Goal: Task Accomplishment & Management: Complete application form

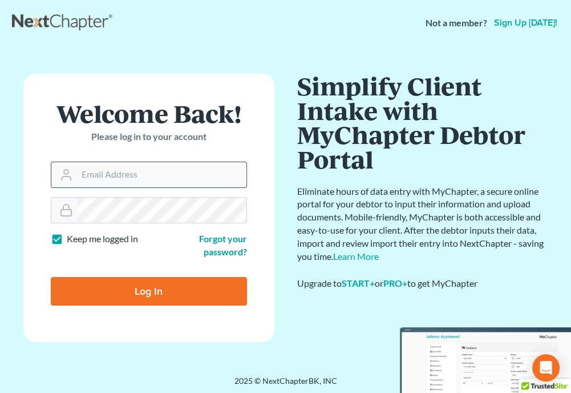
click at [185, 171] on input "Email Address" at bounding box center [161, 174] width 169 height 25
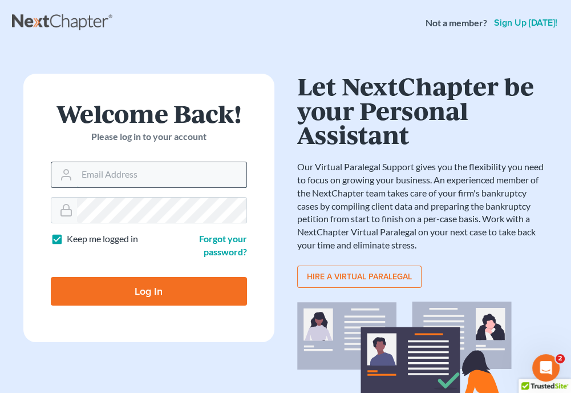
type input "[EMAIL_ADDRESS][DOMAIN_NAME]"
click at [184, 277] on input "Log In" at bounding box center [149, 291] width 196 height 29
type input "Thinking..."
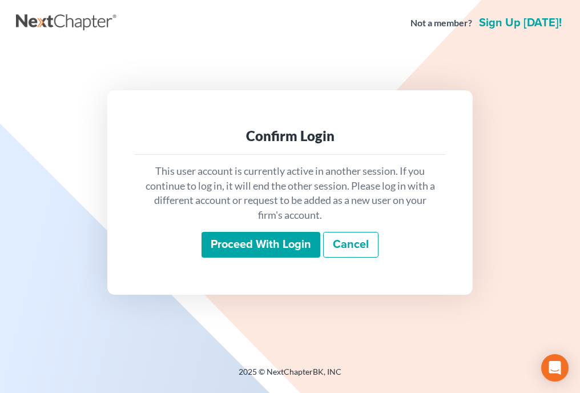
click at [247, 257] on div "Proceed with login Cancel" at bounding box center [290, 245] width 292 height 27
click at [248, 252] on input "Proceed with login" at bounding box center [260, 245] width 119 height 26
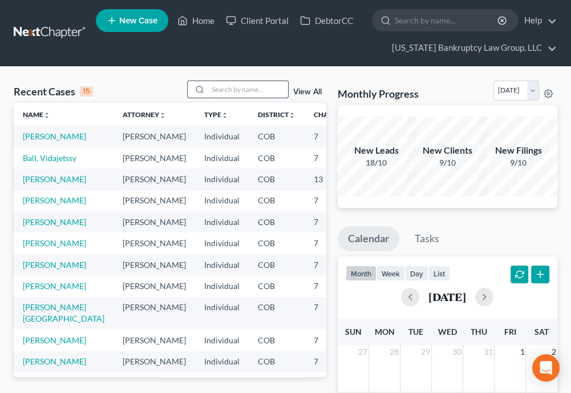
click at [244, 86] on input "search" at bounding box center [248, 89] width 80 height 17
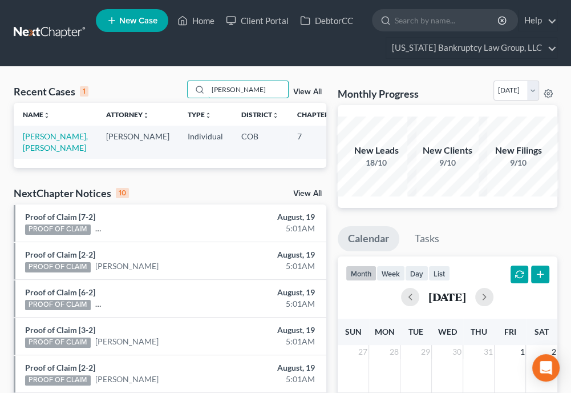
type input "soto"
click at [50, 142] on td "Soto Hernandez, Pablo" at bounding box center [55, 142] width 83 height 33
click at [47, 146] on link "Soto Hernandez, Pablo" at bounding box center [55, 141] width 65 height 21
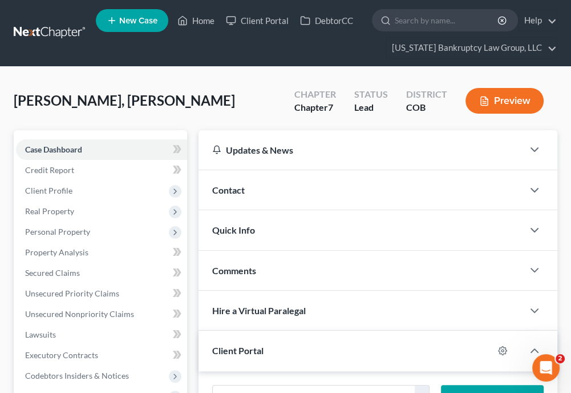
click at [444, 127] on div "Soto Hernandez, Pablo Upgraded Chapter Chapter 7 Status Lead District COB Previ…" at bounding box center [286, 105] width 544 height 50
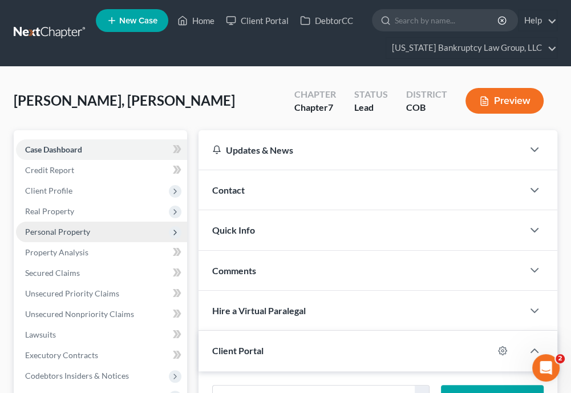
click at [40, 232] on span "Personal Property" at bounding box center [57, 232] width 65 height 10
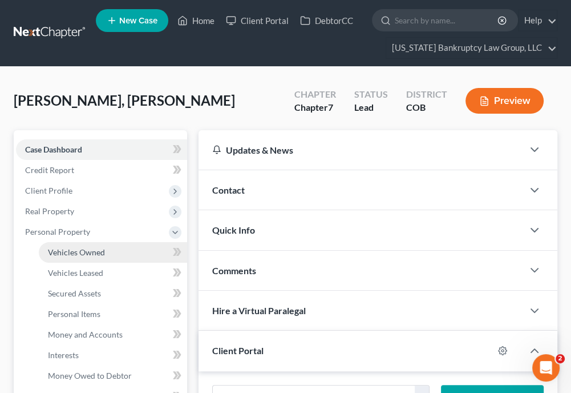
click at [55, 251] on span "Vehicles Owned" at bounding box center [76, 252] width 57 height 10
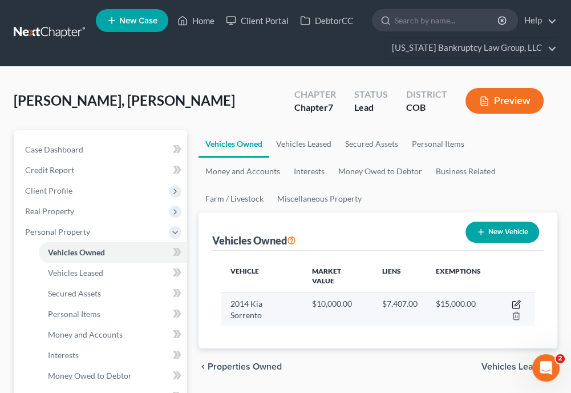
click at [519, 305] on icon "button" at bounding box center [515, 304] width 7 height 7
select select "0"
select select "12"
select select "3"
select select "0"
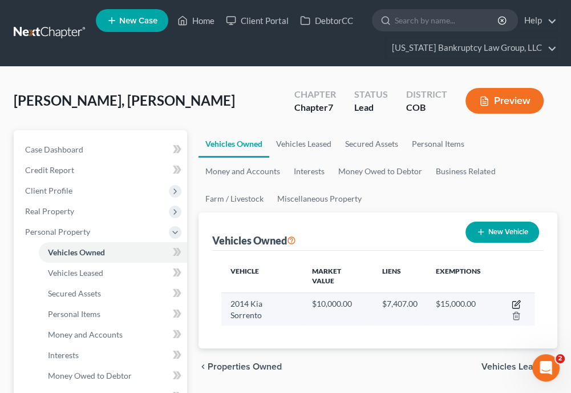
select select "5"
select select "0"
select select "4"
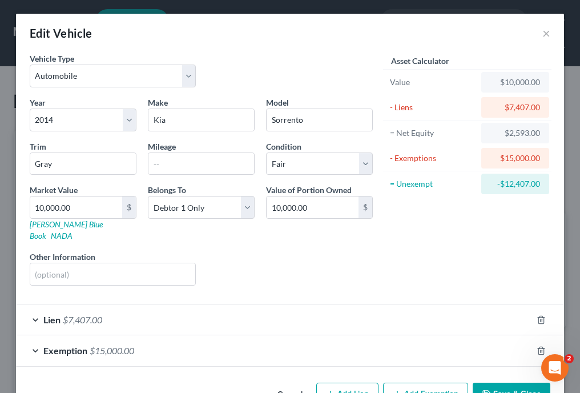
click at [519, 305] on div "Lien $7,407.00" at bounding box center [274, 319] width 516 height 30
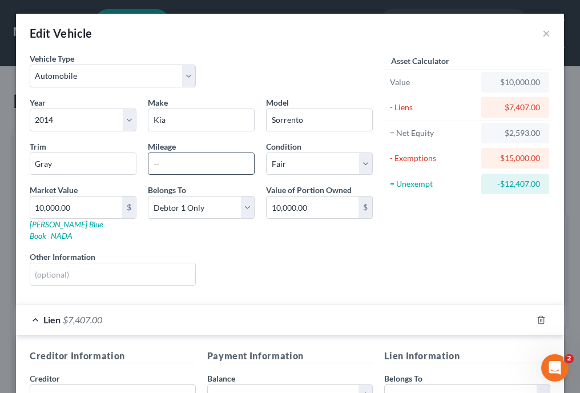
click at [210, 168] on input "text" at bounding box center [201, 164] width 106 height 22
type input "80000"
click at [444, 266] on div "Asset Calculator Value $10,000.00 - Liens $7,407.00 = Net Equity $2,593.00 - Ex…" at bounding box center [466, 174] width 177 height 242
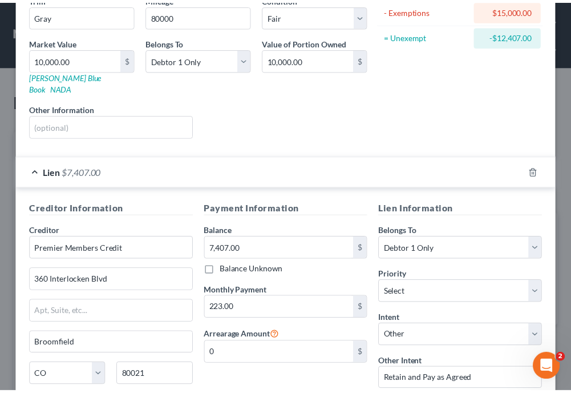
scroll to position [260, 0]
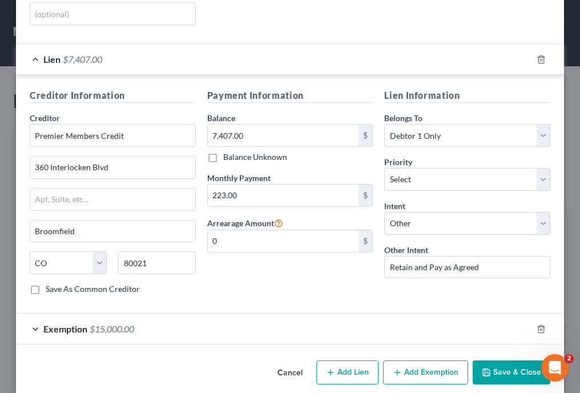
click at [512, 360] on button "Save & Close" at bounding box center [512, 372] width 78 height 24
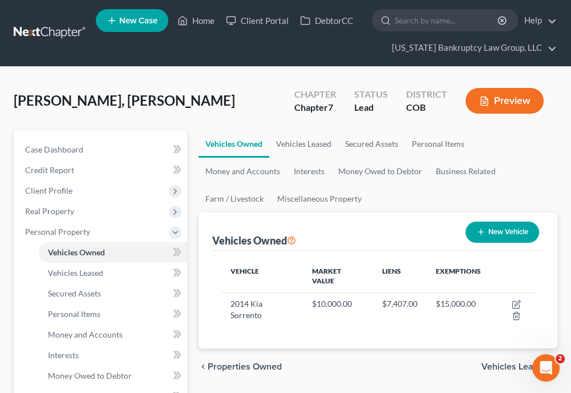
click at [557, 171] on ul "Vehicles Owned Vehicles Leased Secured Assets Personal Items Money and Accounts…" at bounding box center [378, 171] width 359 height 82
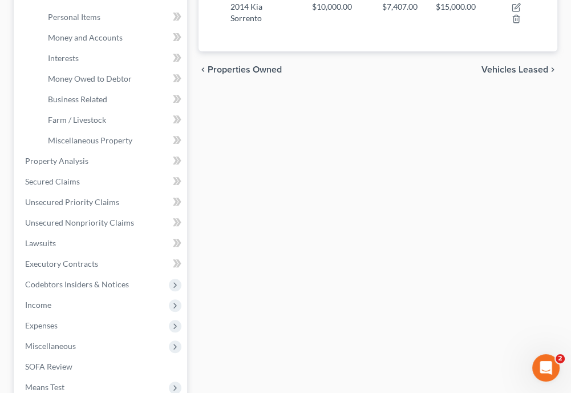
scroll to position [320, 0]
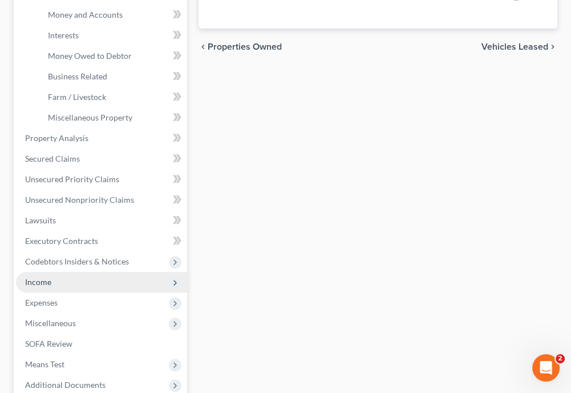
click at [47, 277] on span "Income" at bounding box center [38, 282] width 26 height 10
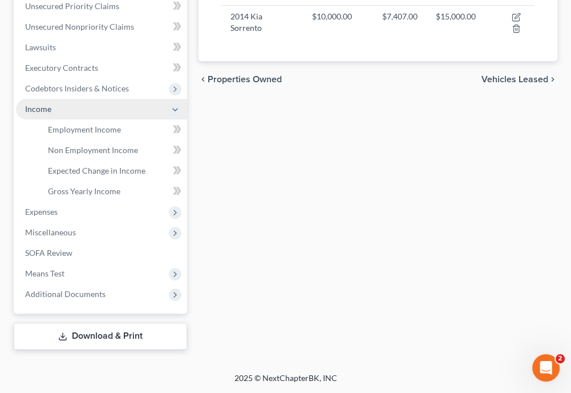
scroll to position [285, 0]
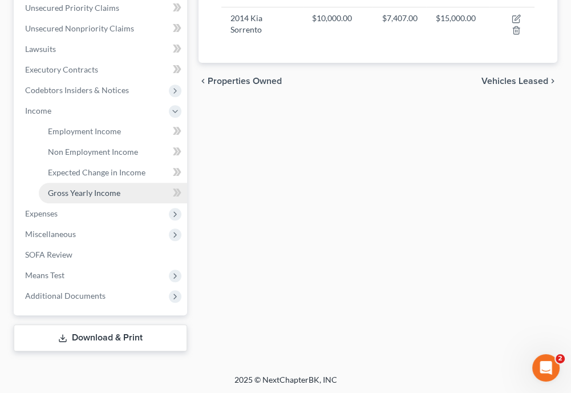
click at [94, 194] on span "Gross Yearly Income" at bounding box center [84, 193] width 72 height 10
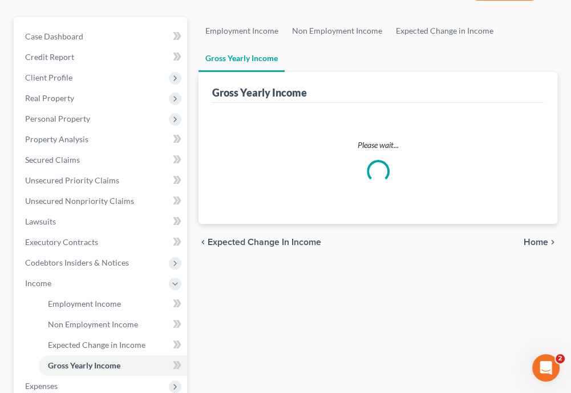
scroll to position [114, 0]
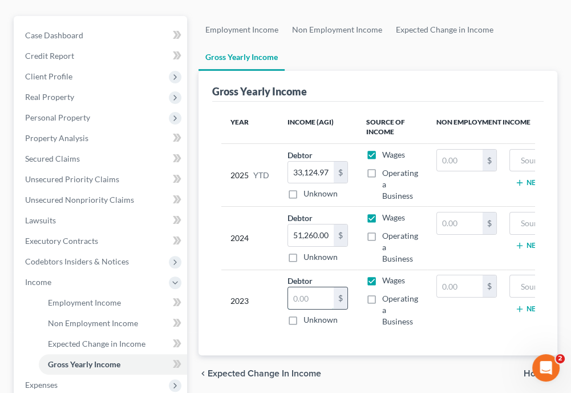
click at [319, 298] on input "text" at bounding box center [311, 298] width 46 height 22
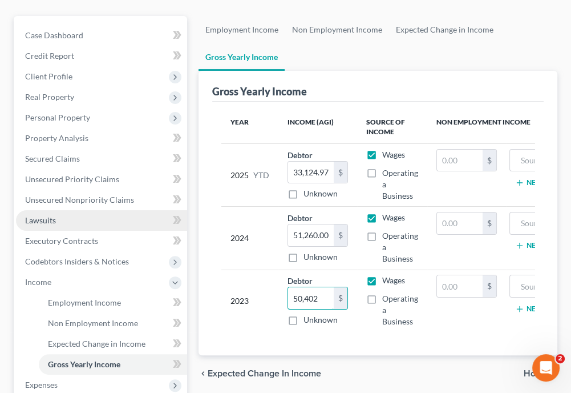
type input "50,402"
click at [91, 214] on link "Lawsuits" at bounding box center [101, 220] width 171 height 21
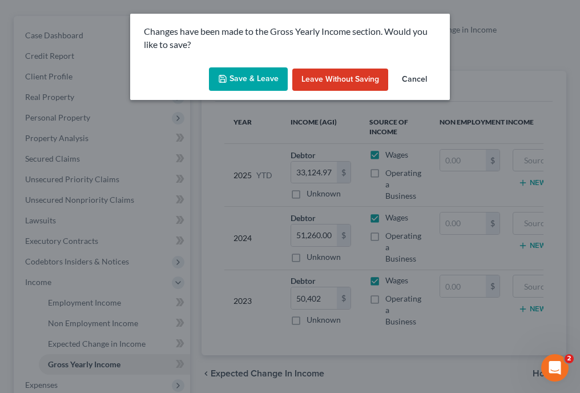
click at [249, 83] on button "Save & Leave" at bounding box center [248, 79] width 79 height 24
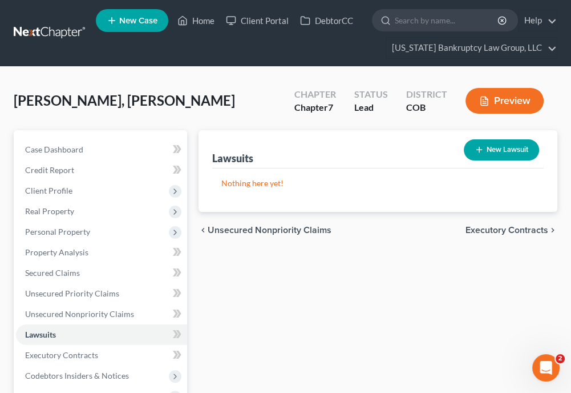
click at [249, 83] on div "Soto Hernandez, Pablo Upgraded Chapter Chapter 7 Status Lead District COB Previ…" at bounding box center [286, 105] width 544 height 50
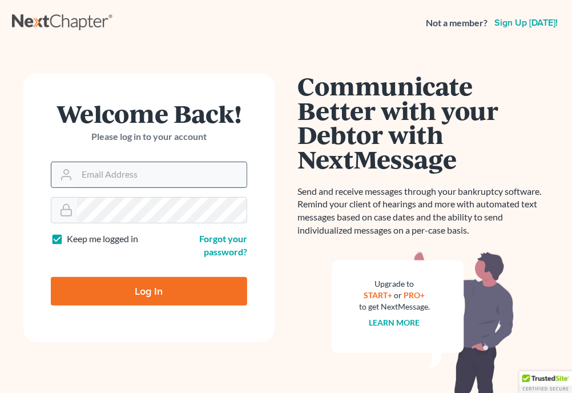
click at [189, 173] on input "Email Address" at bounding box center [161, 174] width 169 height 25
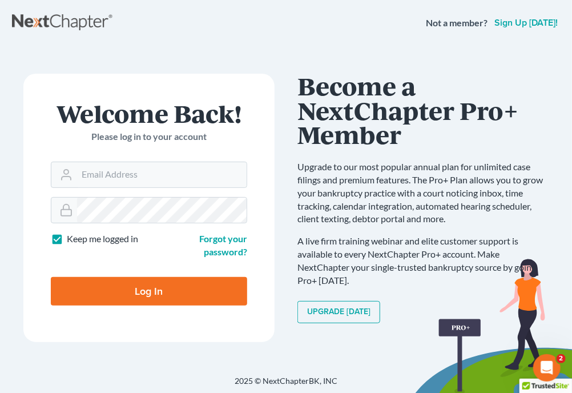
click at [461, 134] on h1 "Become a NextChapter Pro+ Member" at bounding box center [422, 110] width 251 height 73
click at [175, 168] on input "Email Address" at bounding box center [161, 174] width 169 height 25
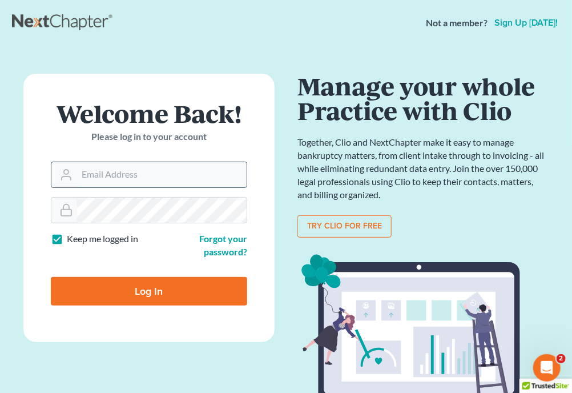
type input "[EMAIL_ADDRESS][DOMAIN_NAME]"
click at [157, 289] on input "Log In" at bounding box center [149, 291] width 196 height 29
type input "Thinking..."
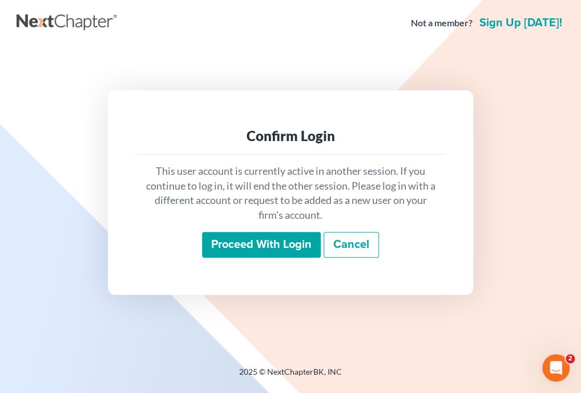
click at [231, 241] on input "Proceed with login" at bounding box center [261, 245] width 119 height 26
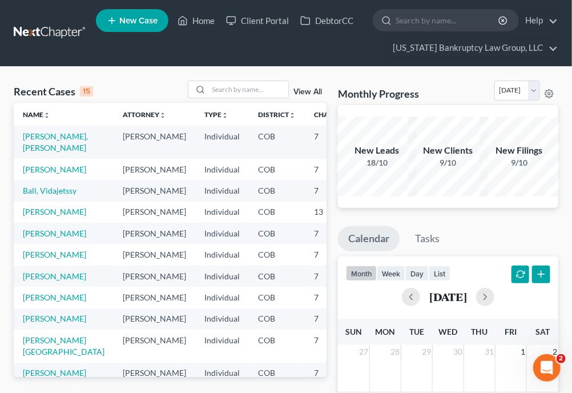
click at [351, 63] on nav "Home New Case Client Portal DebtorCC [US_STATE] Bankruptcy Law Group, LLC [EMAI…" at bounding box center [286, 33] width 572 height 66
click at [269, 17] on link "Client Portal" at bounding box center [257, 20] width 74 height 21
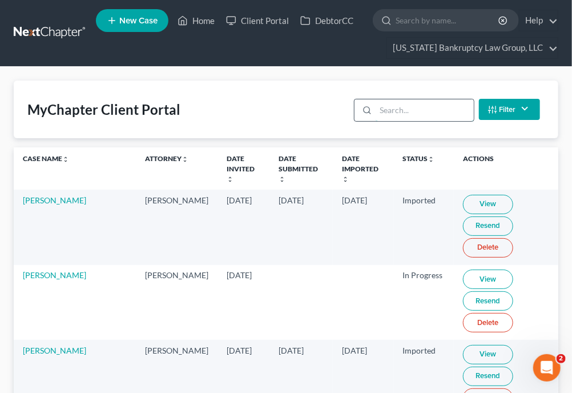
click at [381, 109] on input "search" at bounding box center [424, 110] width 98 height 22
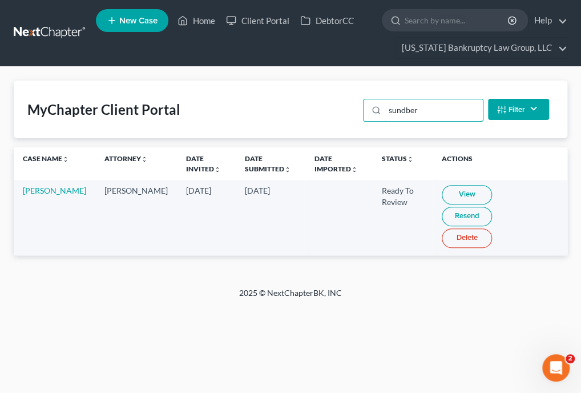
type input "sundber"
click at [460, 198] on link "View" at bounding box center [467, 194] width 50 height 19
click at [203, 21] on link "Home" at bounding box center [196, 20] width 49 height 21
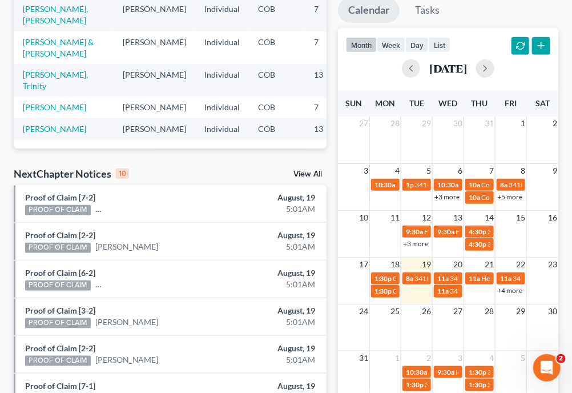
scroll to position [292, 0]
click at [38, 124] on link "[PERSON_NAME]" at bounding box center [54, 129] width 63 height 10
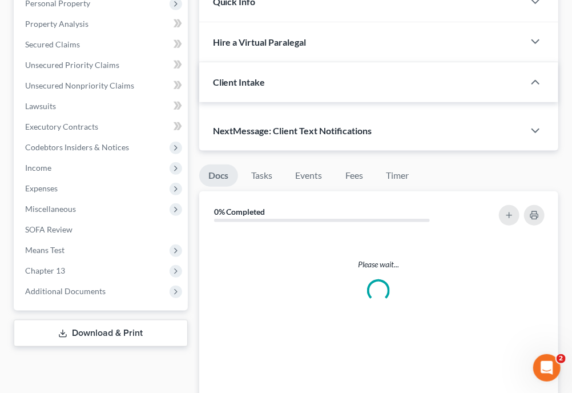
scroll to position [230, 0]
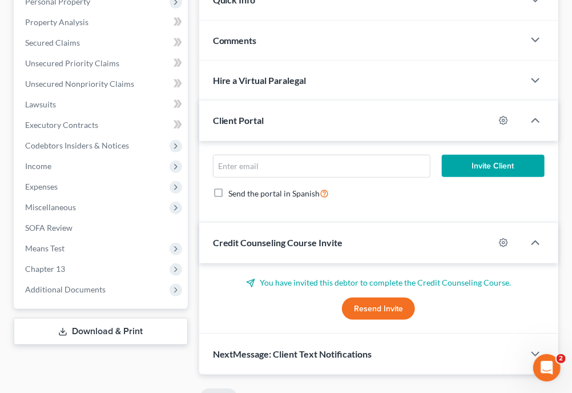
click at [439, 129] on div "Client Portal" at bounding box center [346, 119] width 295 height 39
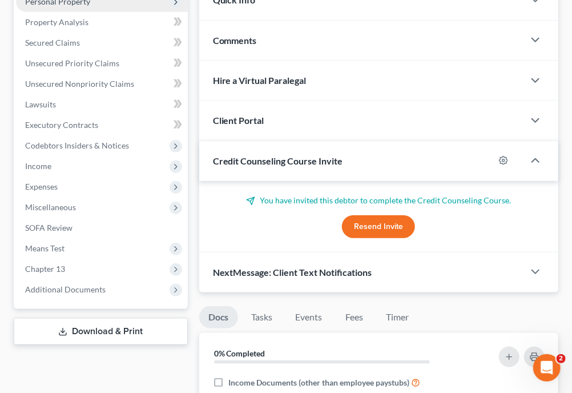
click at [71, 5] on span "Personal Property" at bounding box center [57, 2] width 65 height 10
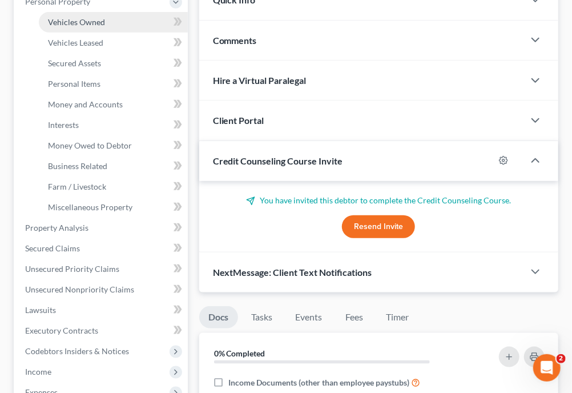
click at [74, 17] on span "Vehicles Owned" at bounding box center [76, 22] width 57 height 10
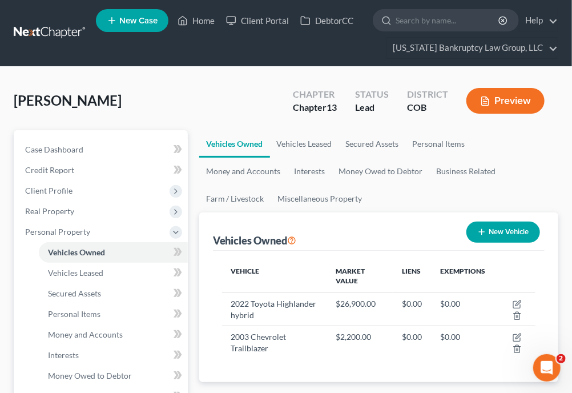
click at [500, 211] on ul "Vehicles Owned Vehicles Leased Secured Assets Personal Items Money and Accounts…" at bounding box center [378, 171] width 359 height 82
click at [511, 197] on ul "Vehicles Owned Vehicles Leased Secured Assets Personal Items Money and Accounts…" at bounding box center [378, 171] width 359 height 82
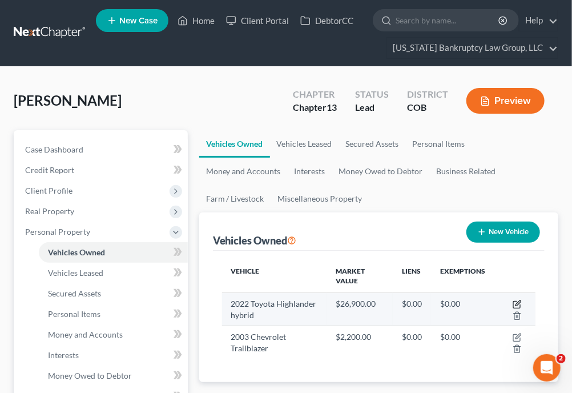
click at [518, 302] on icon "button" at bounding box center [516, 304] width 9 height 9
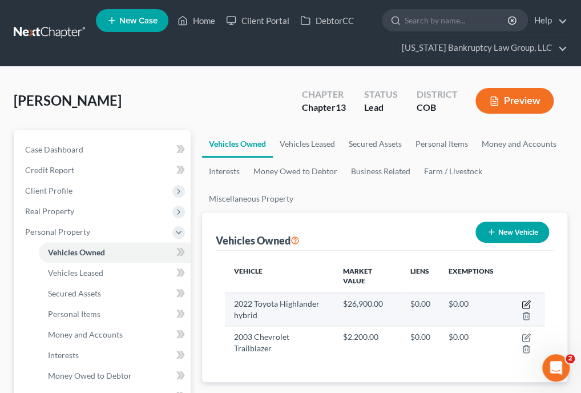
select select "0"
select select "4"
select select "3"
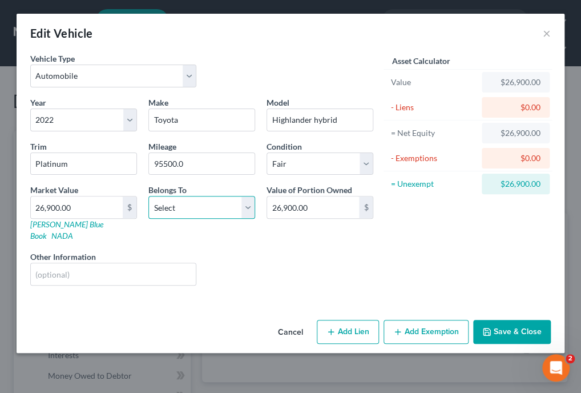
click at [244, 208] on select "Select Debtor 1 Only Debtor 2 Only Debtor 1 And Debtor 2 Only At Least One Of T…" at bounding box center [201, 207] width 107 height 23
select select "3"
click at [148, 196] on select "Select Debtor 1 Only Debtor 2 Only Debtor 1 And Debtor 2 Only At Least One Of T…" at bounding box center [201, 207] width 107 height 23
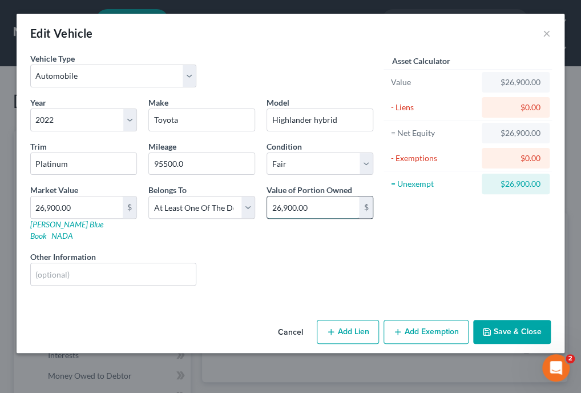
click at [321, 210] on input "26,900.00" at bounding box center [313, 207] width 92 height 22
type input "13,450"
click at [461, 320] on button "Add Exemption" at bounding box center [425, 332] width 85 height 24
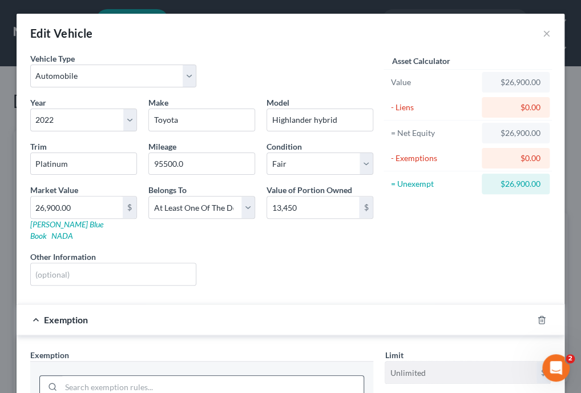
click at [167, 375] on input "search" at bounding box center [212, 386] width 302 height 22
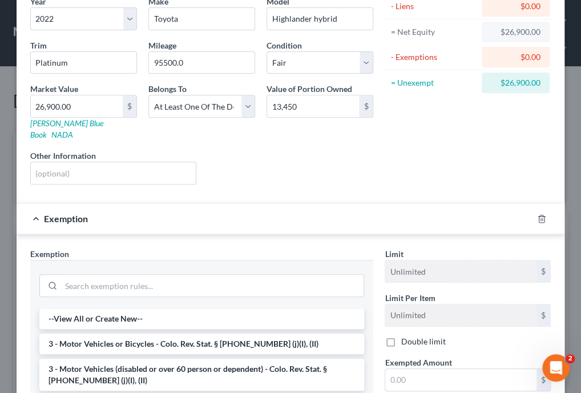
scroll to position [119, 0]
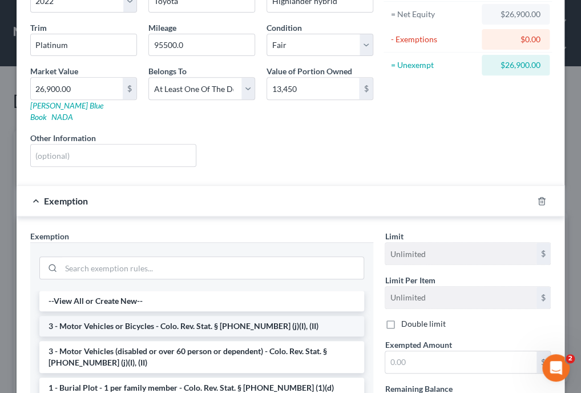
click at [205, 316] on li "3 - Motor Vehicles or Bicycles - Colo. Rev. Stat. § [PHONE_NUMBER] (j)(I), (II)" at bounding box center [201, 326] width 325 height 21
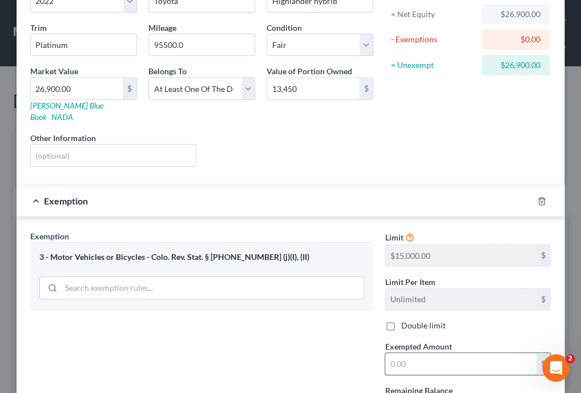
click at [468, 353] on input "text" at bounding box center [460, 364] width 151 height 22
type input "15,000"
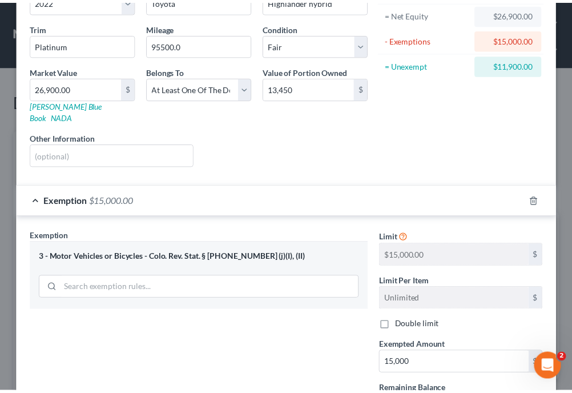
scroll to position [212, 0]
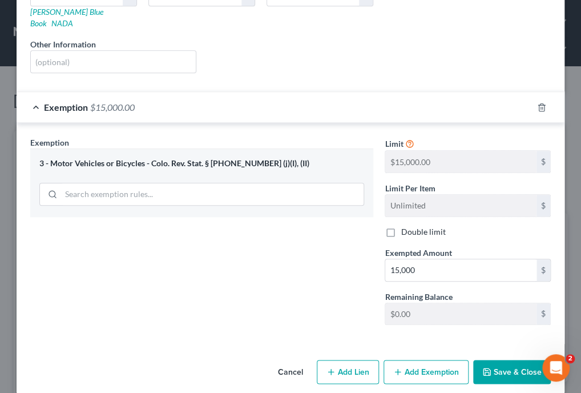
click at [528, 360] on button "Save & Close" at bounding box center [512, 372] width 78 height 24
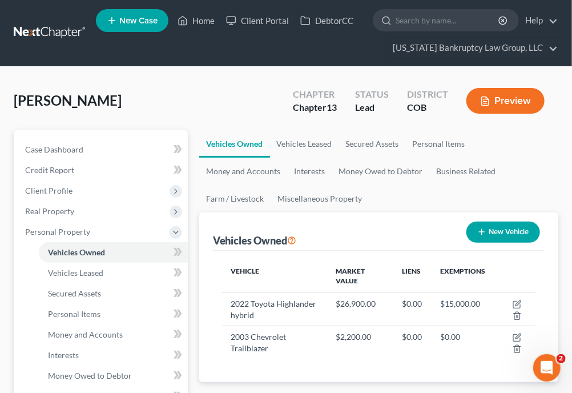
click at [556, 164] on ul "Vehicles Owned Vehicles Leased Secured Assets Personal Items Money and Accounts…" at bounding box center [378, 171] width 359 height 82
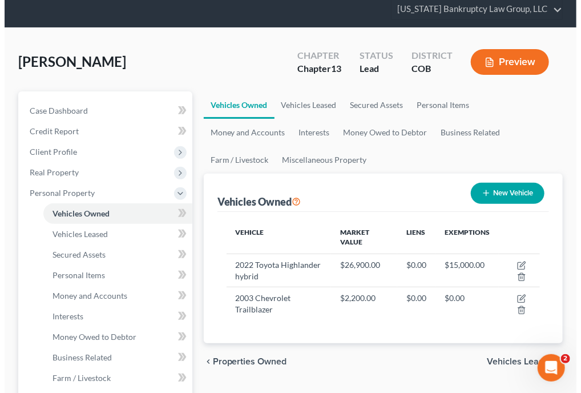
scroll to position [99, 0]
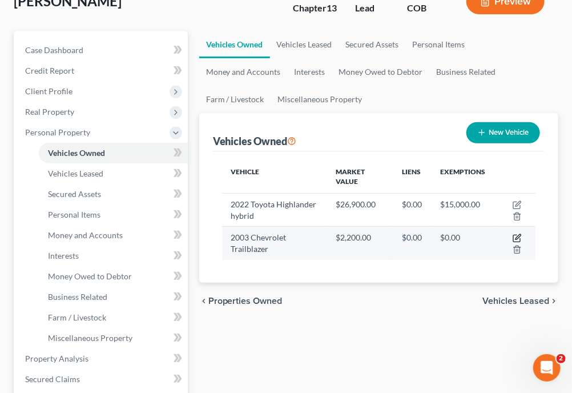
click at [516, 239] on icon "button" at bounding box center [516, 237] width 9 height 9
select select "0"
select select "23"
select select "3"
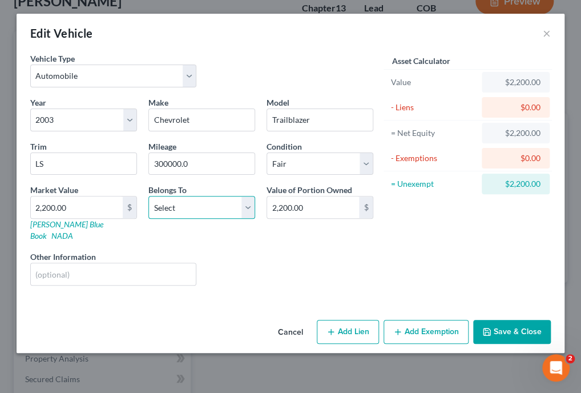
click at [253, 205] on select "Select Debtor 1 Only Debtor 2 Only Debtor 1 And Debtor 2 Only At Least One Of T…" at bounding box center [201, 207] width 107 height 23
select select "0"
click at [148, 196] on select "Select Debtor 1 Only Debtor 2 Only Debtor 1 And Debtor 2 Only At Least One Of T…" at bounding box center [201, 207] width 107 height 23
click at [425, 320] on button "Add Exemption" at bounding box center [425, 332] width 85 height 24
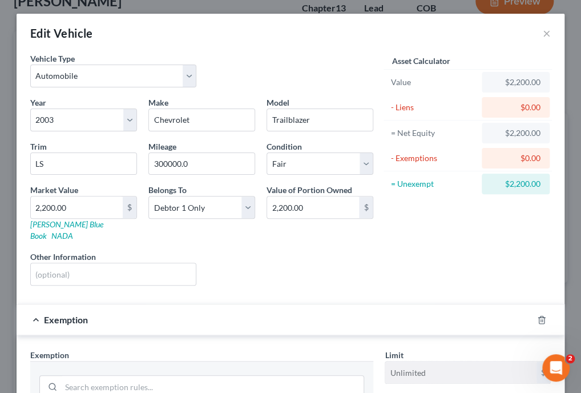
scroll to position [23, 0]
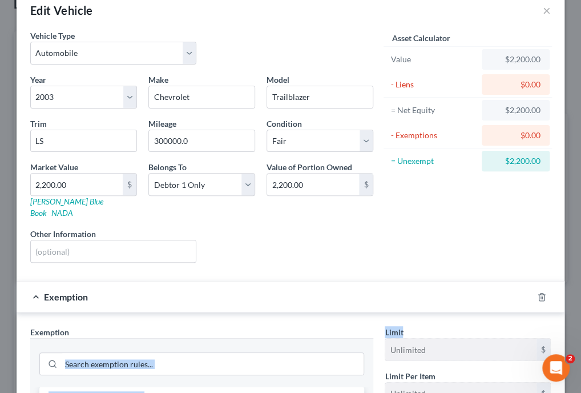
drag, startPoint x: 425, startPoint y: 320, endPoint x: 322, endPoint y: 335, distance: 103.9
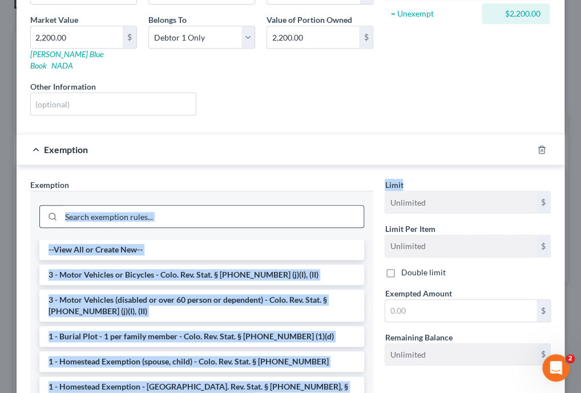
scroll to position [267, 0]
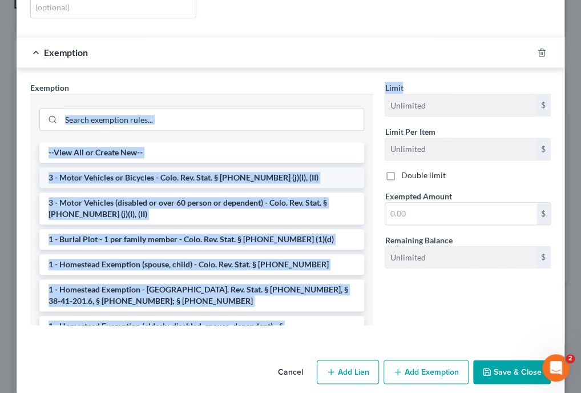
click at [195, 167] on li "3 - Motor Vehicles or Bicycles - Colo. Rev. Stat. § [PHONE_NUMBER] (j)(I), (II)" at bounding box center [201, 177] width 325 height 21
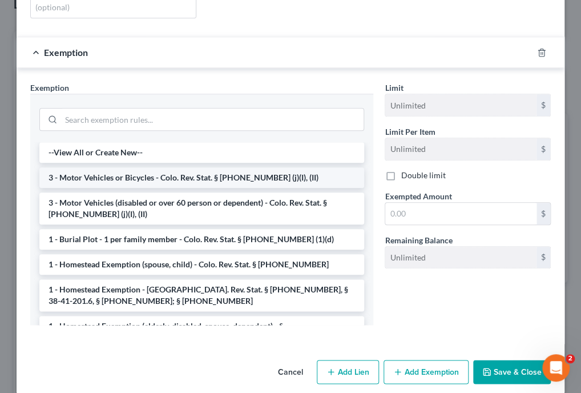
scroll to position [212, 0]
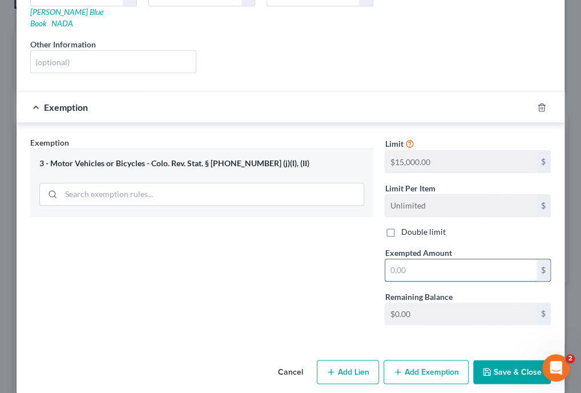
click at [460, 259] on input "text" at bounding box center [460, 270] width 151 height 22
type input "2,200"
click at [507, 360] on button "Save & Close" at bounding box center [512, 372] width 78 height 24
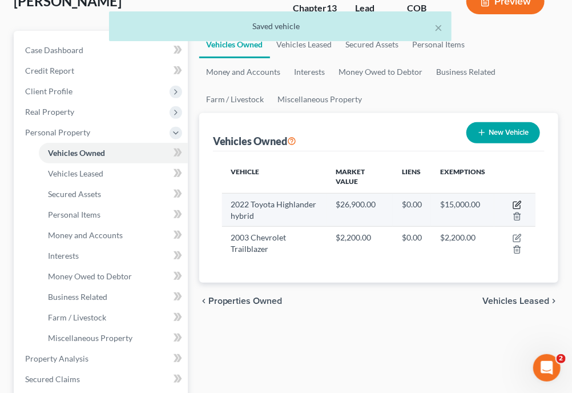
click at [519, 204] on icon "button" at bounding box center [516, 204] width 9 height 9
select select "0"
select select "4"
select select "3"
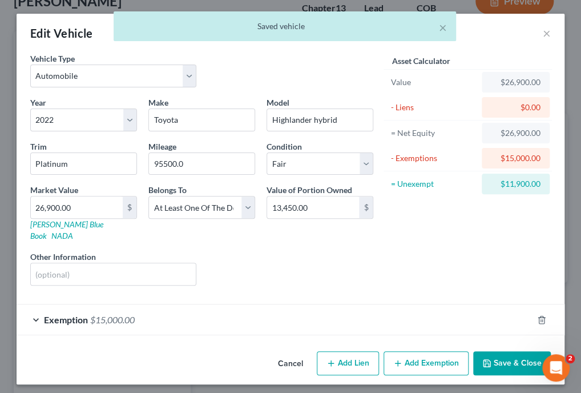
click at [132, 314] on span "$15,000.00" at bounding box center [112, 319] width 45 height 11
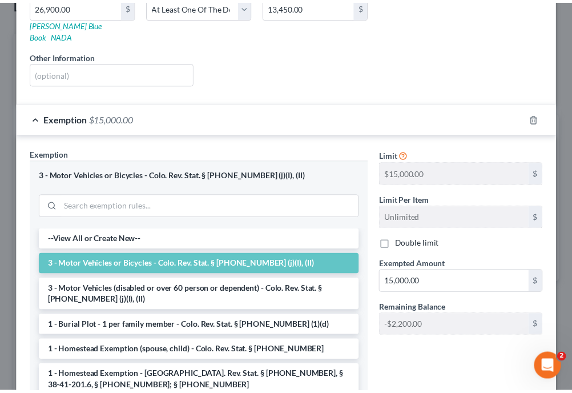
scroll to position [258, 0]
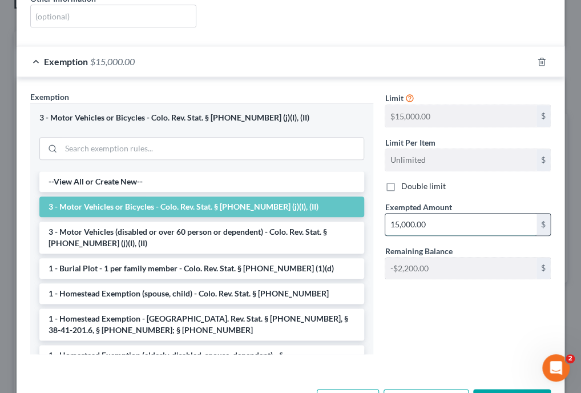
click at [441, 213] on input "15,000.00" at bounding box center [460, 224] width 151 height 22
type input "12,800"
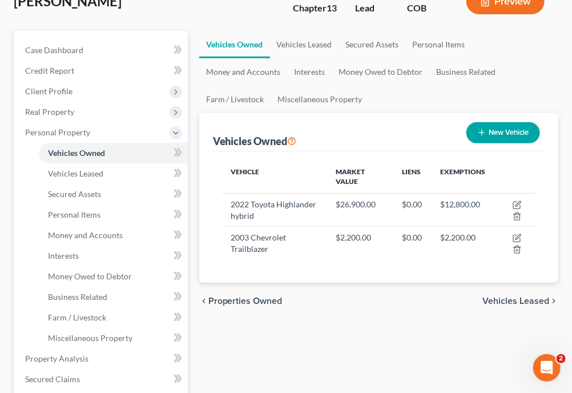
click at [397, 87] on ul "Vehicles Owned Vehicles Leased Secured Assets Personal Items Money and Accounts…" at bounding box center [378, 72] width 359 height 82
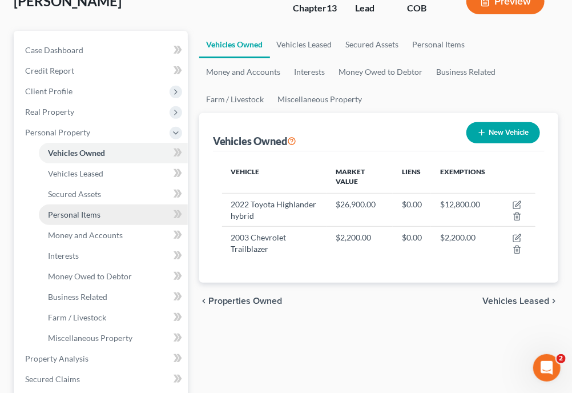
click at [100, 216] on link "Personal Items" at bounding box center [113, 214] width 149 height 21
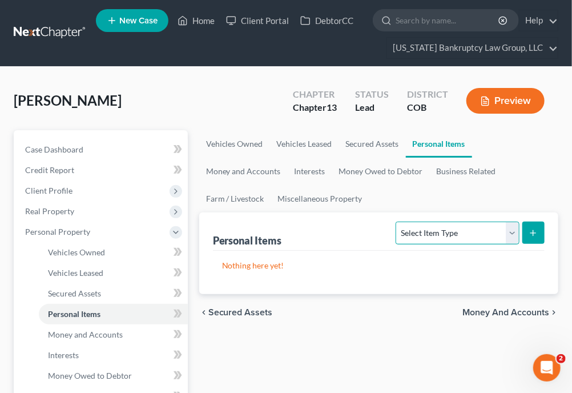
click at [457, 233] on select "Select Item Type Clothing Collectibles Of Value Electronics Firearms Household …" at bounding box center [456, 232] width 123 height 23
select select "household_goods"
click at [397, 221] on select "Select Item Type Clothing Collectibles Of Value Electronics Firearms Household …" at bounding box center [456, 232] width 123 height 23
click at [533, 233] on line "submit" at bounding box center [533, 232] width 0 height 5
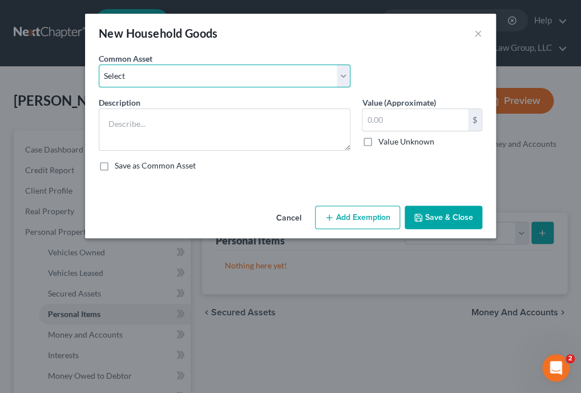
click at [321, 66] on select "Select Household Goods Including:" at bounding box center [225, 75] width 252 height 23
select select "0"
click at [99, 64] on select "Select Household Goods Including:" at bounding box center [225, 75] width 252 height 23
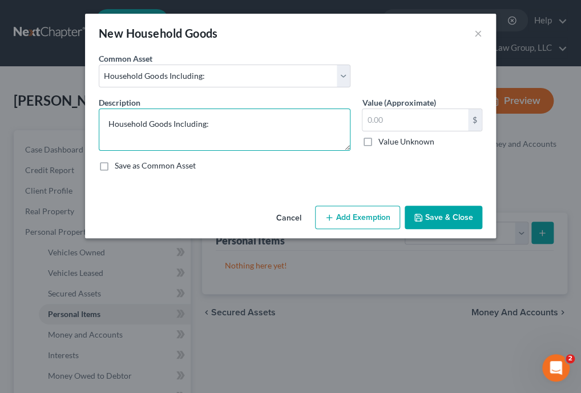
click at [261, 124] on textarea "Household Goods Including:" at bounding box center [225, 129] width 252 height 42
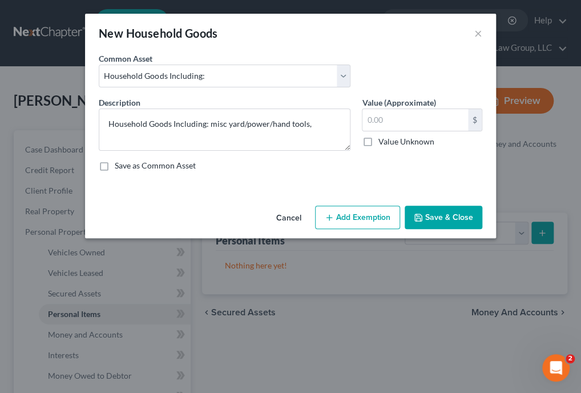
click at [332, 174] on div "Description * Household Goods Including: misc yard/power/hand tools, Value (App…" at bounding box center [290, 138] width 395 height 84
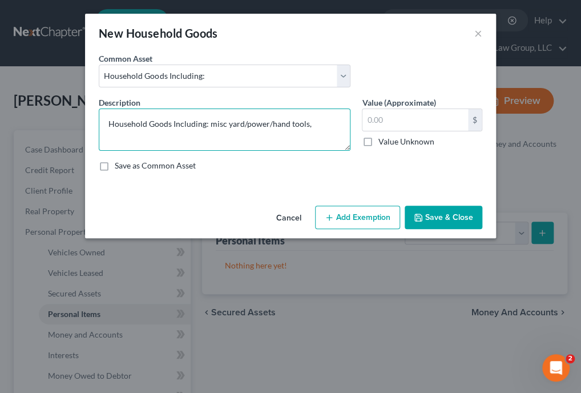
click at [311, 123] on textarea "Household Goods Including: misc yard/power/hand tools," at bounding box center [225, 129] width 252 height 42
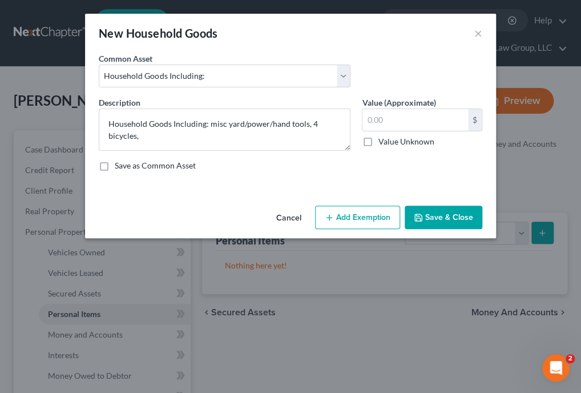
click at [393, 189] on div "An exemption set must first be selected from the Filing Information section. Co…" at bounding box center [290, 127] width 411 height 148
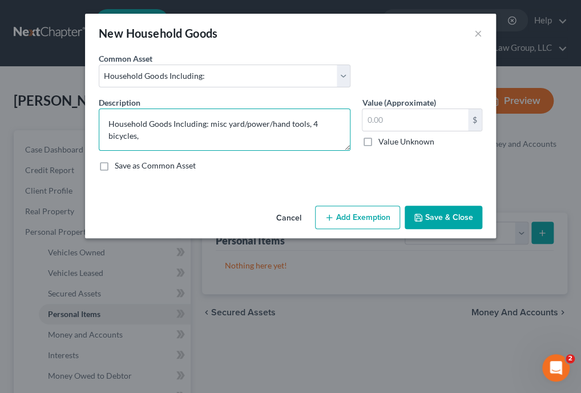
click at [175, 136] on textarea "Household Goods Including: misc yard/power/hand tools, 4 bicycles," at bounding box center [225, 129] width 252 height 42
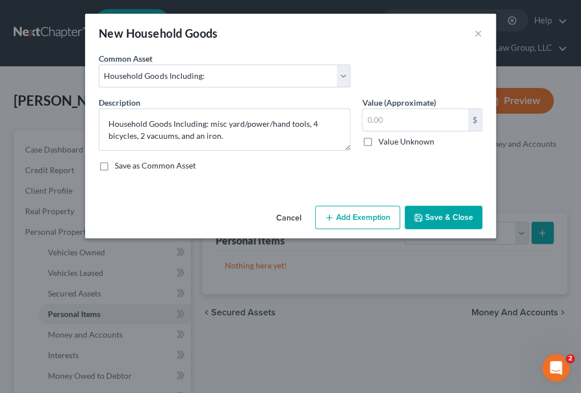
click at [374, 170] on div "Save as Common Asset" at bounding box center [290, 165] width 383 height 11
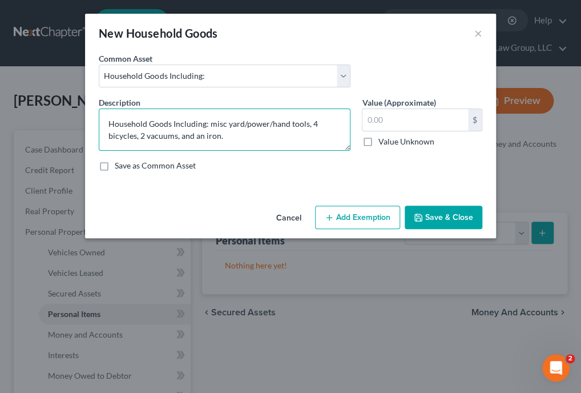
click at [140, 131] on textarea "Household Goods Including: misc yard/power/hand tools, 4 bicycles, 2 vacuums, a…" at bounding box center [225, 129] width 252 height 42
type textarea "Household Goods Including: misc yard/power/hand tools, 4 bicycles, trombone, 2 …"
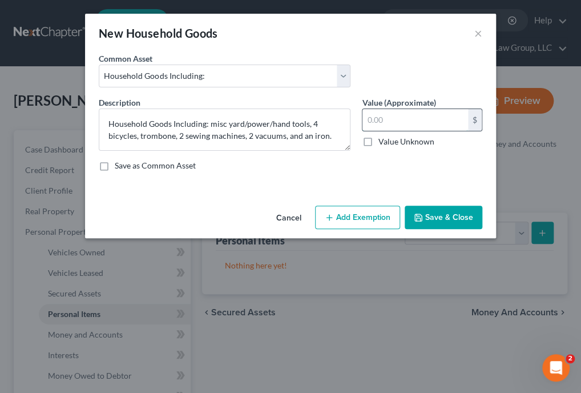
click at [405, 116] on input "text" at bounding box center [415, 120] width 106 height 22
type input "925"
click at [380, 211] on button "Add Exemption" at bounding box center [357, 217] width 85 height 24
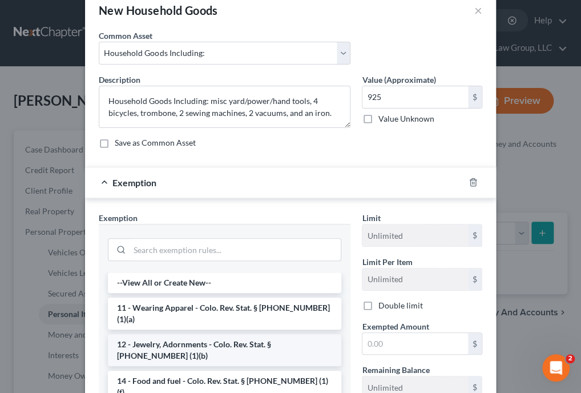
scroll to position [46, 0]
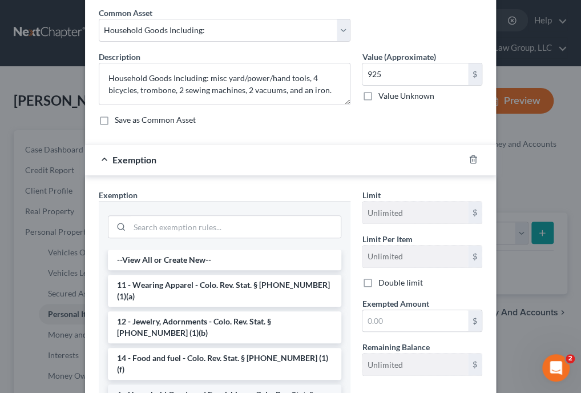
click at [255, 384] on li "6 - Household Goods and Furnishings - Colo. Rev. Stat. § [PHONE_NUMBER] (1)(e) …" at bounding box center [224, 400] width 233 height 32
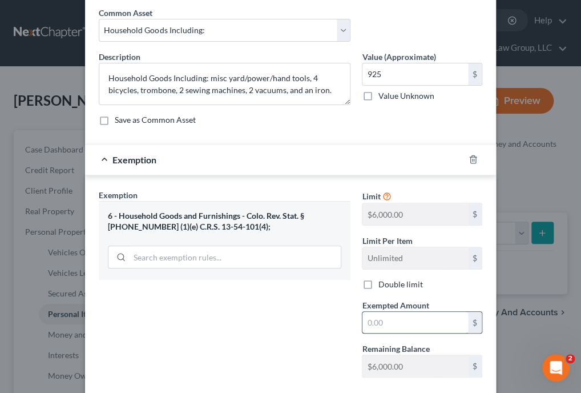
click at [390, 324] on input "text" at bounding box center [415, 323] width 106 height 22
type input "1,500"
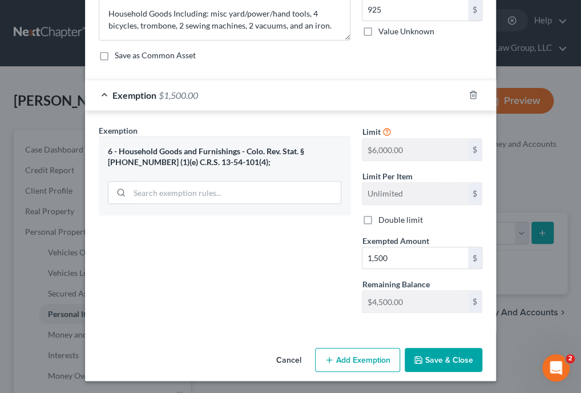
click at [463, 357] on button "Save & Close" at bounding box center [444, 360] width 78 height 24
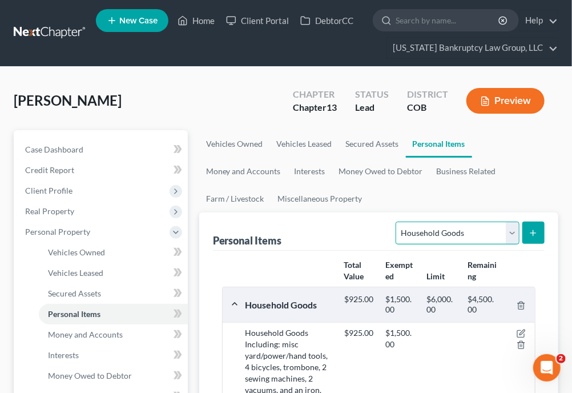
click at [495, 236] on select "Select Item Type Clothing Collectibles Of Value Electronics Firearms Household …" at bounding box center [456, 232] width 123 height 23
select select "collectibles_of_value"
click at [397, 221] on select "Select Item Type Clothing Collectibles Of Value Electronics Firearms Household …" at bounding box center [456, 232] width 123 height 23
click at [533, 232] on line "submit" at bounding box center [533, 232] width 0 height 5
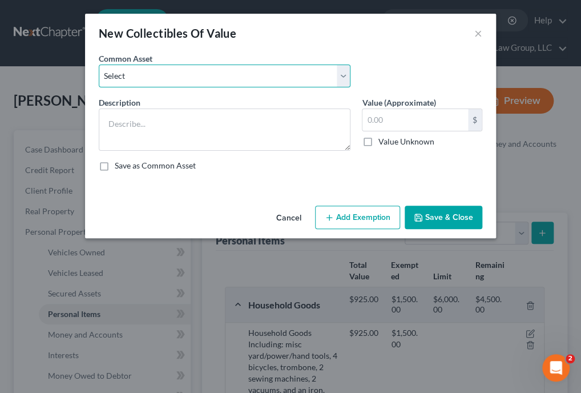
click at [321, 75] on select "Select Books" at bounding box center [225, 75] width 252 height 23
select select "0"
click at [99, 64] on select "Select Books" at bounding box center [225, 75] width 252 height 23
type textarea "Books"
type input "150.00"
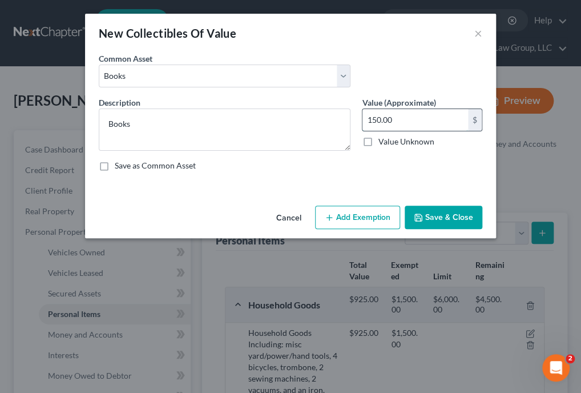
click at [406, 120] on input "150.00" at bounding box center [415, 120] width 106 height 22
click at [394, 121] on input "text" at bounding box center [415, 120] width 106 height 22
type input "50"
click at [378, 215] on button "Add Exemption" at bounding box center [357, 217] width 85 height 24
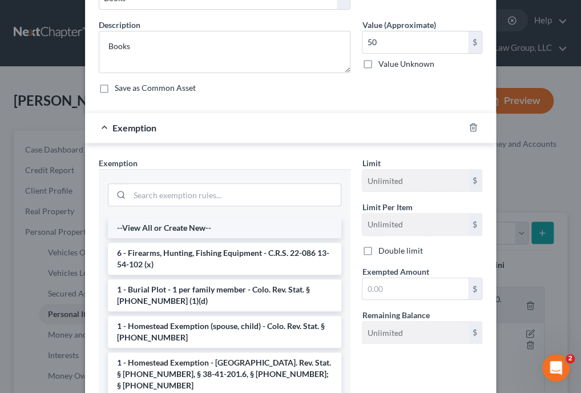
scroll to position [91, 0]
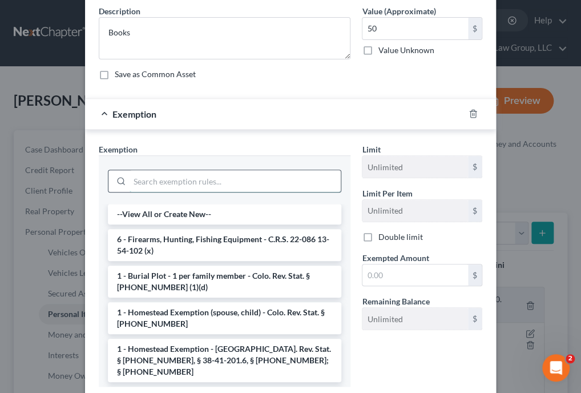
click at [234, 184] on input "search" at bounding box center [235, 181] width 211 height 22
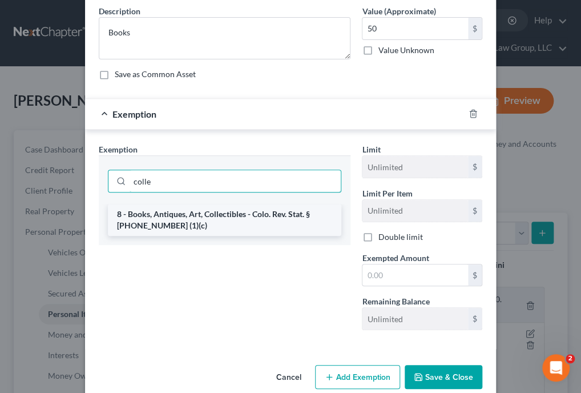
type input "colle"
click at [232, 219] on li "8 - Books, Antiques, Art, Collectibles - Colo. Rev. Stat. § [PHONE_NUMBER] (1)(…" at bounding box center [224, 220] width 233 height 32
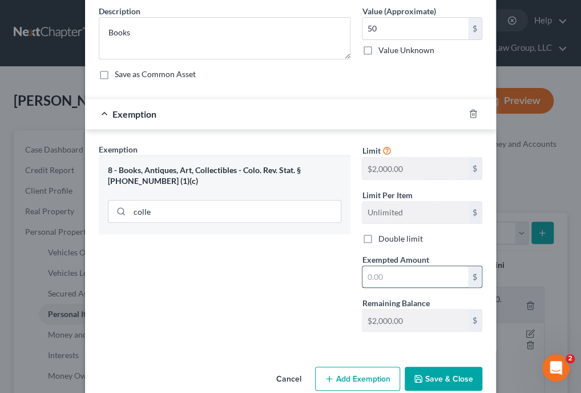
click at [390, 270] on input "text" at bounding box center [415, 277] width 106 height 22
type input "5"
type input "1"
type input "500"
click at [453, 382] on button "Save & Close" at bounding box center [444, 378] width 78 height 24
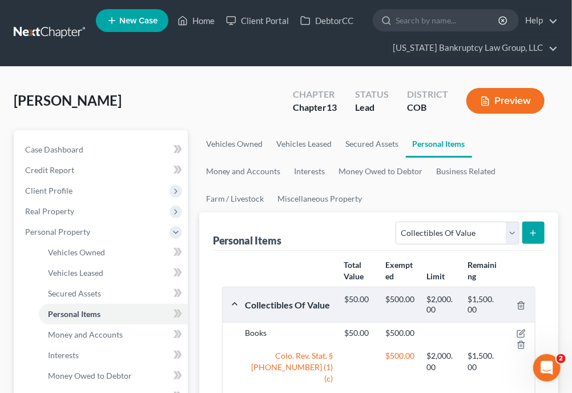
click at [427, 203] on ul "Vehicles Owned Vehicles Leased Secured Assets Personal Items Money and Accounts…" at bounding box center [378, 171] width 359 height 82
click at [433, 233] on select "Select Item Type Clothing Collectibles Of Value Electronics Firearms Household …" at bounding box center [456, 232] width 123 height 23
select select "jewelry"
click at [397, 221] on select "Select Item Type Clothing Collectibles Of Value Electronics Firearms Household …" at bounding box center [456, 232] width 123 height 23
click at [531, 229] on icon "submit" at bounding box center [532, 232] width 9 height 9
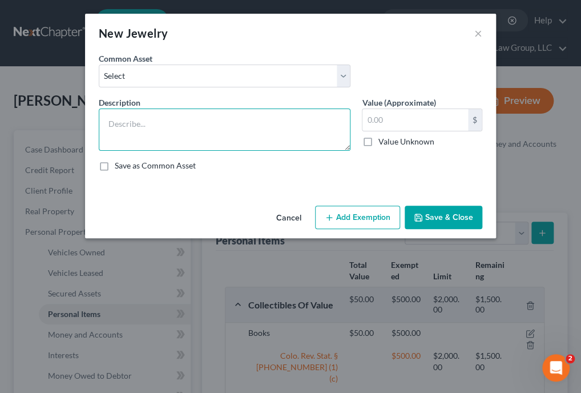
click at [173, 123] on textarea at bounding box center [225, 129] width 252 height 42
type textarea "r"
type textarea "Rings, earrings, and necklaces."
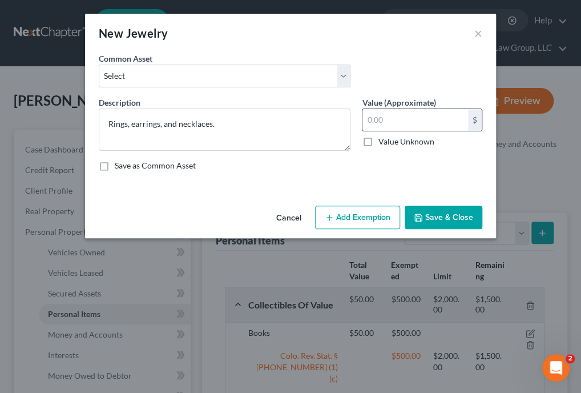
click at [417, 125] on input "text" at bounding box center [415, 120] width 106 height 22
type input "2,500"
click at [393, 216] on button "Add Exemption" at bounding box center [357, 217] width 85 height 24
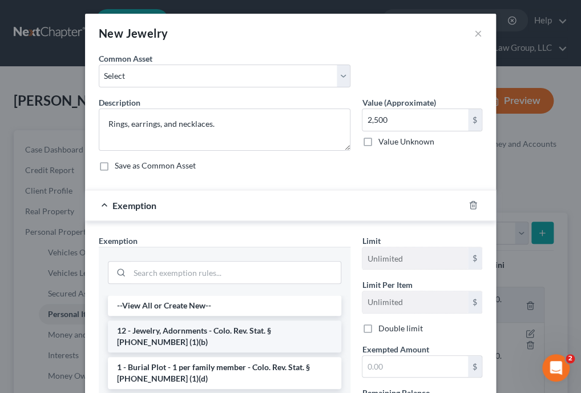
click at [242, 333] on li "12 - Jewelry, Adornments - Colo. Rev. Stat. § [PHONE_NUMBER] (1)(b)" at bounding box center [224, 336] width 233 height 32
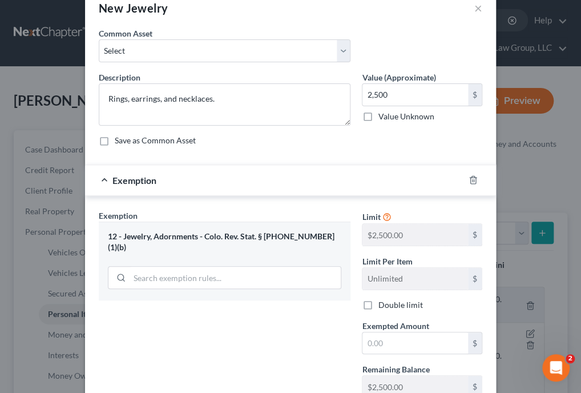
scroll to position [46, 0]
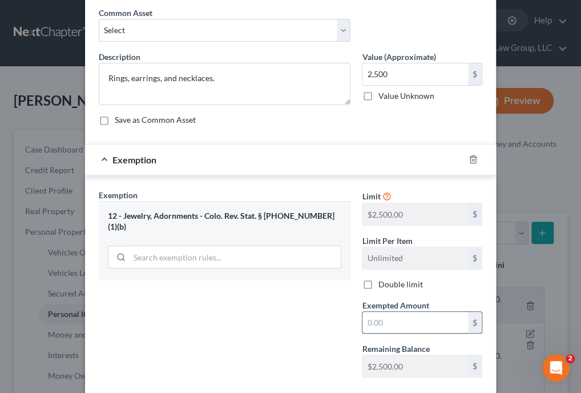
click at [413, 322] on input "text" at bounding box center [415, 323] width 106 height 22
type input "2,500"
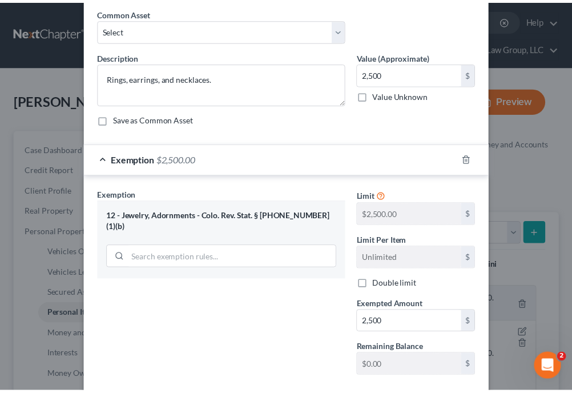
scroll to position [110, 0]
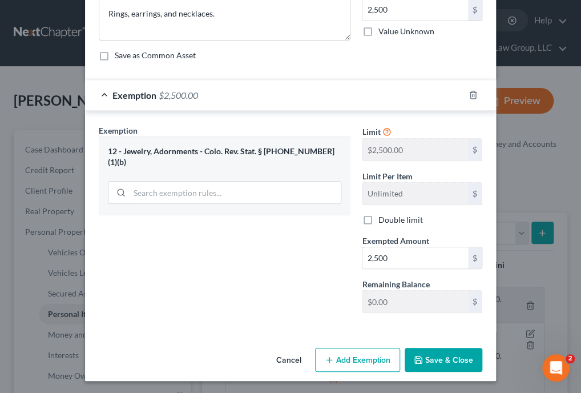
click at [459, 358] on button "Save & Close" at bounding box center [444, 360] width 78 height 24
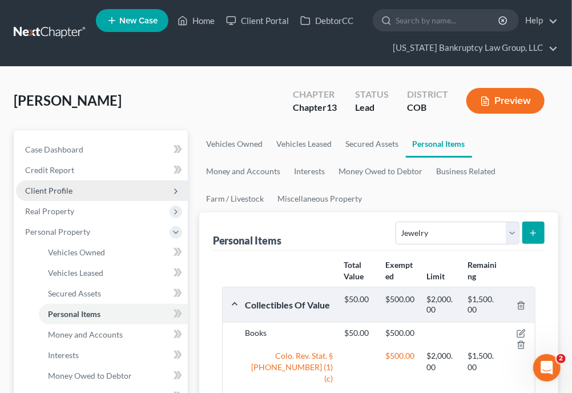
click at [47, 189] on span "Client Profile" at bounding box center [48, 190] width 47 height 10
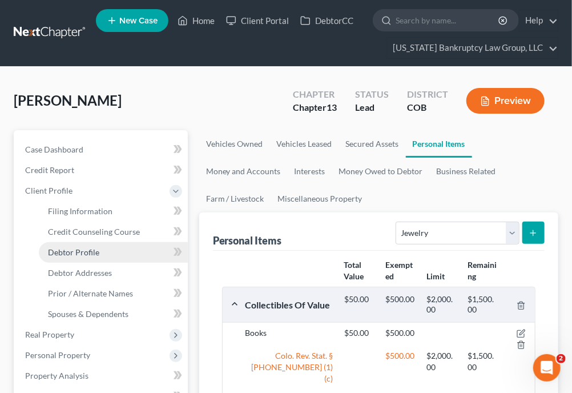
click at [84, 247] on span "Debtor Profile" at bounding box center [73, 252] width 51 height 10
select select "3"
select select "4"
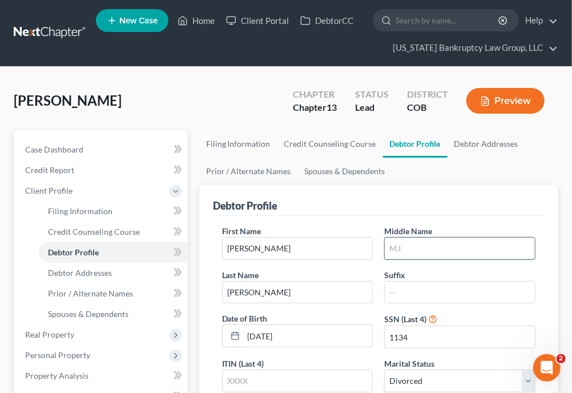
click at [401, 249] on input "text" at bounding box center [460, 248] width 150 height 22
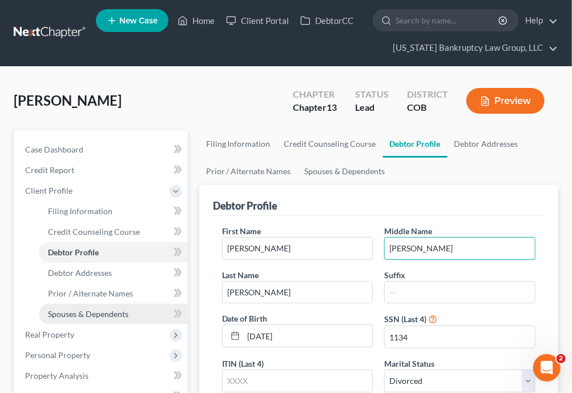
type input "[PERSON_NAME]"
click at [71, 305] on link "Spouses & Dependents" at bounding box center [113, 314] width 149 height 21
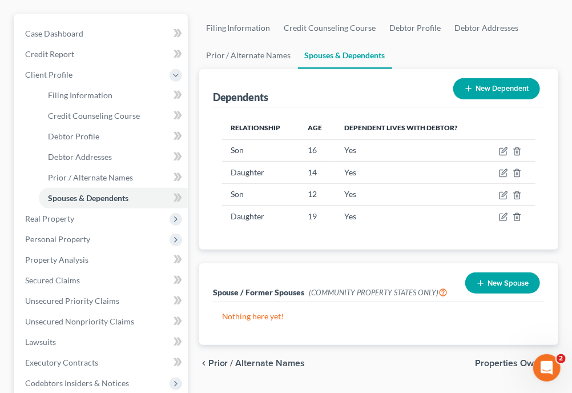
scroll to position [130, 0]
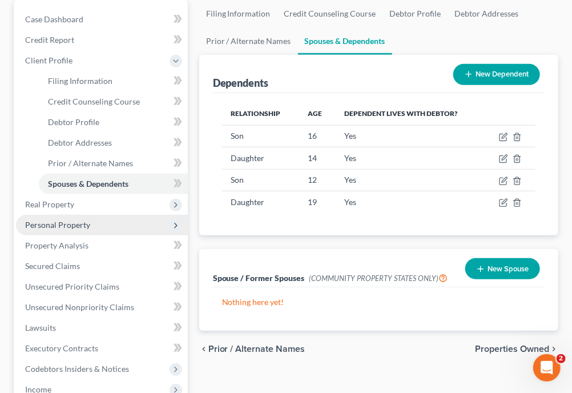
click at [83, 223] on span "Personal Property" at bounding box center [57, 225] width 65 height 10
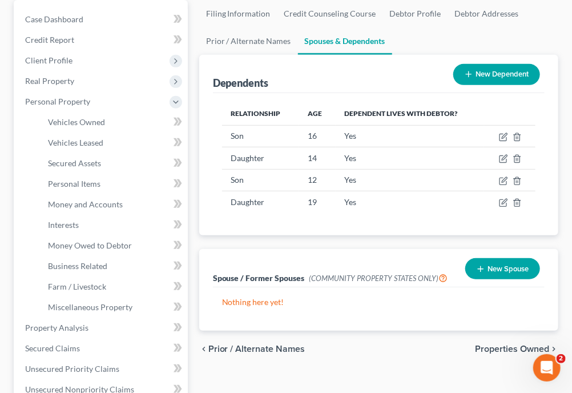
click at [365, 79] on div "Dependents New Dependent" at bounding box center [379, 74] width 332 height 38
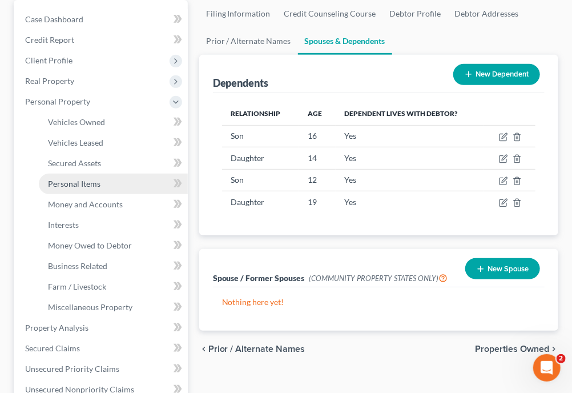
click at [92, 179] on span "Personal Items" at bounding box center [74, 184] width 53 height 10
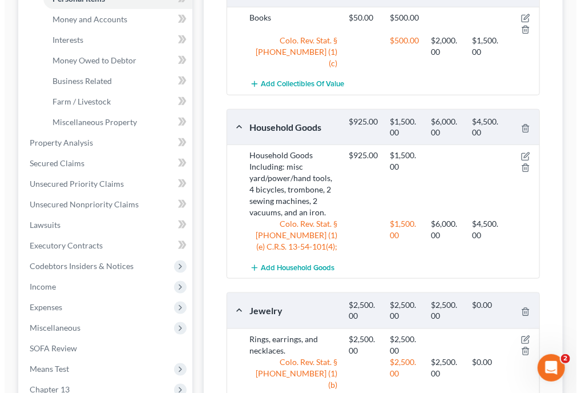
scroll to position [326, 0]
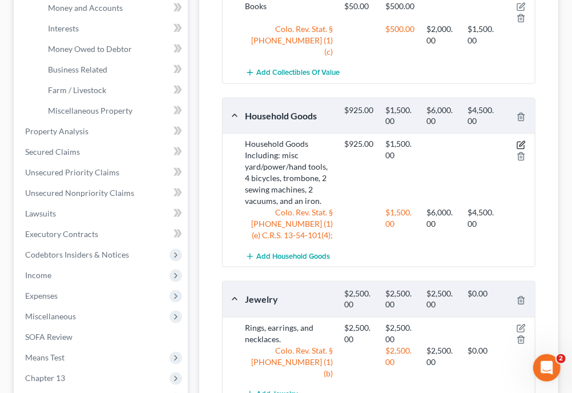
click at [521, 140] on icon "button" at bounding box center [520, 144] width 9 height 9
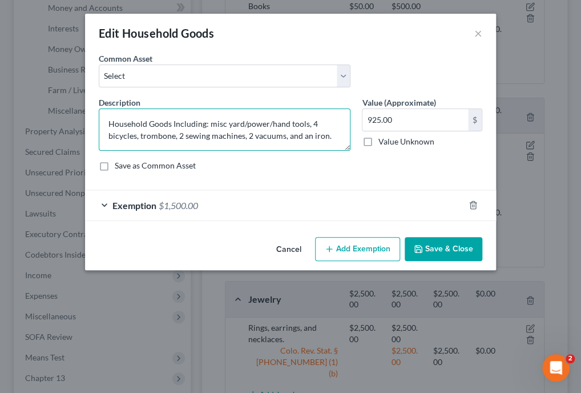
click at [209, 127] on textarea "Household Goods Including: misc yard/power/hand tools, 4 bicycles, trombone, 2 …" at bounding box center [225, 129] width 252 height 42
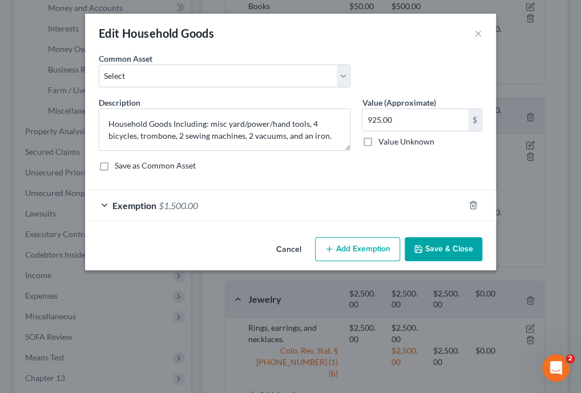
click at [266, 39] on div "Edit Household Goods ×" at bounding box center [290, 33] width 411 height 39
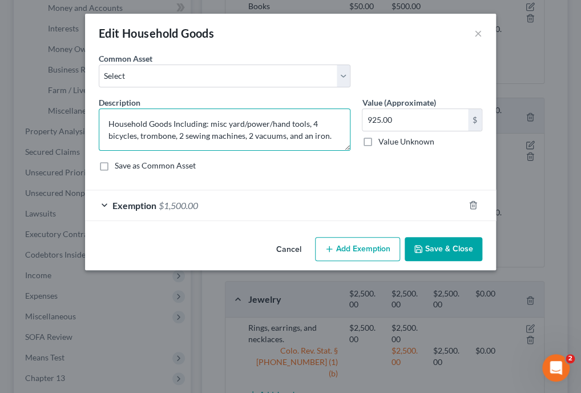
click at [209, 123] on textarea "Household Goods Including: misc yard/power/hand tools, 4 bicycles, trombone, 2 …" at bounding box center [225, 129] width 252 height 42
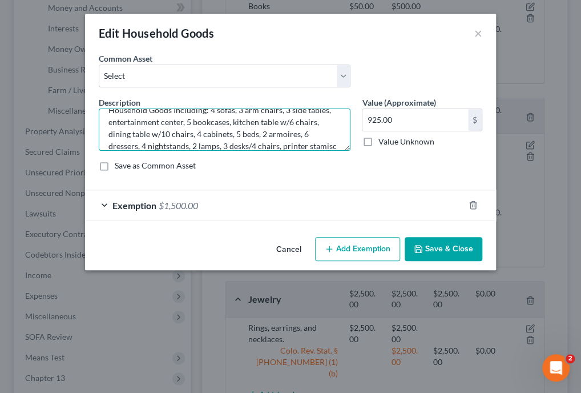
scroll to position [26, 0]
click at [335, 134] on textarea "Household Goods Including: 4 sofas, 3 arm chairs, 3 side tables, entertainment …" at bounding box center [225, 129] width 252 height 42
type textarea "Household Goods Including: 4 sofas, 3 arm chairs, 3 side tables, entertainment …"
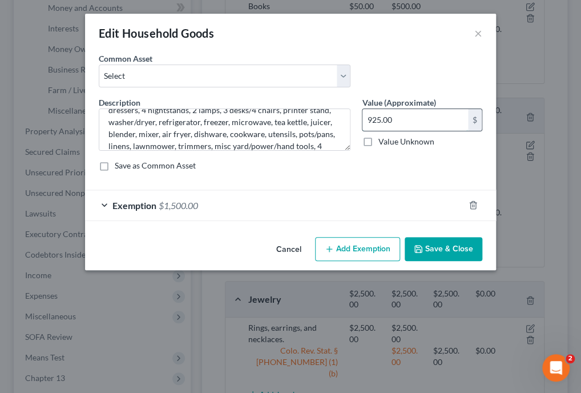
click at [407, 119] on input "925.00" at bounding box center [415, 120] width 106 height 22
type input "4,285"
click at [198, 208] on span "$1,500.00" at bounding box center [178, 205] width 39 height 11
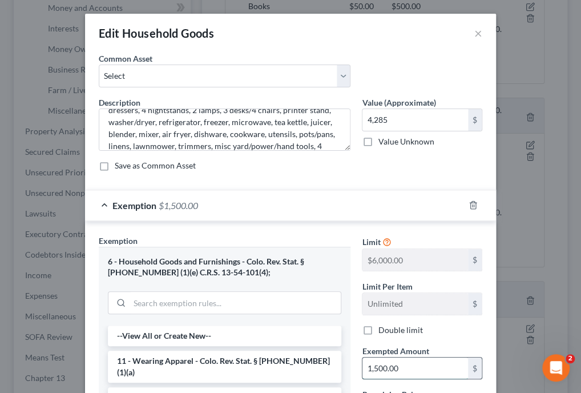
click at [409, 362] on input "1,500.00" at bounding box center [415, 368] width 106 height 22
type input "4,500"
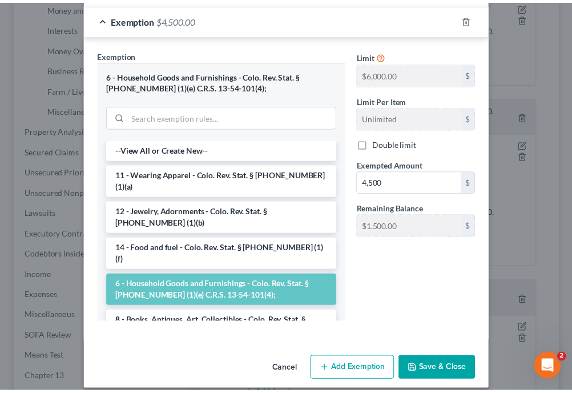
scroll to position [187, 0]
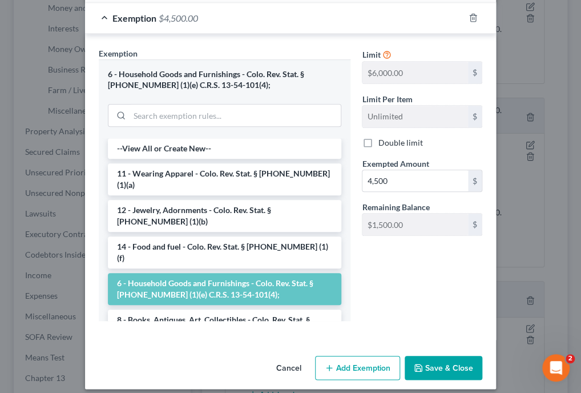
click at [442, 360] on button "Save & Close" at bounding box center [444, 368] width 78 height 24
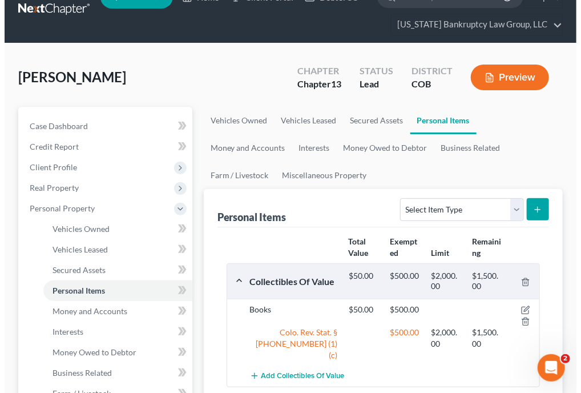
scroll to position [91, 0]
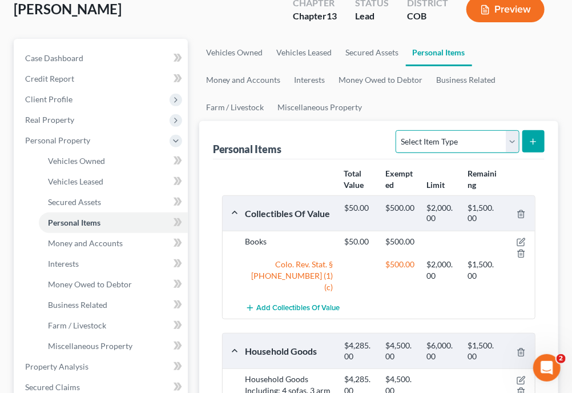
click at [515, 139] on select "Select Item Type Clothing Collectibles Of Value Electronics Firearms Household …" at bounding box center [456, 141] width 123 height 23
select select "electronics"
click at [397, 130] on select "Select Item Type Clothing Collectibles Of Value Electronics Firearms Household …" at bounding box center [456, 141] width 123 height 23
click at [532, 142] on icon "submit" at bounding box center [532, 141] width 9 height 9
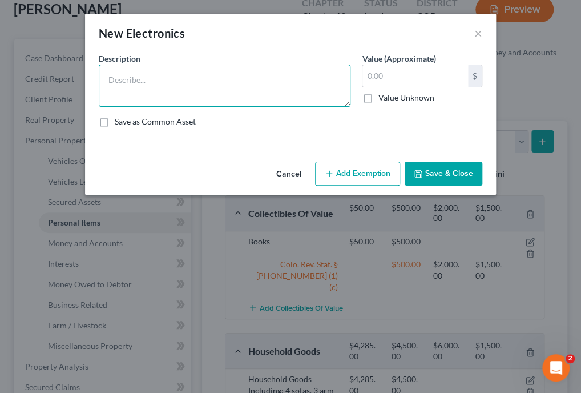
click at [236, 88] on textarea at bounding box center [225, 85] width 252 height 42
click at [220, 78] on textarea at bounding box center [225, 85] width 252 height 42
type textarea "4 TVs, 5 cellular telephones, 5 computers, and printer."
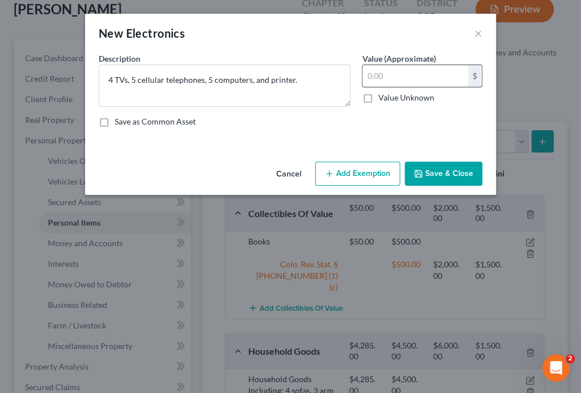
click at [409, 78] on input "text" at bounding box center [415, 76] width 106 height 22
type input "1,400"
click at [377, 175] on button "Add Exemption" at bounding box center [357, 173] width 85 height 24
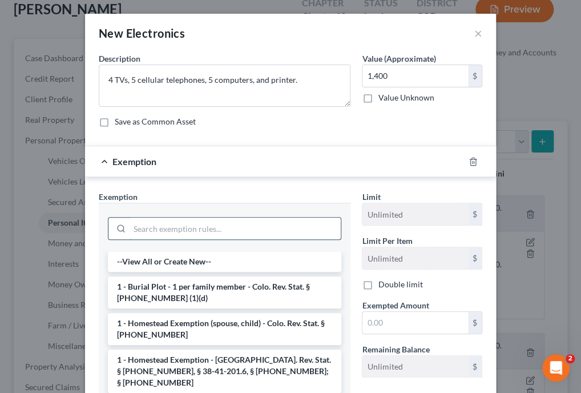
click at [304, 225] on input "search" at bounding box center [235, 228] width 211 height 22
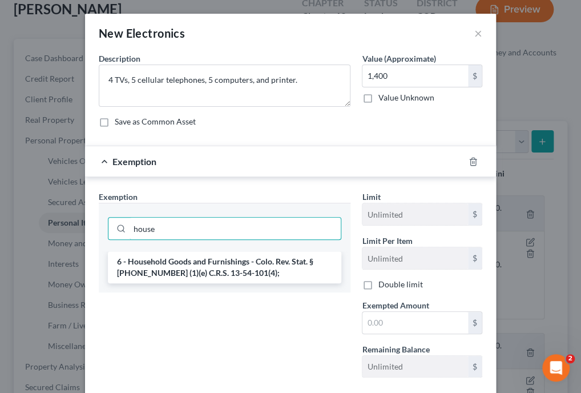
type input "house"
click at [259, 282] on div "6 - Household Goods and Furnishings - Colo. Rev. Stat. § [PHONE_NUMBER] (1)(e) …" at bounding box center [225, 271] width 252 height 41
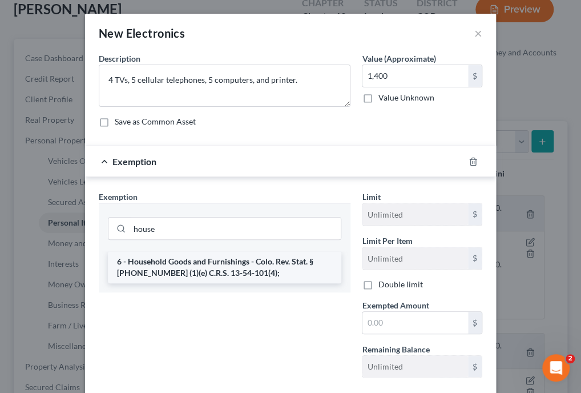
click at [272, 269] on li "6 - Household Goods and Furnishings - Colo. Rev. Stat. § [PHONE_NUMBER] (1)(e) …" at bounding box center [224, 267] width 233 height 32
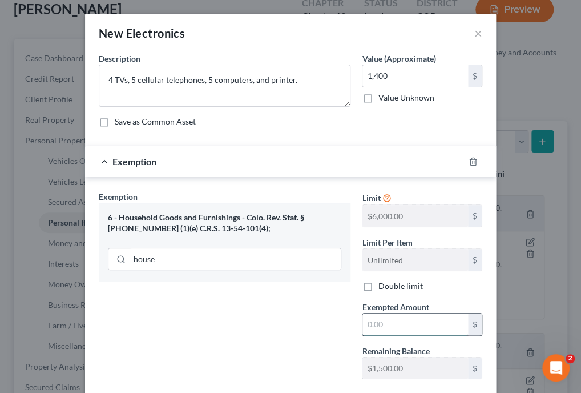
click at [379, 319] on input "text" at bounding box center [415, 324] width 106 height 22
type input "1,500"
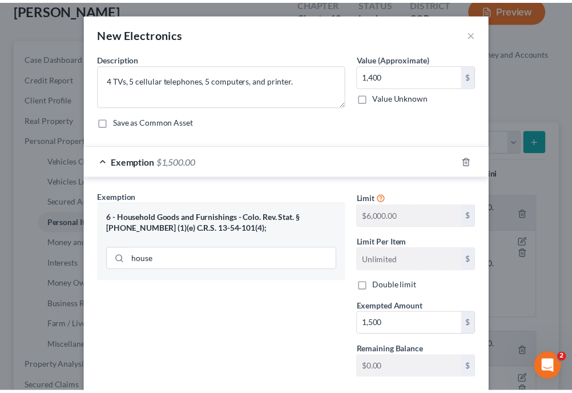
scroll to position [66, 0]
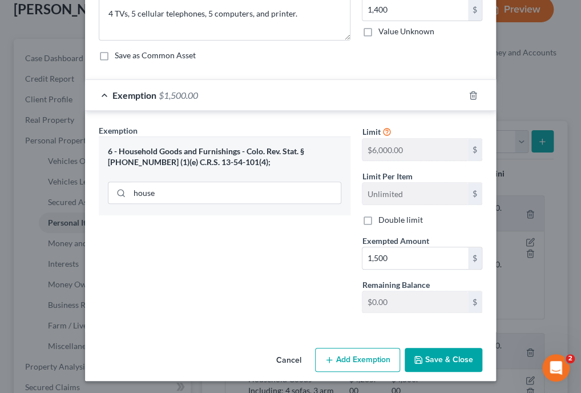
click at [450, 355] on button "Save & Close" at bounding box center [444, 360] width 78 height 24
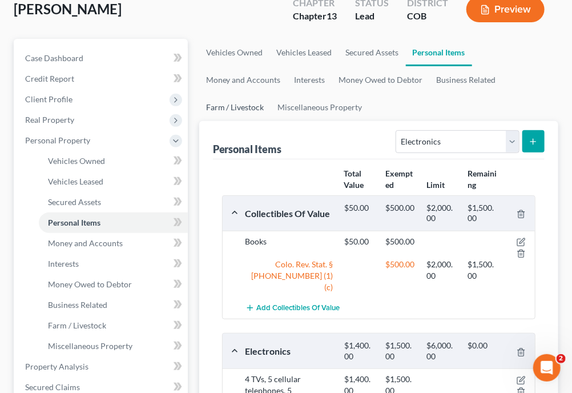
click at [271, 94] on link "Farm / Livestock" at bounding box center [235, 107] width 72 height 27
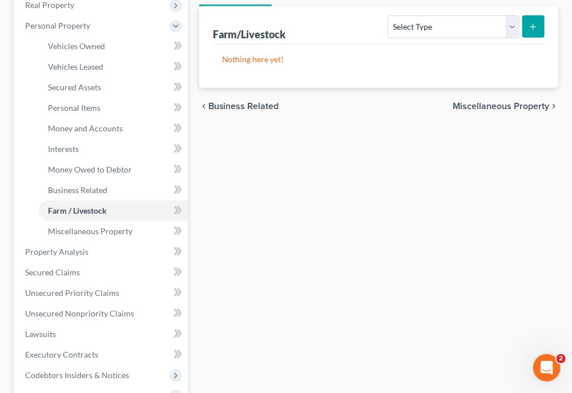
scroll to position [229, 0]
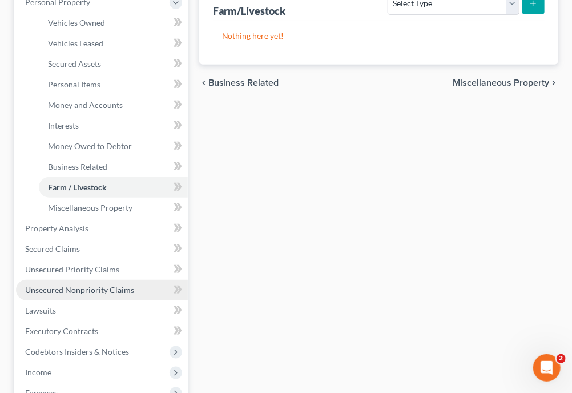
click at [108, 291] on span "Unsecured Nonpriority Claims" at bounding box center [79, 290] width 109 height 10
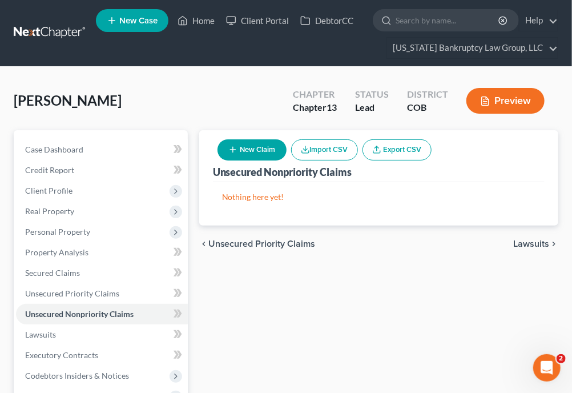
click at [259, 144] on button "New Claim" at bounding box center [251, 149] width 69 height 21
select select "0"
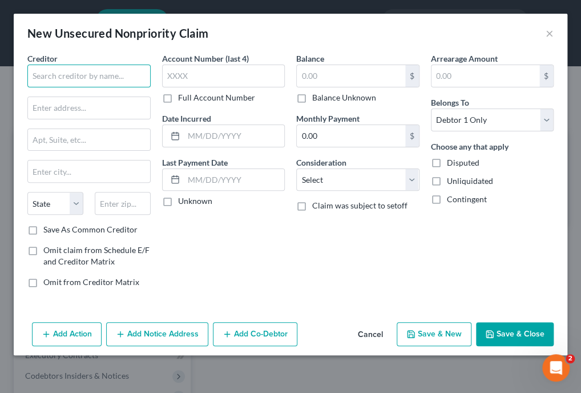
click at [127, 79] on input "text" at bounding box center [88, 75] width 123 height 23
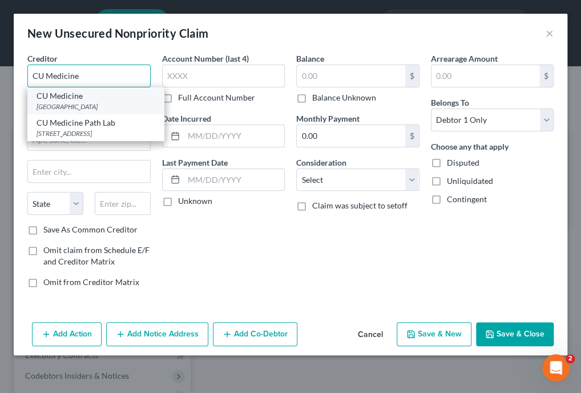
type input "CU Medicine"
click at [114, 96] on div "CU Medicine" at bounding box center [96, 95] width 119 height 11
type input "PO Box 111719"
type input "Aurora"
select select "5"
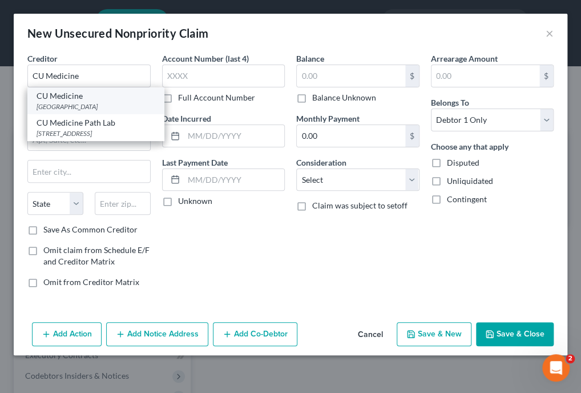
type input "80042"
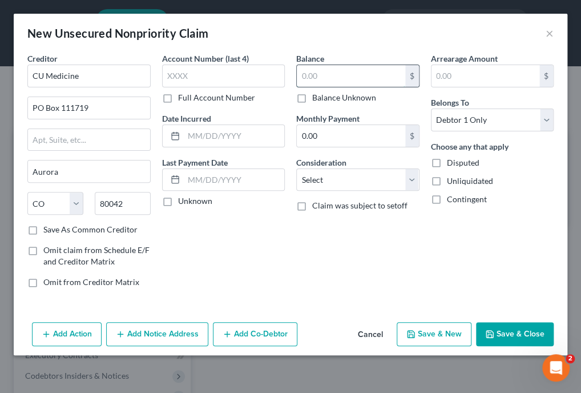
click at [343, 74] on input "text" at bounding box center [351, 76] width 108 height 22
type input "292.29"
click at [336, 174] on select "Select Cable / Satellite Services Collection Agency Credit Card Debt Debt Couns…" at bounding box center [357, 179] width 123 height 23
select select "9"
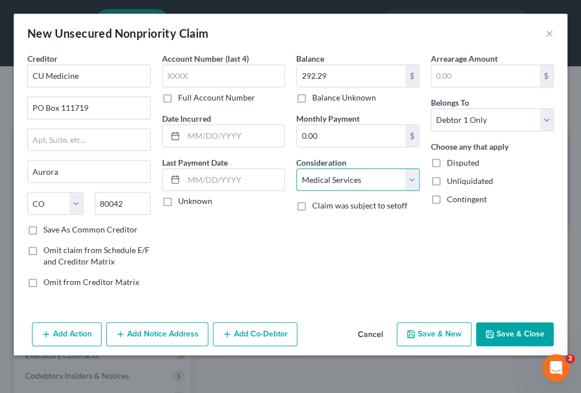
click at [296, 168] on select "Select Cable / Satellite Services Collection Agency Credit Card Debt Debt Couns…" at bounding box center [357, 179] width 123 height 23
click at [501, 335] on button "Save & Close" at bounding box center [515, 334] width 78 height 24
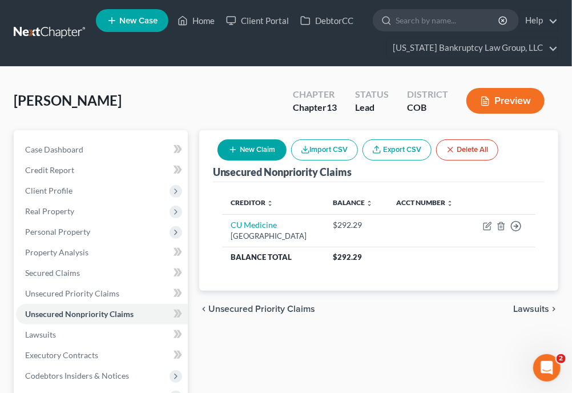
click at [448, 371] on div "Unsecured Nonpriority Claims New Claim Import CSV Export CSV Delete All Credito…" at bounding box center [378, 352] width 370 height 445
click at [273, 150] on button "New Claim" at bounding box center [251, 149] width 69 height 21
select select "0"
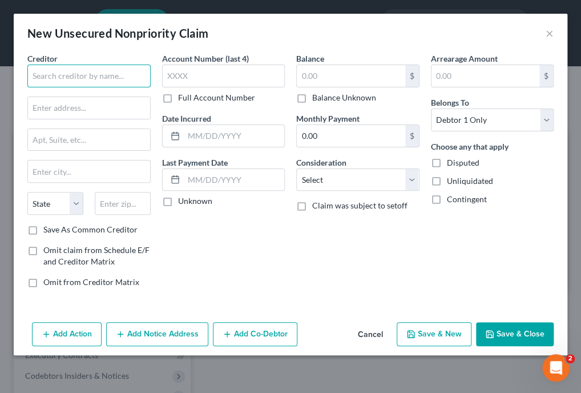
click at [119, 75] on input "text" at bounding box center [88, 75] width 123 height 23
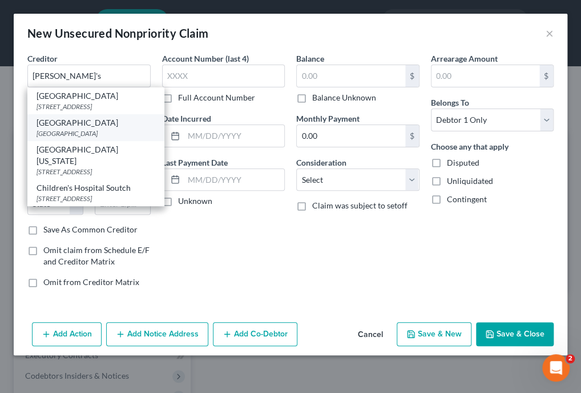
click at [83, 128] on div "[GEOGRAPHIC_DATA]" at bounding box center [96, 133] width 119 height 10
type input "[GEOGRAPHIC_DATA]"
type input "PO Box 441188"
type input "Aurora"
select select "5"
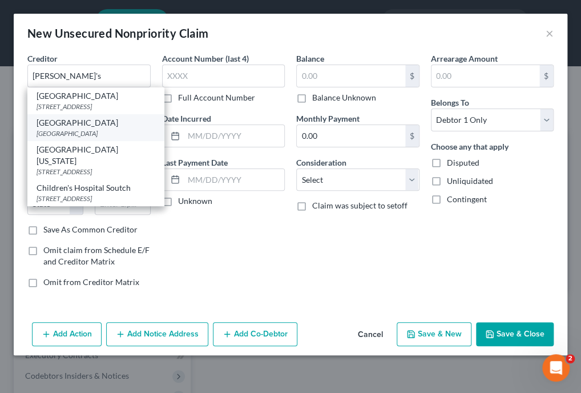
type input "80044"
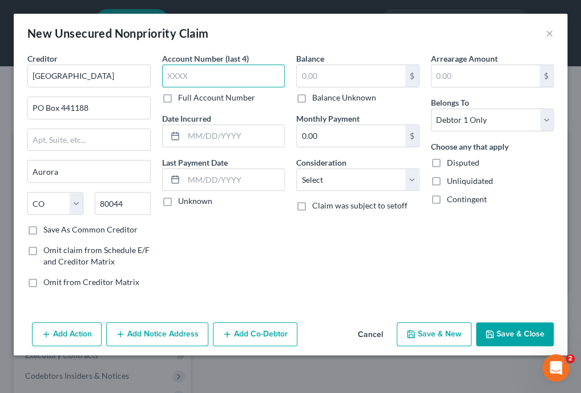
click at [185, 72] on input "text" at bounding box center [223, 75] width 123 height 23
type input "3228"
click at [328, 240] on div "Balance $ Balance Unknown Balance Undetermined $ Balance Unknown Monthly Paymen…" at bounding box center [357, 175] width 135 height 244
click at [326, 82] on input "text" at bounding box center [351, 76] width 108 height 22
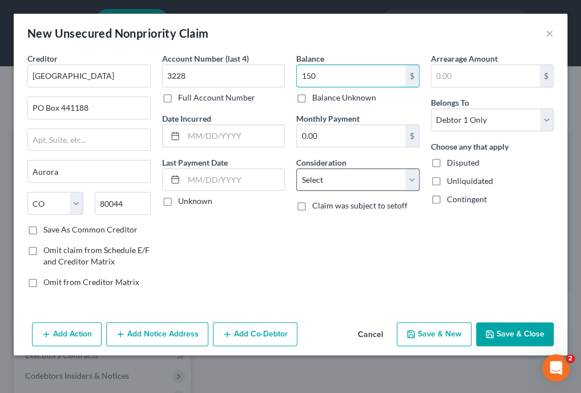
type input "150"
click at [325, 180] on select "Select Cable / Satellite Services Collection Agency Credit Card Debt Debt Couns…" at bounding box center [357, 179] width 123 height 23
select select "9"
click at [296, 168] on select "Select Cable / Satellite Services Collection Agency Credit Card Debt Debt Couns…" at bounding box center [357, 179] width 123 height 23
click at [516, 326] on button "Save & Close" at bounding box center [515, 334] width 78 height 24
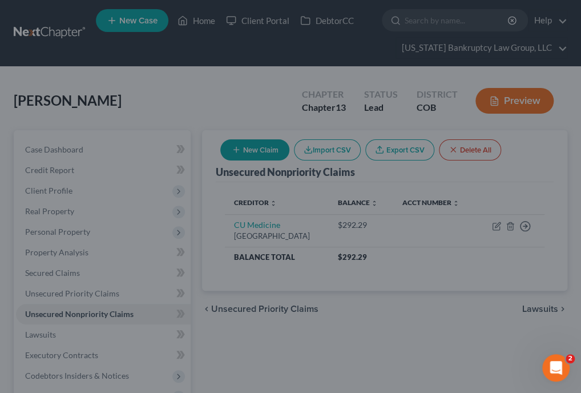
type input "150.00"
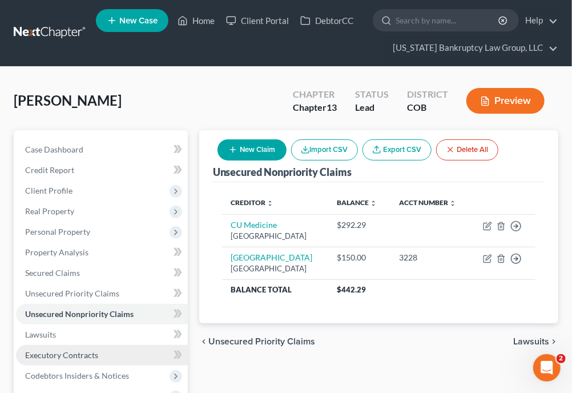
click at [76, 356] on span "Executory Contracts" at bounding box center [61, 355] width 73 height 10
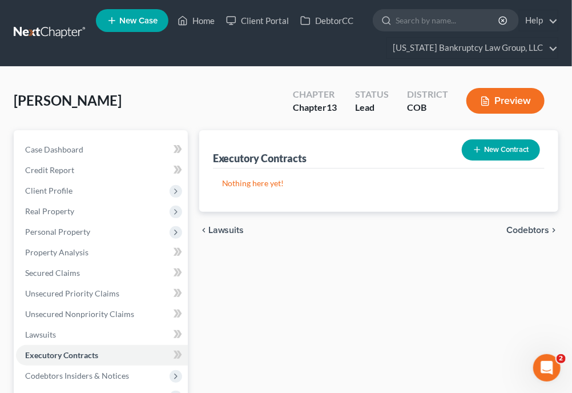
click at [487, 152] on button "New Contract" at bounding box center [501, 149] width 78 height 21
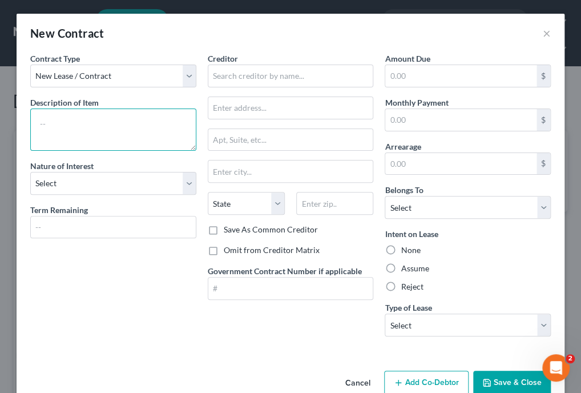
click at [142, 128] on textarea at bounding box center [113, 129] width 166 height 42
type textarea "Homeowners Association"
select select "0"
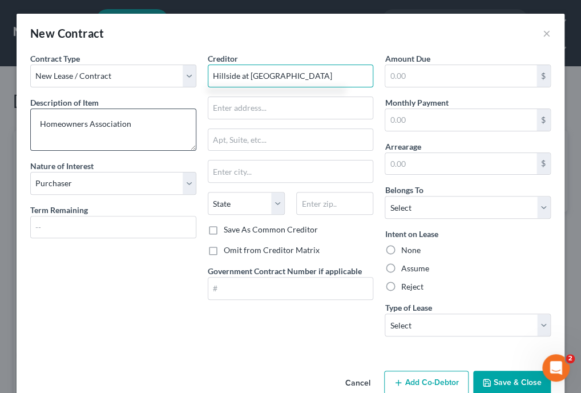
type input "Hillside at [GEOGRAPHIC_DATA]"
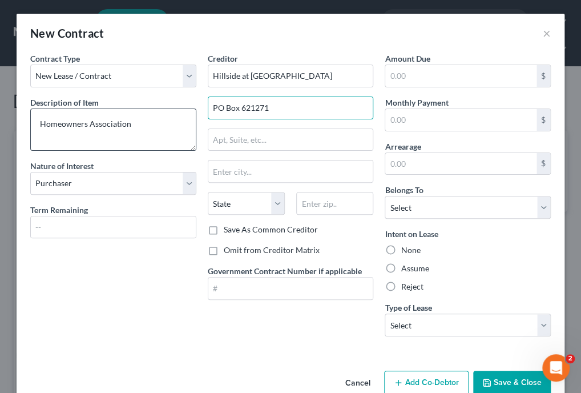
type input "PO Box 621271"
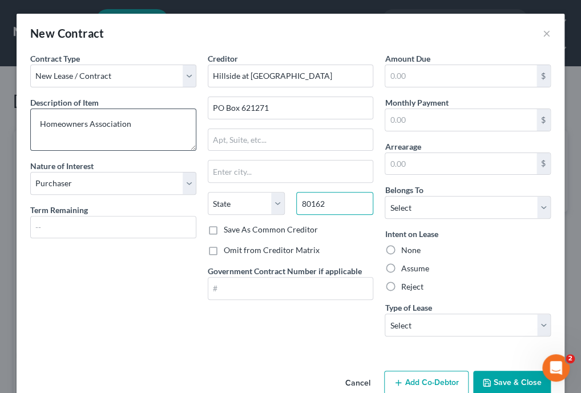
type input "80162"
type input "Littleton"
select select "5"
click at [228, 224] on input "Save As Common Creditor" at bounding box center [231, 227] width 7 height 7
checkbox input "true"
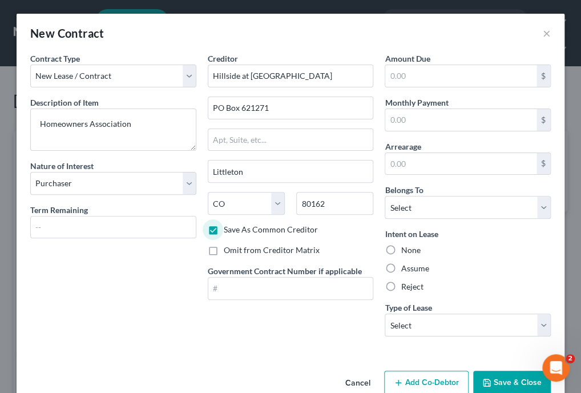
click at [393, 263] on div "Assume" at bounding box center [468, 268] width 166 height 11
click at [413, 269] on label "Assume" at bounding box center [415, 268] width 28 height 11
click at [413, 269] on input "Assume" at bounding box center [408, 266] width 7 height 7
radio input "true"
click at [426, 319] on select "Select Real Estate Car Other" at bounding box center [468, 324] width 166 height 23
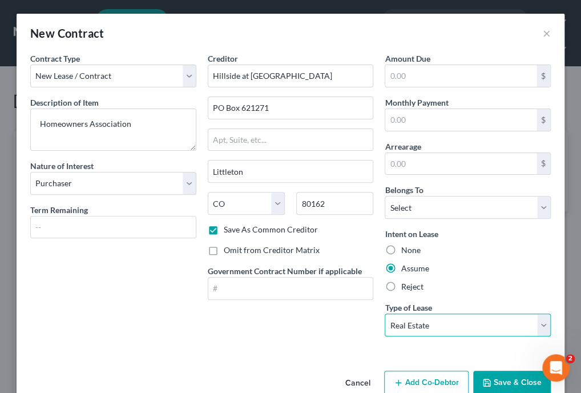
click at [385, 313] on select "Select Real Estate Car Other" at bounding box center [468, 324] width 166 height 23
select select "0"
click at [465, 359] on div "Contract Type New Lease / Contract New Timeshare Description of non-residential…" at bounding box center [291, 209] width 548 height 313
click at [498, 379] on button "Save & Close" at bounding box center [512, 382] width 78 height 24
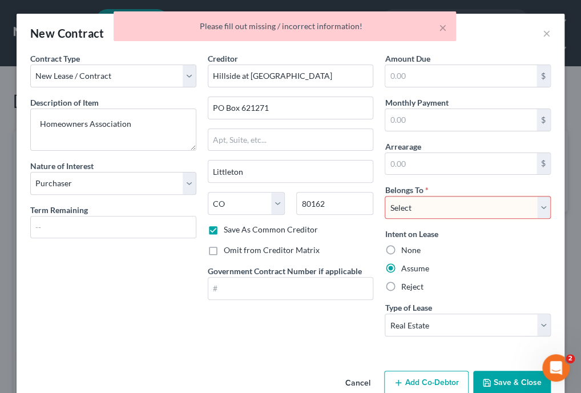
click at [468, 205] on select "Select Debtor 1 Only Debtor 2 Only Debtor 1 And Debtor 2 Only At Least One Of T…" at bounding box center [468, 207] width 166 height 23
select select "0"
click at [385, 196] on select "Select Debtor 1 Only Debtor 2 Only Debtor 1 And Debtor 2 Only At Least One Of T…" at bounding box center [468, 207] width 166 height 23
click at [493, 381] on button "Save & Close" at bounding box center [512, 382] width 78 height 24
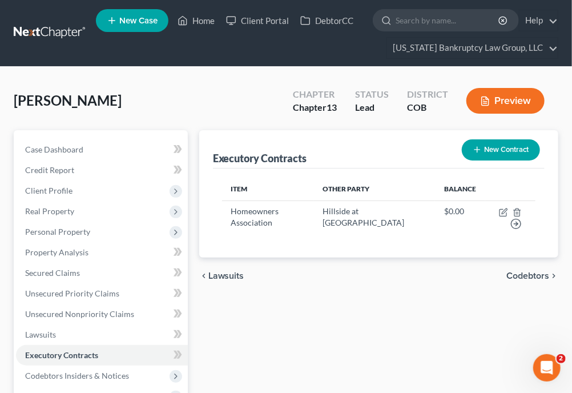
click at [377, 310] on div "Executory Contracts New Contract Item Other Party Balance Homeowners Associatio…" at bounding box center [378, 352] width 370 height 445
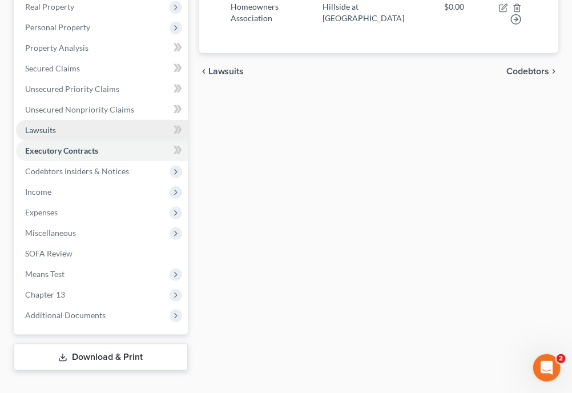
scroll to position [205, 0]
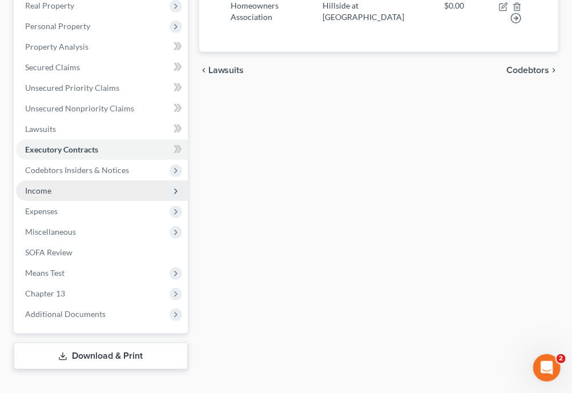
click at [43, 193] on span "Income" at bounding box center [38, 190] width 26 height 10
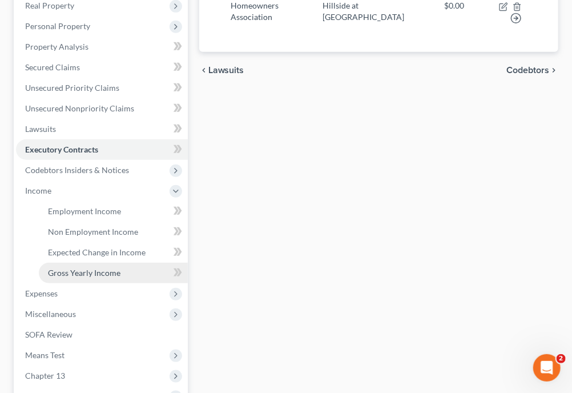
click at [68, 265] on link "Gross Yearly Income" at bounding box center [113, 273] width 149 height 21
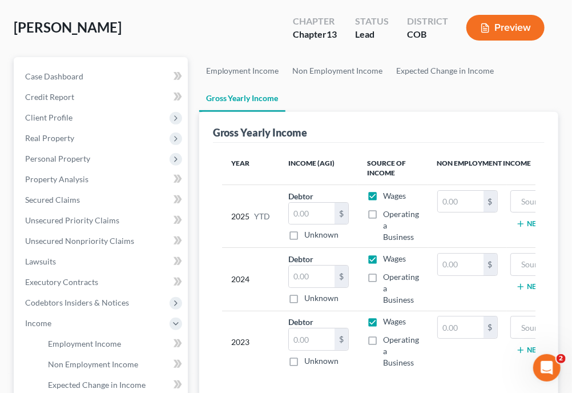
scroll to position [91, 0]
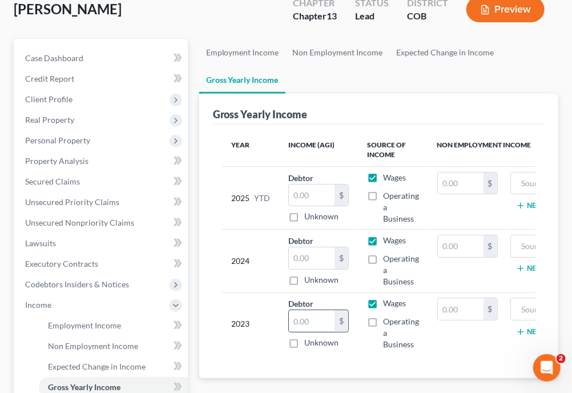
click at [323, 310] on input "text" at bounding box center [312, 321] width 46 height 22
type input "1.00"
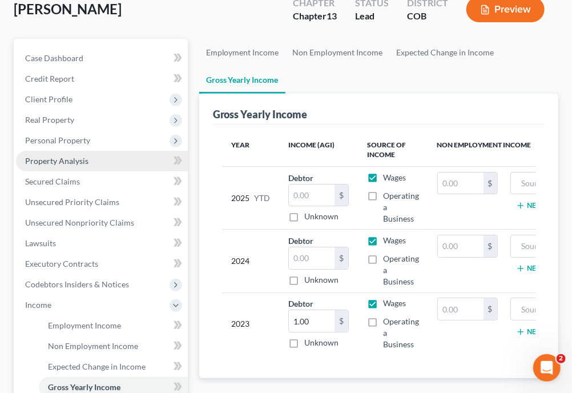
click at [101, 169] on link "Property Analysis" at bounding box center [102, 161] width 172 height 21
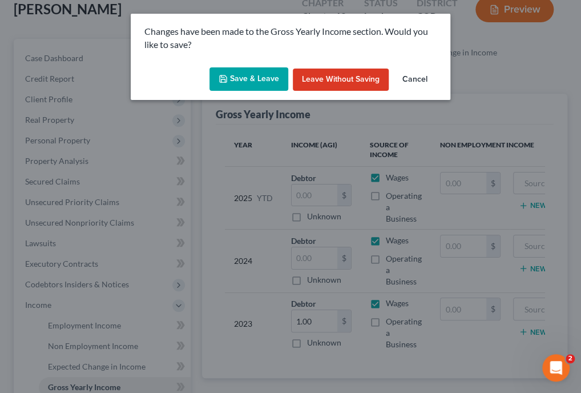
click at [237, 87] on button "Save & Leave" at bounding box center [248, 79] width 79 height 24
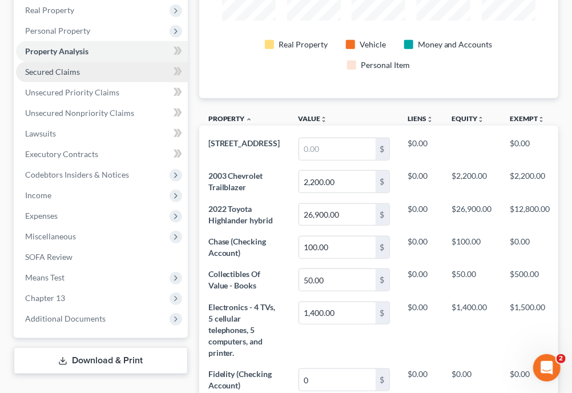
scroll to position [305, 0]
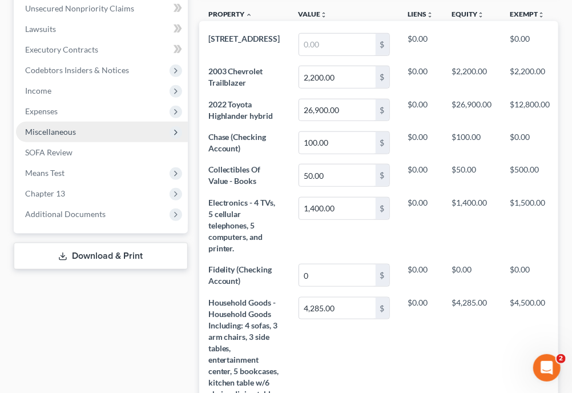
click at [46, 123] on span "Miscellaneous" at bounding box center [102, 132] width 172 height 21
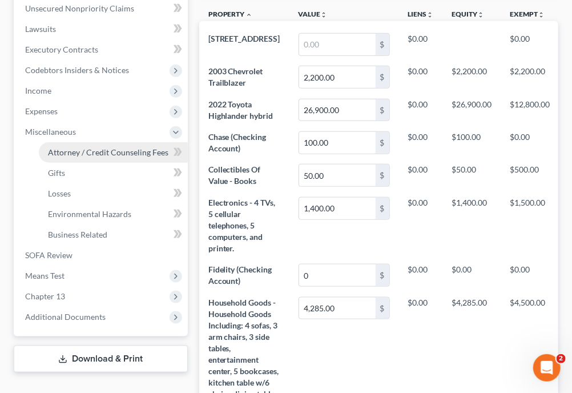
click at [61, 152] on span "Attorney / Credit Counseling Fees" at bounding box center [108, 152] width 120 height 10
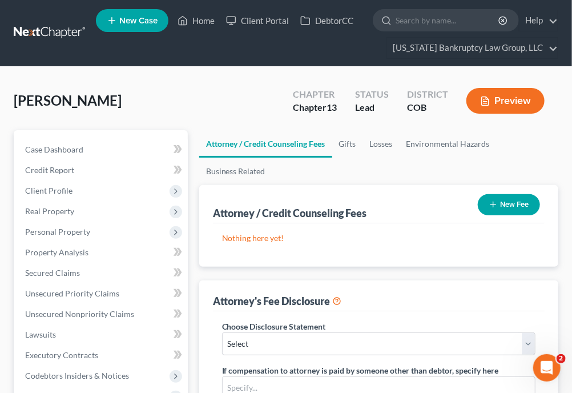
click at [521, 204] on button "New Fee" at bounding box center [509, 204] width 62 height 21
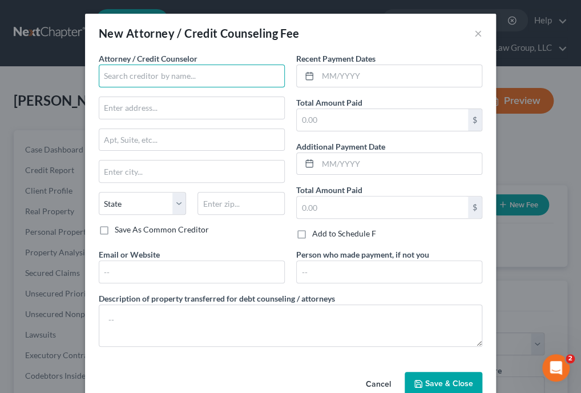
click at [210, 79] on input "text" at bounding box center [192, 75] width 186 height 23
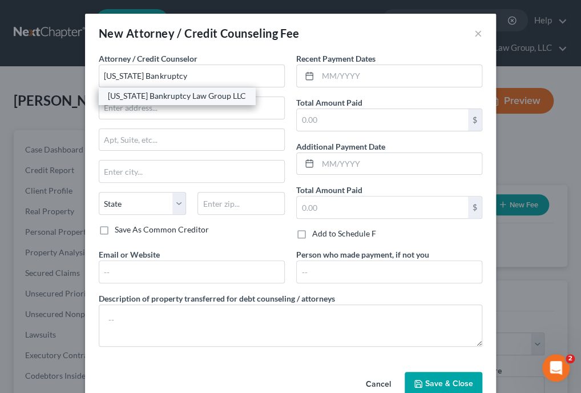
click at [199, 100] on div "[US_STATE] Bankruptcy Law Group LLC" at bounding box center [177, 95] width 138 height 11
type input "[US_STATE] Bankruptcy Law Group LLC"
type input "[STREET_ADDRESS]"
type input "[GEOGRAPHIC_DATA]"
select select "5"
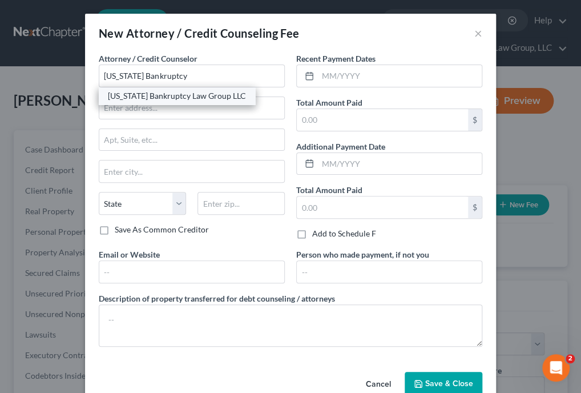
type input "80238"
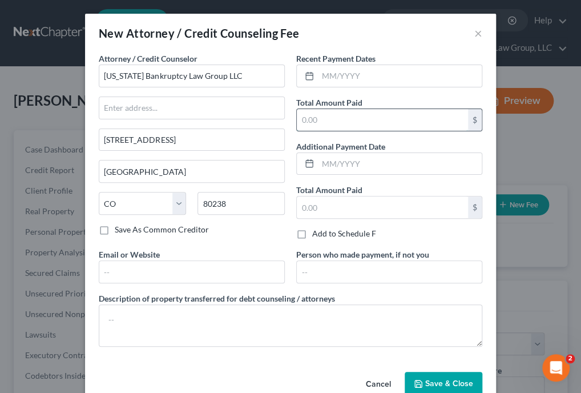
click at [303, 119] on input "text" at bounding box center [382, 120] width 171 height 22
type input "2,187"
click at [440, 383] on span "Save & Close" at bounding box center [449, 383] width 48 height 10
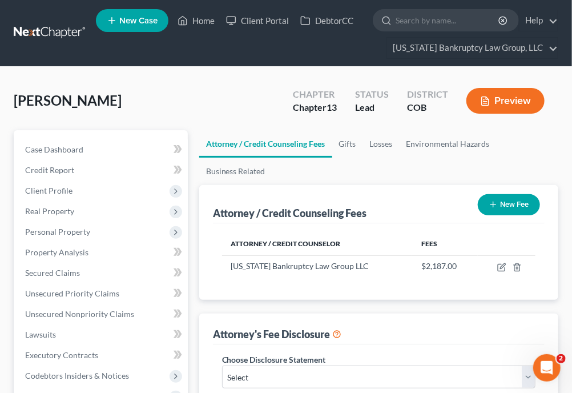
click at [540, 149] on ul "Attorney / Credit Counseling Fees Gifts Losses Environmental Hazards Business R…" at bounding box center [378, 157] width 359 height 55
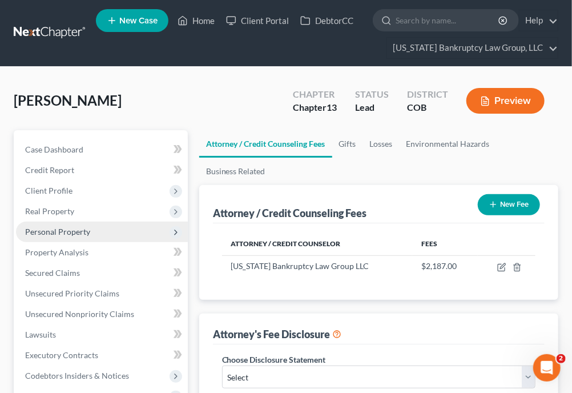
click at [60, 230] on span "Personal Property" at bounding box center [57, 232] width 65 height 10
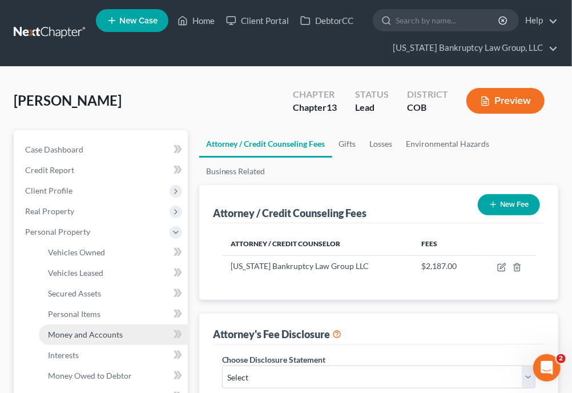
click at [91, 333] on span "Money and Accounts" at bounding box center [85, 334] width 75 height 10
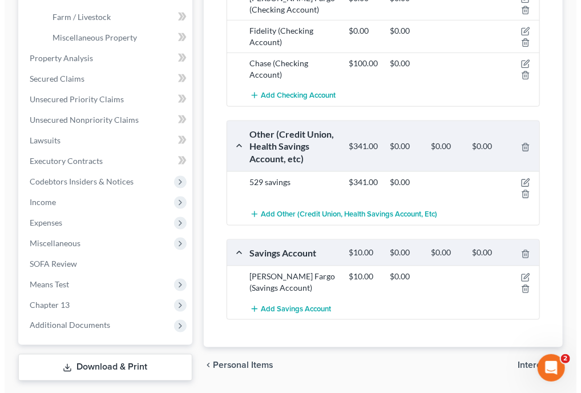
scroll to position [391, 0]
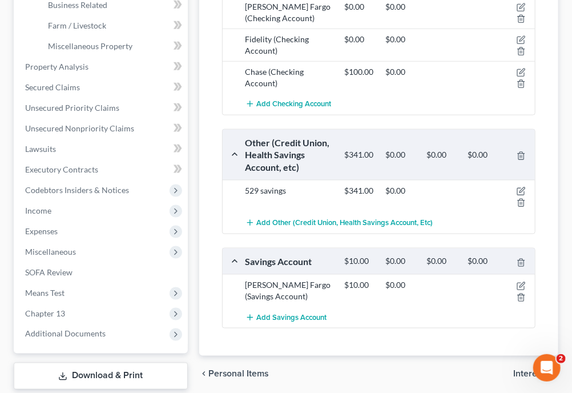
click at [519, 185] on div at bounding box center [519, 196] width 33 height 23
click at [522, 191] on icon "button" at bounding box center [520, 191] width 9 height 9
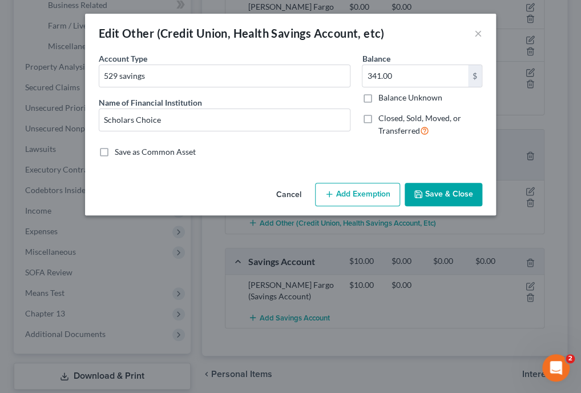
click at [356, 144] on div "Account Type 529 savings Name of Financial Institution * Scholars Choice" at bounding box center [224, 100] width 263 height 94
click at [196, 116] on input "Scholars Choice" at bounding box center [224, 120] width 251 height 22
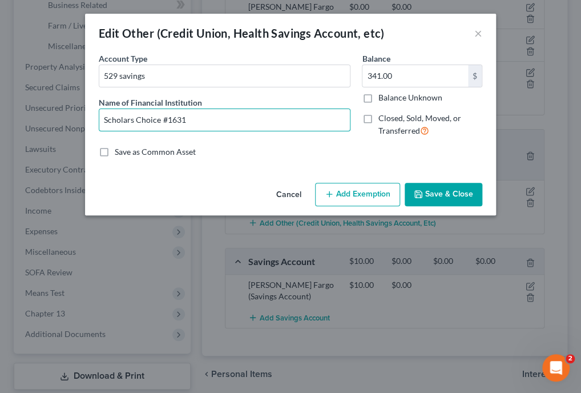
type input "Scholars Choice #1631"
click at [378, 98] on label "Balance Unknown" at bounding box center [410, 97] width 64 height 11
click at [382, 98] on input "Balance Unknown" at bounding box center [385, 95] width 7 height 7
checkbox input "true"
type input "0.00"
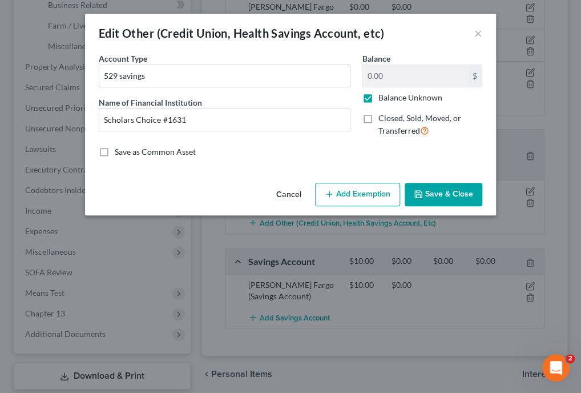
click at [372, 182] on div "Cancel Add Exemption Save & Close" at bounding box center [290, 197] width 411 height 38
click at [371, 189] on button "Add Exemption" at bounding box center [357, 195] width 85 height 24
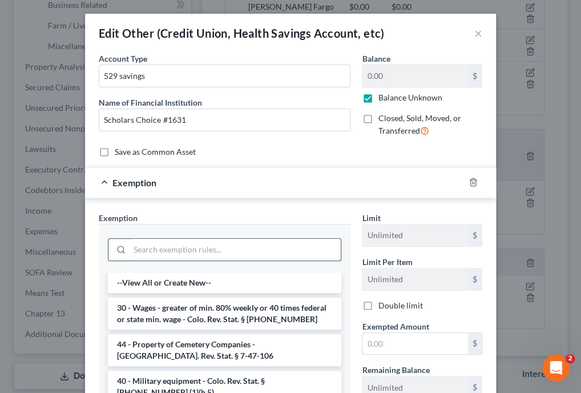
click at [263, 242] on input "search" at bounding box center [235, 250] width 211 height 22
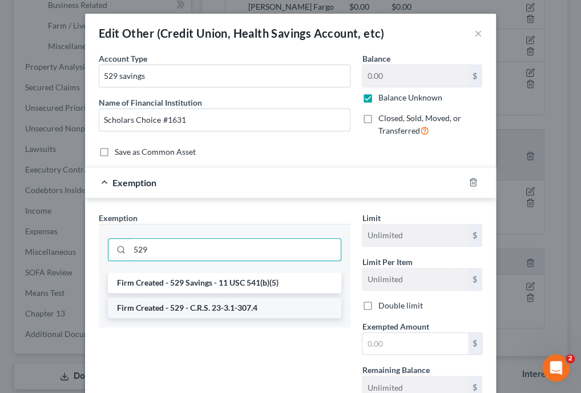
type input "529"
click at [215, 304] on li "Firm Created - 529 - C.R.S. 23-3.1-307.4" at bounding box center [224, 307] width 233 height 21
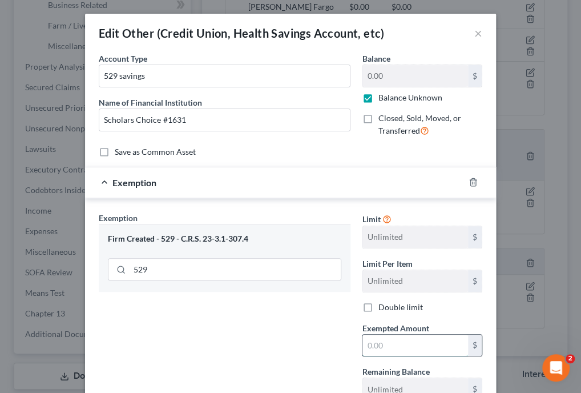
click at [383, 345] on input "text" at bounding box center [415, 345] width 106 height 22
type input "100"
click at [297, 328] on div "Exemption Set must be selected for CA. Exemption * Firm Created - 529 - C.R.S. …" at bounding box center [224, 310] width 263 height 197
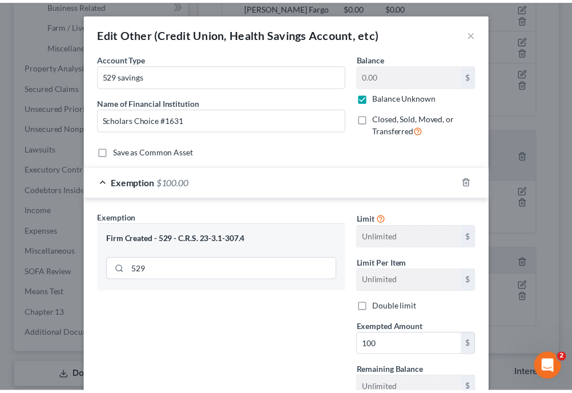
scroll to position [87, 0]
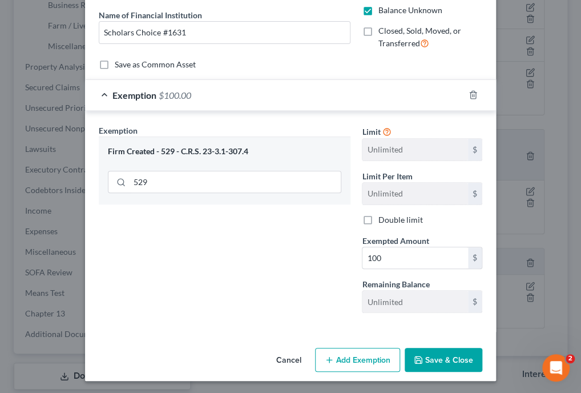
click at [442, 361] on button "Save & Close" at bounding box center [444, 360] width 78 height 24
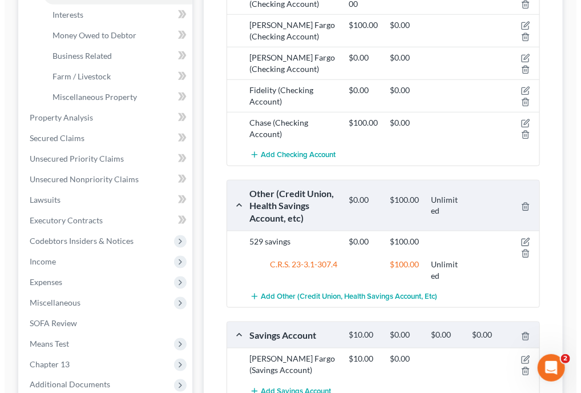
scroll to position [340, 0]
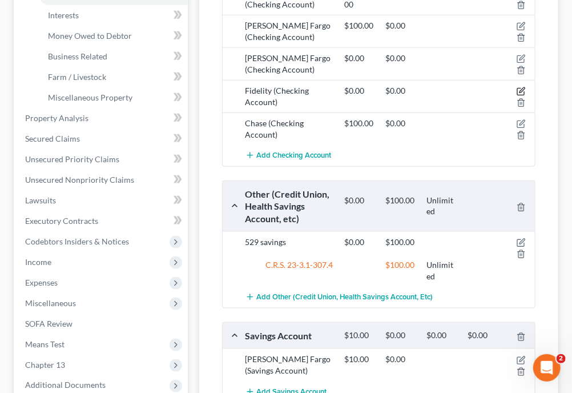
click at [520, 88] on icon "button" at bounding box center [520, 91] width 9 height 9
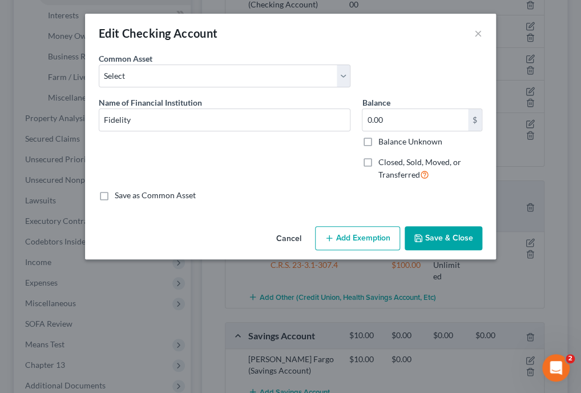
click at [378, 143] on label "Balance Unknown" at bounding box center [410, 141] width 64 height 11
click at [382, 143] on input "Balance Unknown" at bounding box center [385, 139] width 7 height 7
checkbox input "true"
click at [369, 231] on button "Add Exemption" at bounding box center [357, 238] width 85 height 24
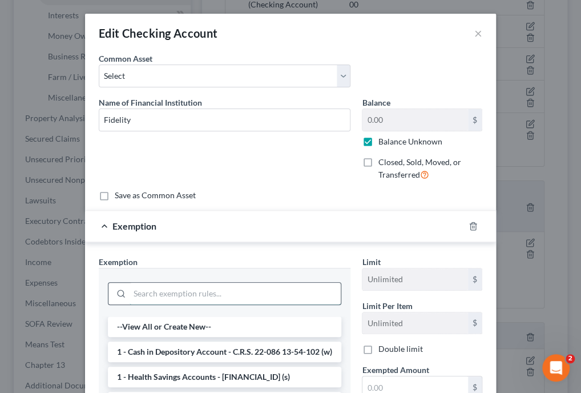
click at [243, 290] on input "search" at bounding box center [235, 293] width 211 height 22
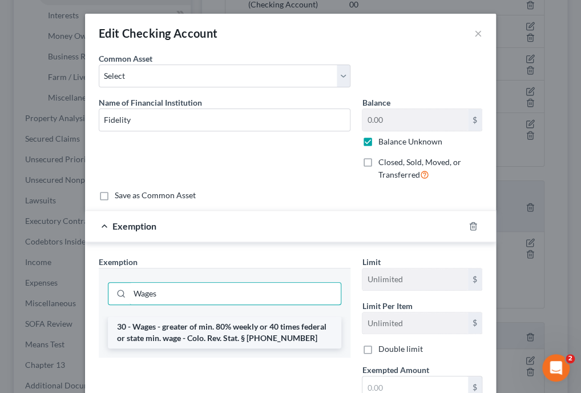
type input "Wages"
click at [223, 338] on li "30 - Wages - greater of min. 80% weekly or 40 times federal or state min. wage …" at bounding box center [224, 332] width 233 height 32
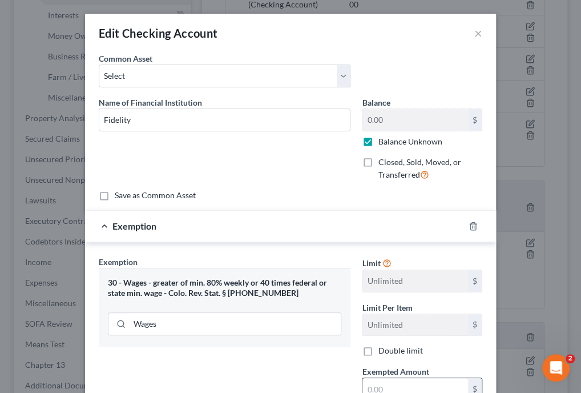
click at [389, 378] on input "text" at bounding box center [415, 389] width 106 height 22
type input "100"
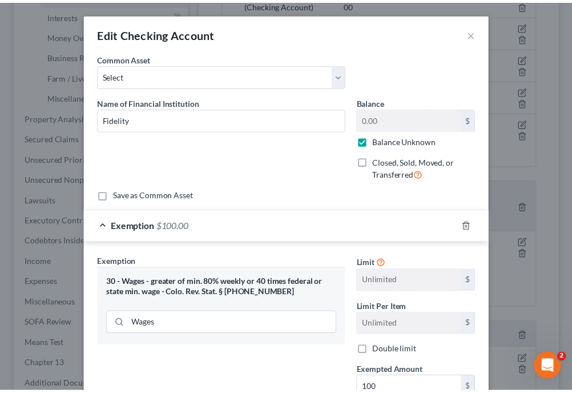
scroll to position [131, 0]
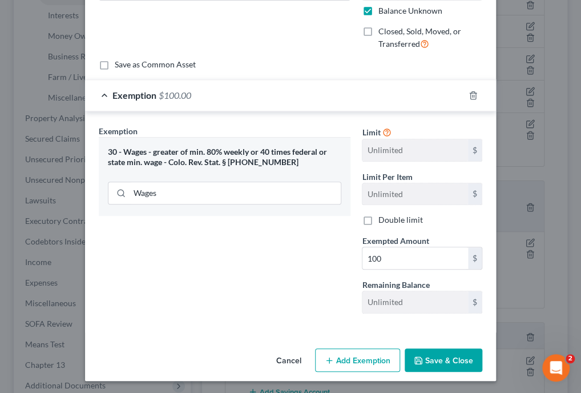
click at [465, 358] on button "Save & Close" at bounding box center [444, 360] width 78 height 24
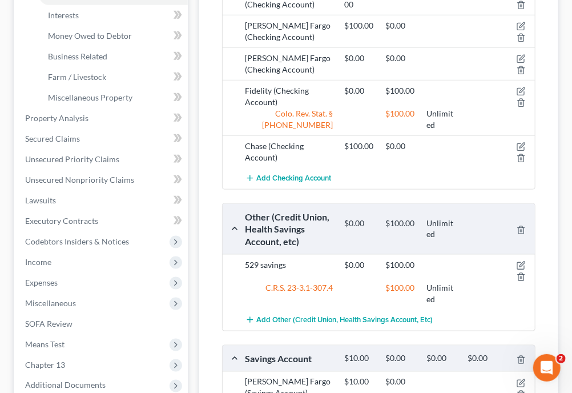
click at [467, 184] on div "Add Checking Account" at bounding box center [388, 178] width 296 height 21
click at [463, 196] on div "Checking Account $1,400.00 $100.00 Unlimited [PERSON_NAME] Fargo (Checking Acco…" at bounding box center [378, 186] width 313 height 479
click at [527, 89] on div at bounding box center [519, 96] width 33 height 23
click at [517, 88] on icon "button" at bounding box center [520, 91] width 7 height 7
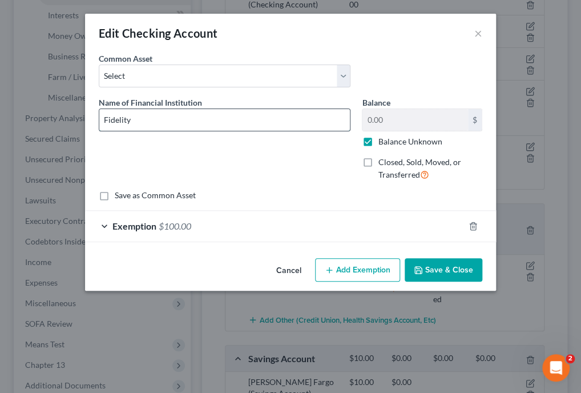
click at [199, 127] on input "Fidelity" at bounding box center [224, 120] width 251 height 22
type input "Fidelity #3395"
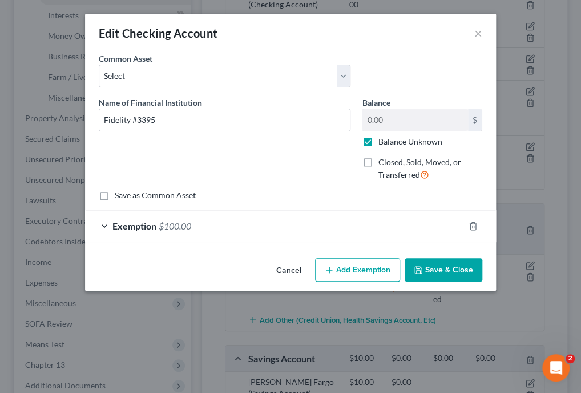
click at [438, 268] on button "Save & Close" at bounding box center [444, 270] width 78 height 24
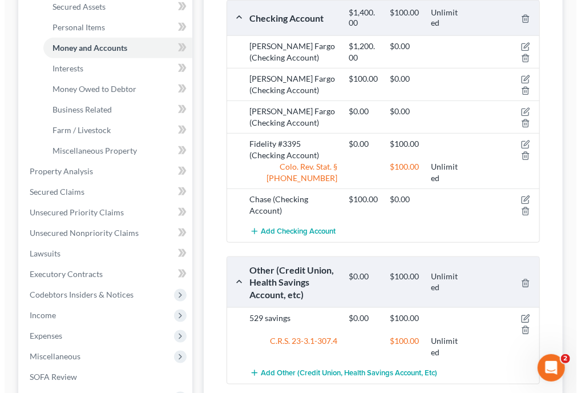
scroll to position [285, 0]
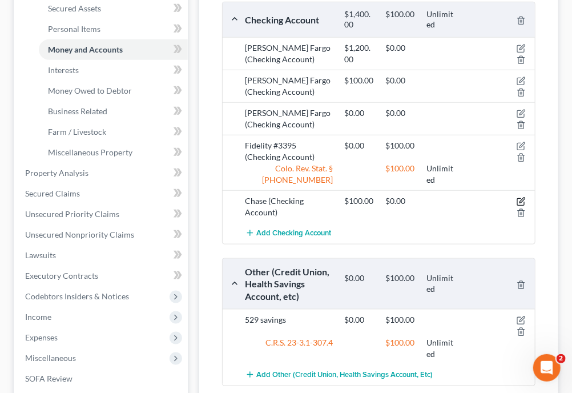
click at [522, 198] on icon "button" at bounding box center [521, 200] width 5 height 5
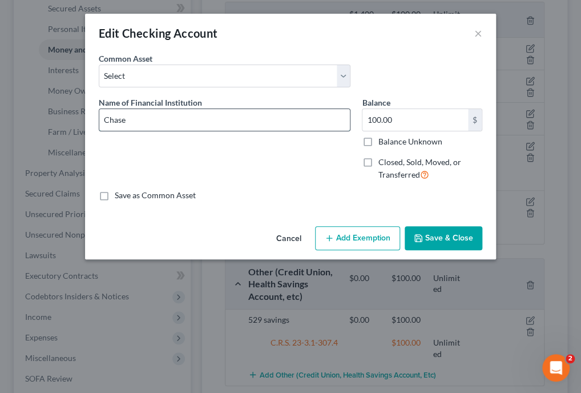
click at [158, 118] on input "Chase" at bounding box center [224, 120] width 251 height 22
type input "Chase #7910"
click at [378, 140] on label "Balance Unknown" at bounding box center [410, 141] width 64 height 11
click at [382, 140] on input "Balance Unknown" at bounding box center [385, 139] width 7 height 7
checkbox input "true"
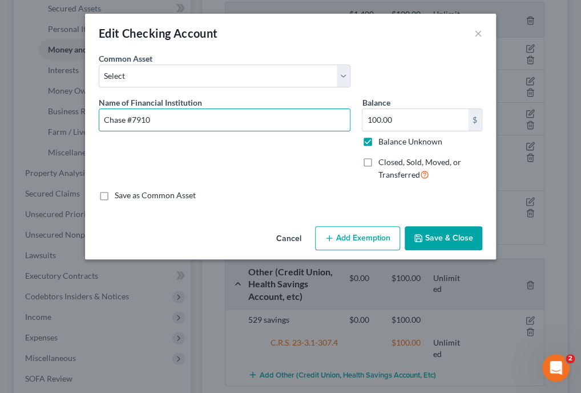
type input "0.00"
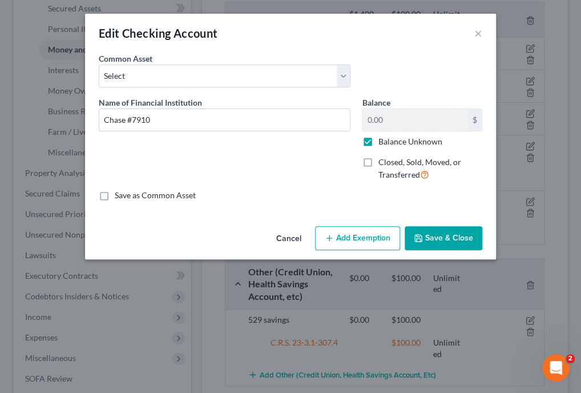
click at [360, 237] on button "Add Exemption" at bounding box center [357, 238] width 85 height 24
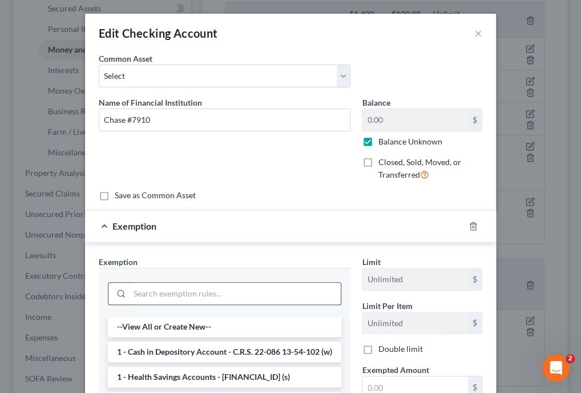
click at [274, 289] on input "search" at bounding box center [235, 293] width 211 height 22
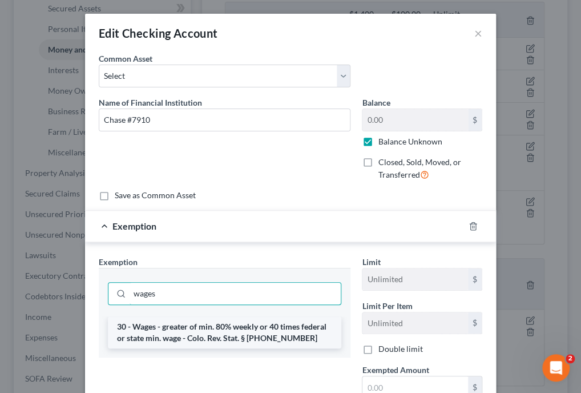
type input "wages"
click at [251, 324] on li "30 - Wages - greater of min. 80% weekly or 40 times federal or state min. wage …" at bounding box center [224, 332] width 233 height 32
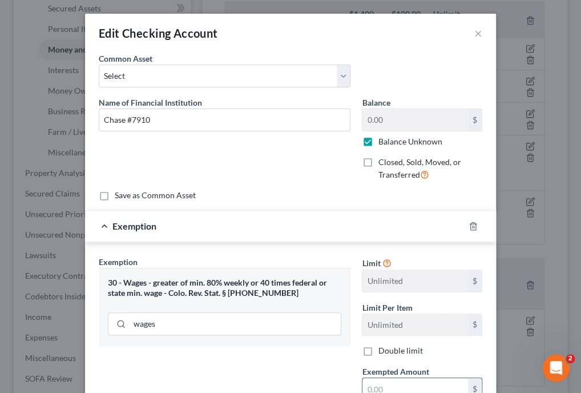
click at [404, 382] on input "text" at bounding box center [415, 389] width 106 height 22
type input "100"
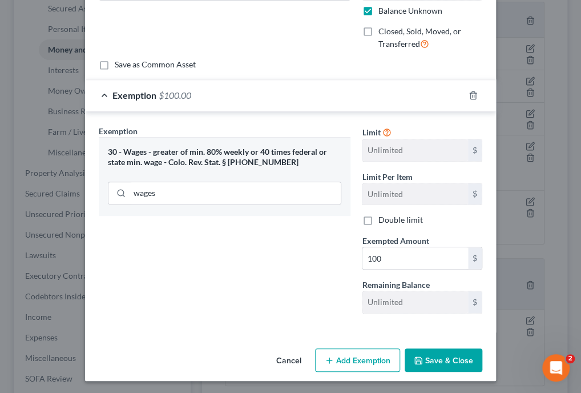
click at [470, 361] on button "Save & Close" at bounding box center [444, 360] width 78 height 24
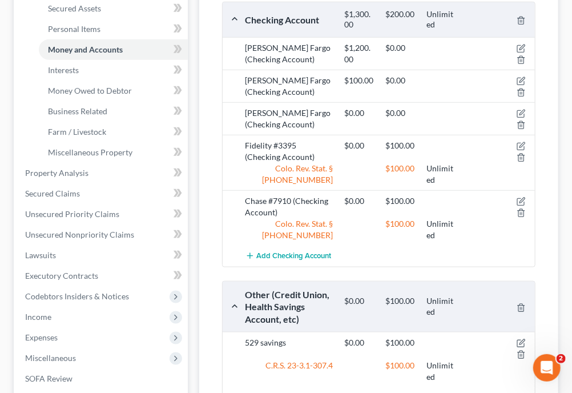
click at [269, 288] on div "Other (Credit Union, Health Savings Account, etc)" at bounding box center [289, 306] width 99 height 37
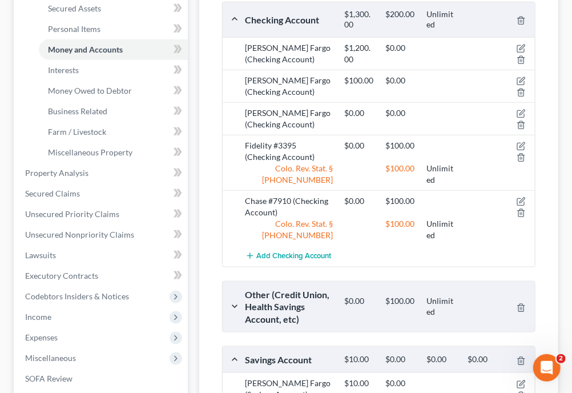
click at [269, 288] on div "Other (Credit Union, Health Savings Account, etc)" at bounding box center [289, 306] width 99 height 37
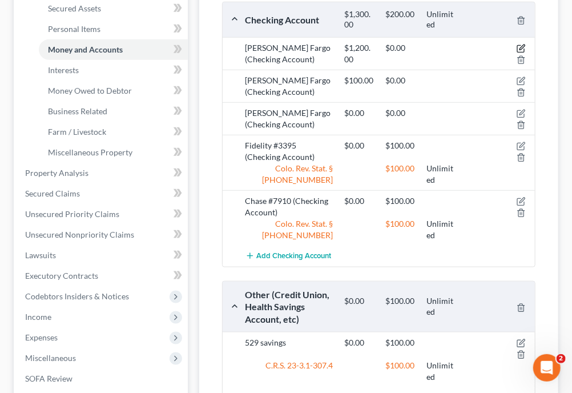
click at [524, 47] on icon "button" at bounding box center [520, 49] width 7 height 7
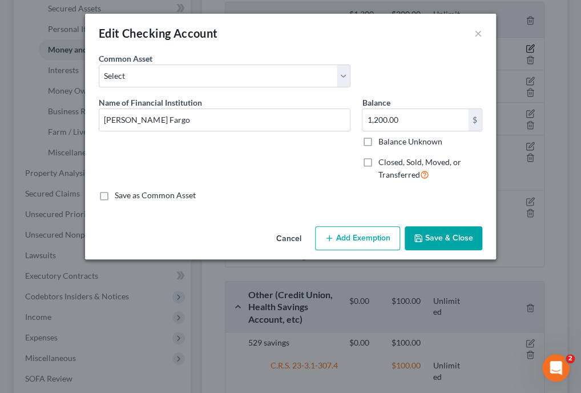
click at [520, 46] on div "Edit Checking Account × An exemption set must first be selected from the Filing…" at bounding box center [290, 196] width 581 height 393
click at [185, 122] on input "[PERSON_NAME] Fargo" at bounding box center [224, 120] width 251 height 22
type input "[PERSON_NAME] Fargo #"
type input "[PERSON_NAME] Fargo #4"
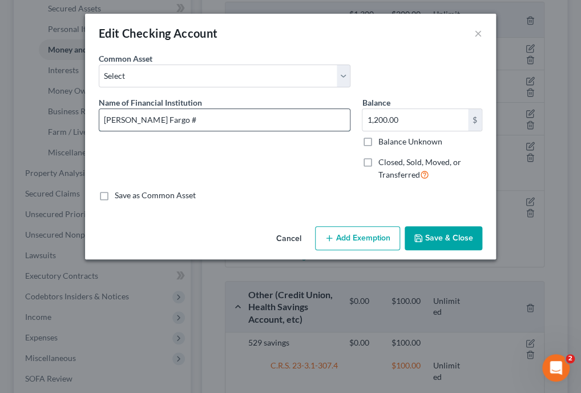
type input "[PERSON_NAME] Fargo #4"
type input "[PERSON_NAME] Fargo #44"
type input "[PERSON_NAME] Fargo #443"
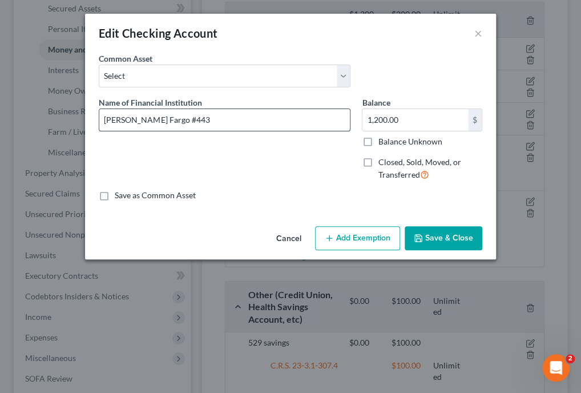
type input "[PERSON_NAME] Fargo #4435"
click at [378, 140] on label "Balance Unknown" at bounding box center [410, 141] width 64 height 11
click at [382, 140] on input "Balance Unknown" at bounding box center [385, 139] width 7 height 7
checkbox input "true"
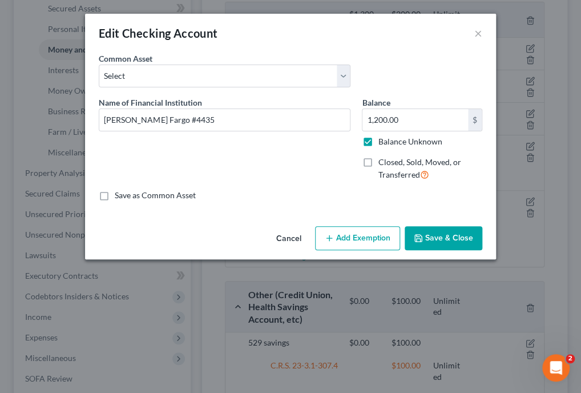
type input "0.00"
checkbox input "true"
type input "0.00"
click at [364, 235] on button "Add Exemption" at bounding box center [357, 238] width 85 height 24
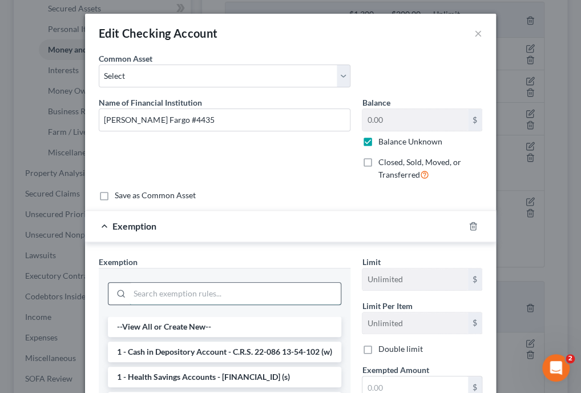
click at [232, 289] on input "search" at bounding box center [235, 293] width 211 height 22
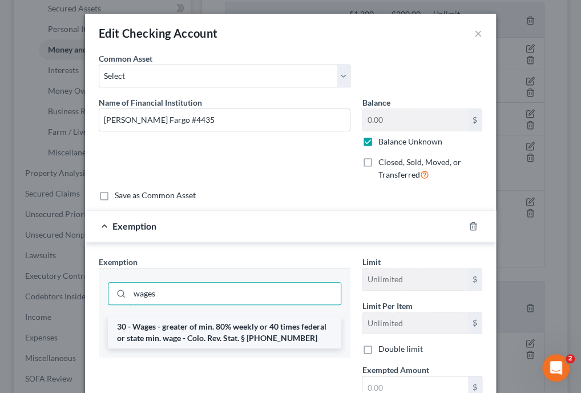
type input "wages"
click at [225, 324] on li "30 - Wages - greater of min. 80% weekly or 40 times federal or state min. wage …" at bounding box center [224, 332] width 233 height 32
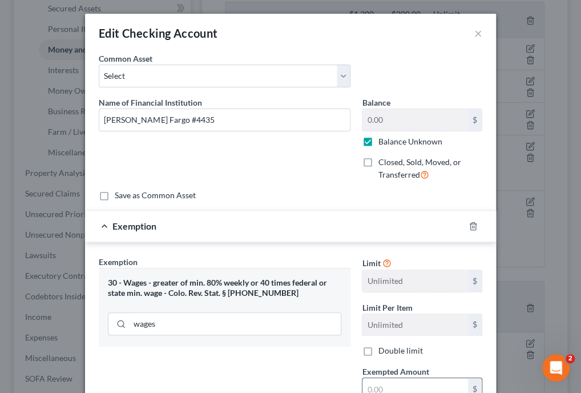
click at [437, 391] on input "text" at bounding box center [415, 389] width 106 height 22
type input "8.00"
type input "8"
type input "80.00"
type input "80"
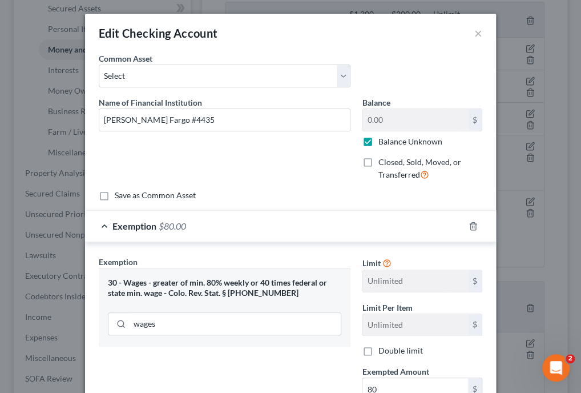
click at [334, 390] on div "Exemption Set must be selected for CA. Exemption * 30 - Wages - greater of min.…" at bounding box center [224, 354] width 263 height 197
click at [332, 385] on div "Exemption Set must be selected for CA. Exemption * 30 - Wages - greater of min.…" at bounding box center [224, 354] width 263 height 197
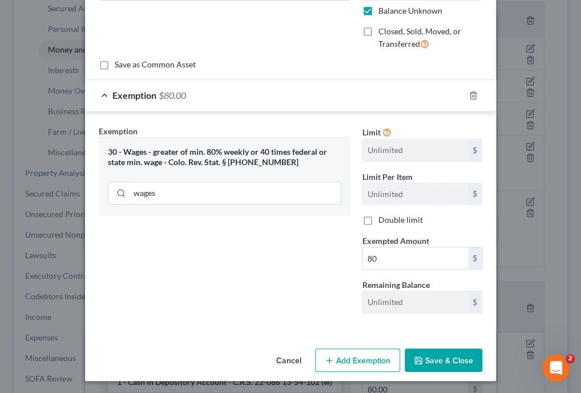
click at [434, 354] on button "Save & Close" at bounding box center [444, 360] width 78 height 24
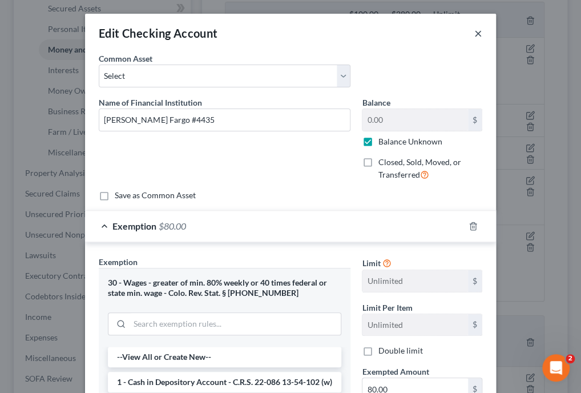
click at [474, 31] on button "×" at bounding box center [478, 33] width 8 height 14
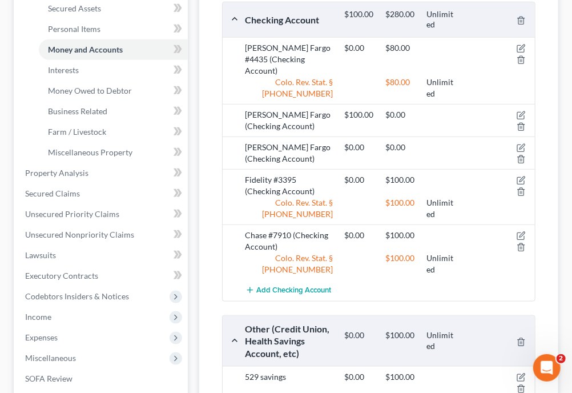
click at [521, 109] on div at bounding box center [519, 120] width 33 height 23
click at [520, 111] on icon "button" at bounding box center [520, 115] width 9 height 9
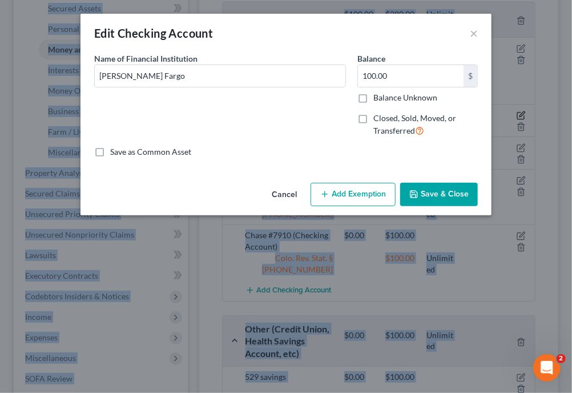
click at [520, 103] on div "Edit Checking Account × An exemption set must first be selected from the Filing…" at bounding box center [286, 196] width 572 height 393
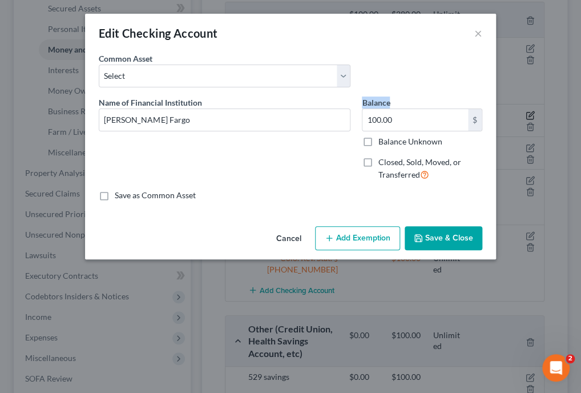
click at [520, 103] on div "Edit Checking Account × An exemption set must first be selected from the Filing…" at bounding box center [290, 196] width 581 height 393
click at [368, 234] on button "Add Exemption" at bounding box center [357, 238] width 85 height 24
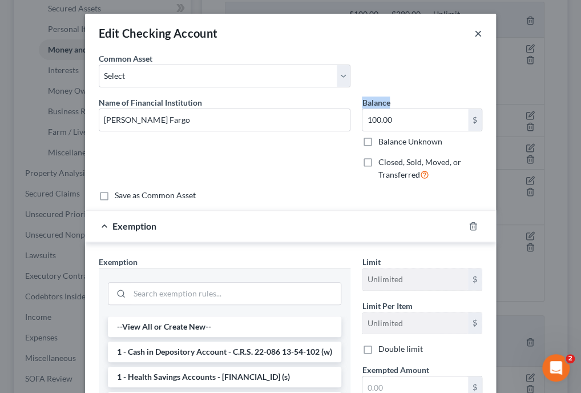
click at [474, 34] on button "×" at bounding box center [478, 33] width 8 height 14
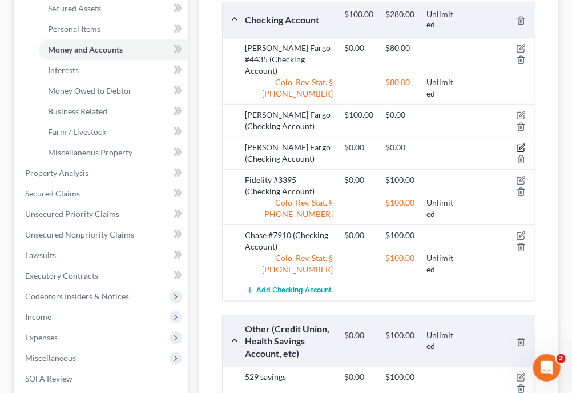
click at [520, 145] on icon "button" at bounding box center [520, 148] width 7 height 7
select select "5"
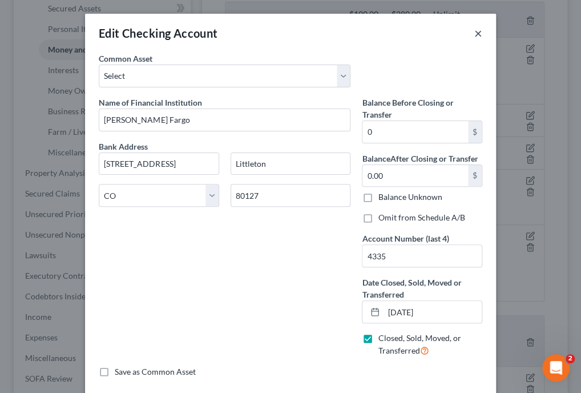
click at [474, 34] on button "×" at bounding box center [478, 33] width 8 height 14
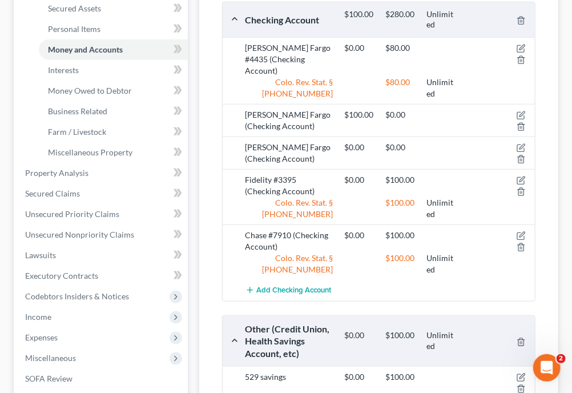
drag, startPoint x: 492, startPoint y: 54, endPoint x: 524, endPoint y: 54, distance: 31.4
click at [524, 54] on div "$0.00 $80.00" at bounding box center [436, 53] width 197 height 23
click at [520, 45] on icon "button" at bounding box center [520, 48] width 9 height 9
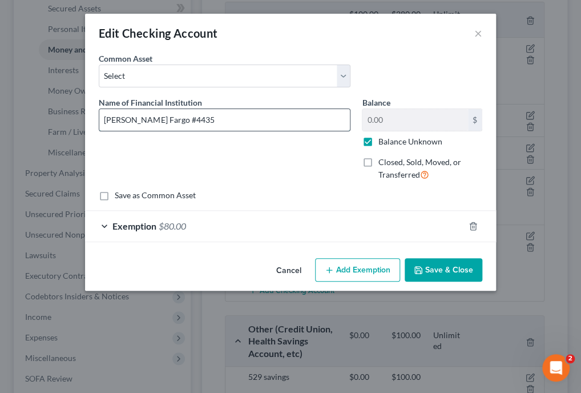
click at [199, 123] on input "[PERSON_NAME] Fargo #4435" at bounding box center [224, 120] width 251 height 22
type input "[PERSON_NAME] Fargo #"
click at [430, 262] on button "Save & Close" at bounding box center [444, 270] width 78 height 24
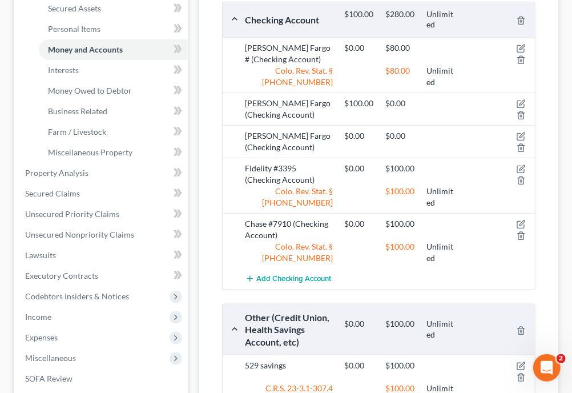
scroll to position [284, 0]
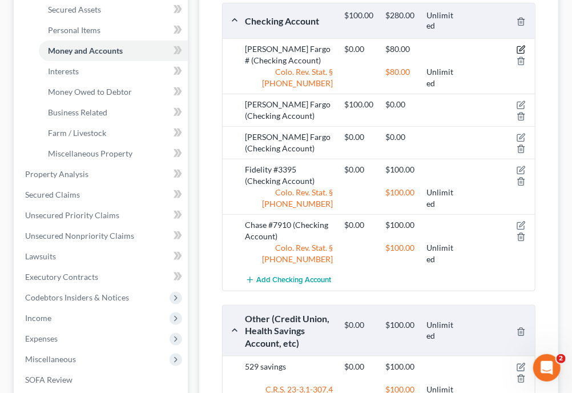
click at [524, 47] on icon "button" at bounding box center [520, 49] width 9 height 9
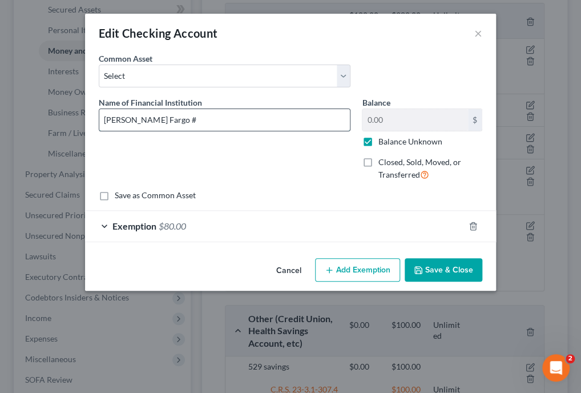
click at [178, 121] on input "[PERSON_NAME] Fargo #" at bounding box center [224, 120] width 251 height 22
type input "[PERSON_NAME] Fargo #7490"
click at [434, 268] on button "Save & Close" at bounding box center [444, 270] width 78 height 24
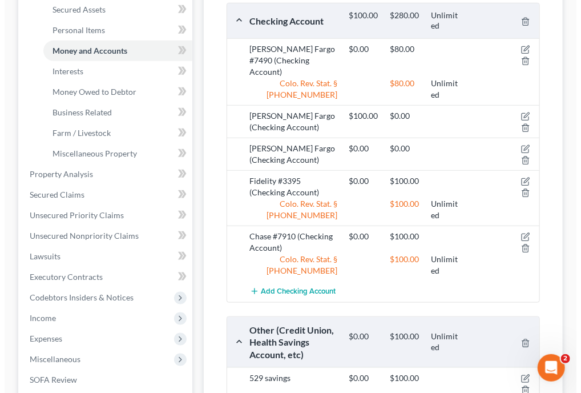
scroll to position [283, 0]
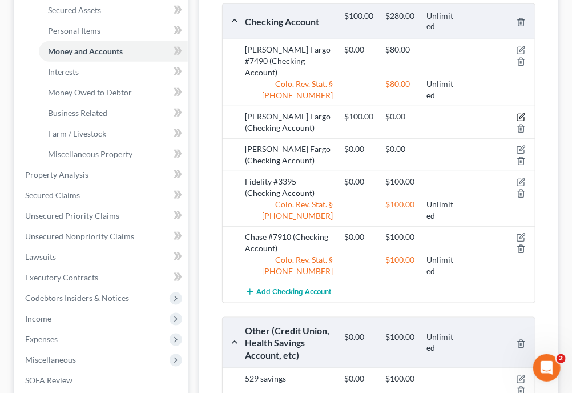
click at [520, 112] on icon "button" at bounding box center [520, 116] width 9 height 9
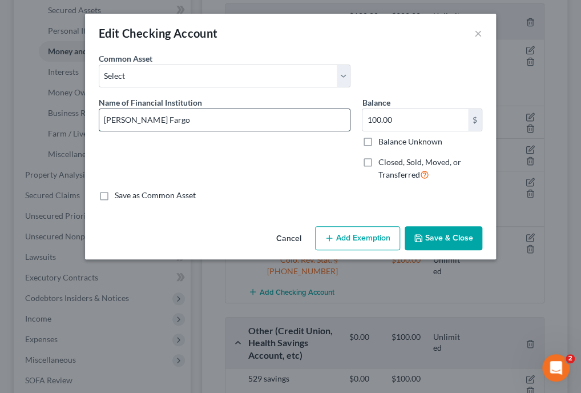
click at [223, 122] on input "[PERSON_NAME] Fargo" at bounding box center [224, 120] width 251 height 22
type input "[PERSON_NAME] Fargo #9359"
click at [378, 140] on label "Balance Unknown" at bounding box center [410, 141] width 64 height 11
click at [382, 140] on input "Balance Unknown" at bounding box center [385, 139] width 7 height 7
checkbox input "true"
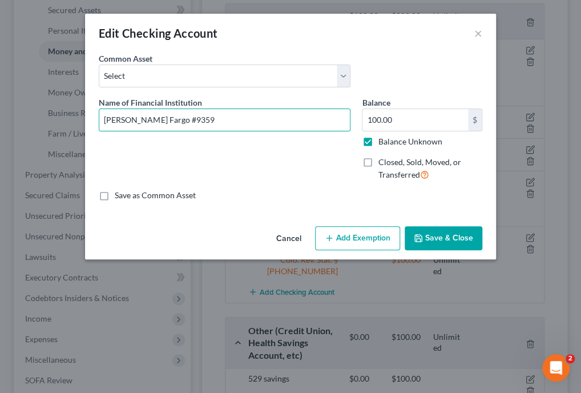
type input "0.00"
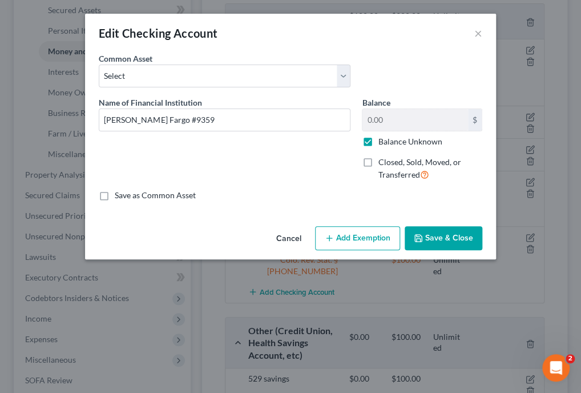
click at [364, 242] on button "Add Exemption" at bounding box center [357, 238] width 85 height 24
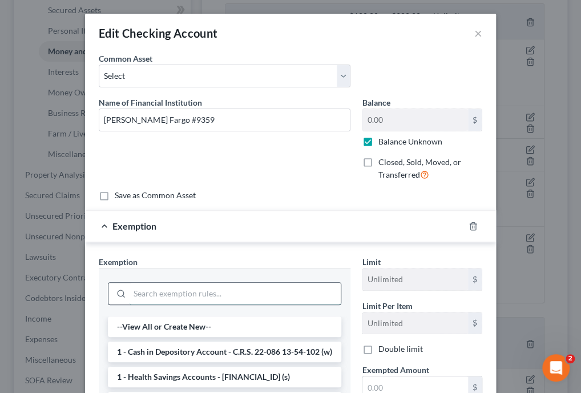
click at [278, 288] on input "search" at bounding box center [235, 293] width 211 height 22
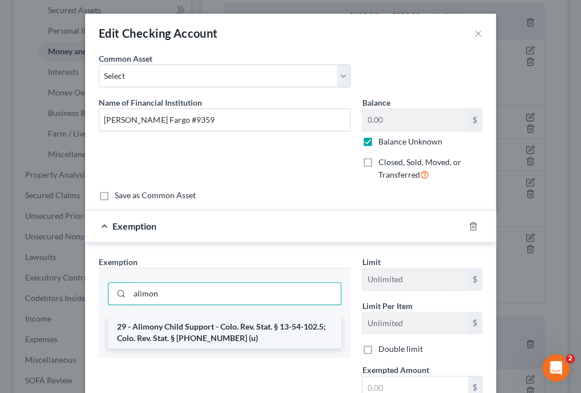
type input "alimon"
click at [272, 334] on li "29 - Alimony Child Support - Colo. Rev. Stat. § 13-54-102.5; Colo. Rev. Stat. §…" at bounding box center [224, 332] width 233 height 32
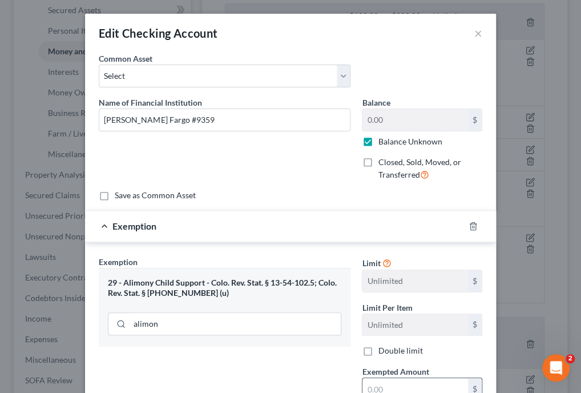
click at [391, 382] on input "text" at bounding box center [415, 389] width 106 height 22
type input "100"
click at [286, 374] on div "Exemption Set must be selected for CA. Exemption * 29 - Alimony Child Support -…" at bounding box center [224, 354] width 263 height 197
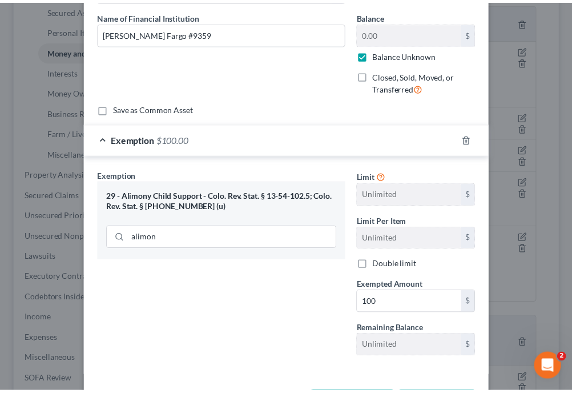
scroll to position [112, 0]
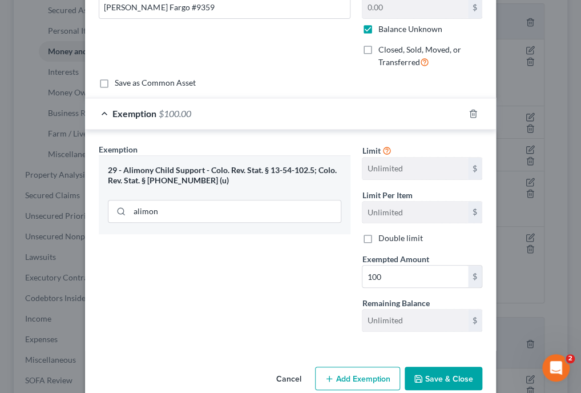
click at [468, 374] on button "Save & Close" at bounding box center [444, 378] width 78 height 24
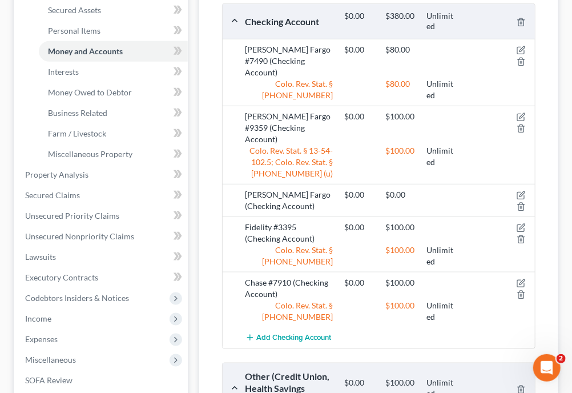
click at [570, 205] on div "[PERSON_NAME] Upgraded Chapter Chapter 13 Status Lead District COB Preview Peti…" at bounding box center [286, 227] width 572 height 887
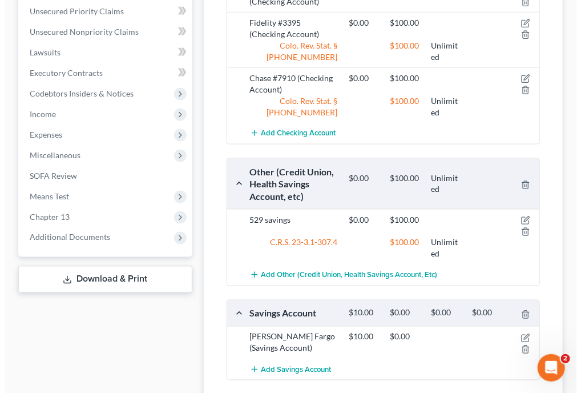
scroll to position [557, 0]
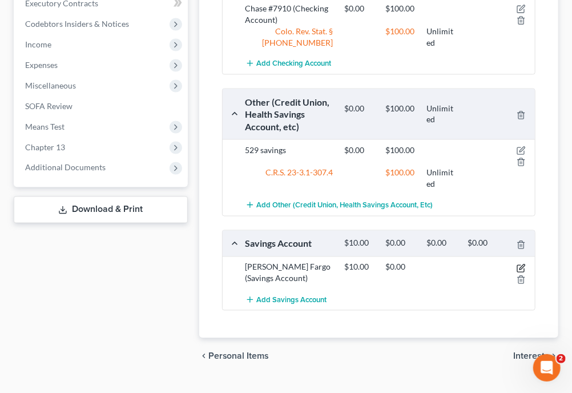
click at [518, 264] on icon "button" at bounding box center [520, 268] width 9 height 9
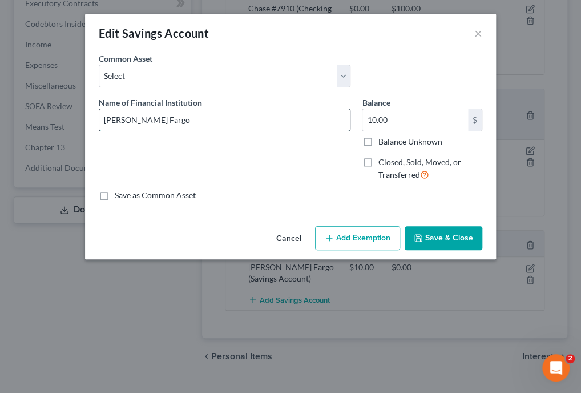
click at [263, 116] on input "[PERSON_NAME] Fargo" at bounding box center [224, 120] width 251 height 22
type input "[PERSON_NAME] Fargo #1490"
click at [378, 137] on label "Balance Unknown" at bounding box center [410, 141] width 64 height 11
click at [382, 137] on input "Balance Unknown" at bounding box center [385, 139] width 7 height 7
checkbox input "true"
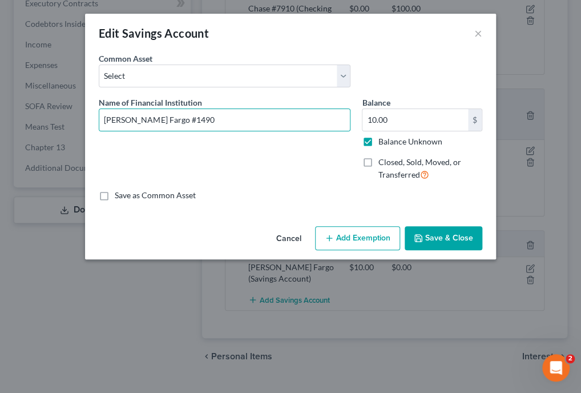
type input "0.00"
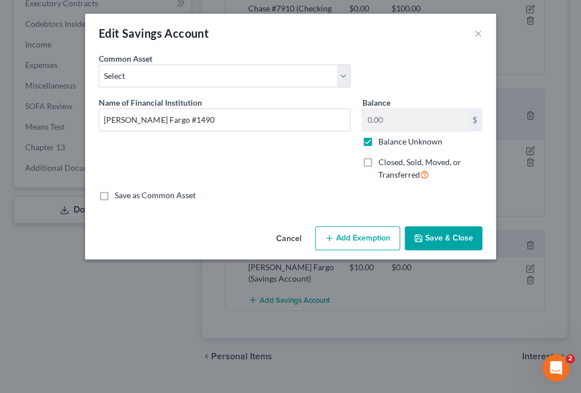
click at [351, 236] on button "Add Exemption" at bounding box center [357, 238] width 85 height 24
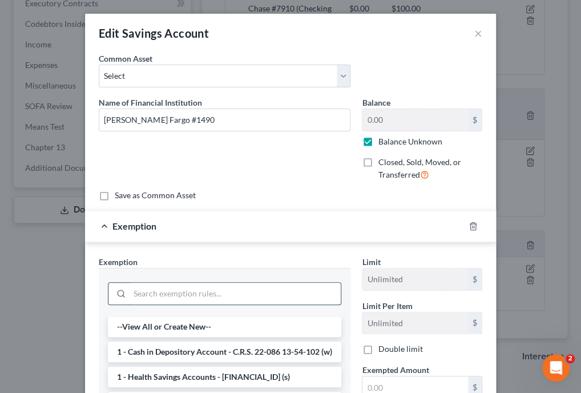
click at [243, 283] on input "search" at bounding box center [235, 293] width 211 height 22
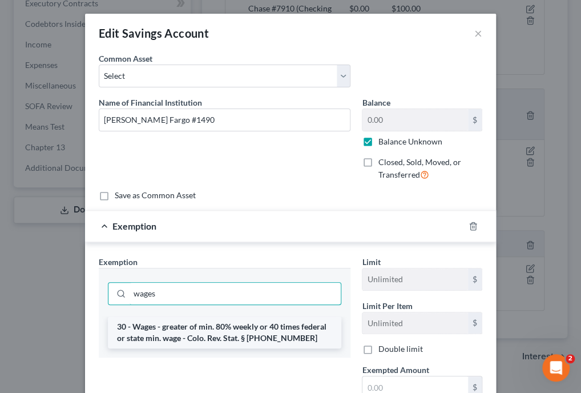
type input "wages"
click at [235, 326] on li "30 - Wages - greater of min. 80% weekly or 40 times federal or state min. wage …" at bounding box center [224, 332] width 233 height 32
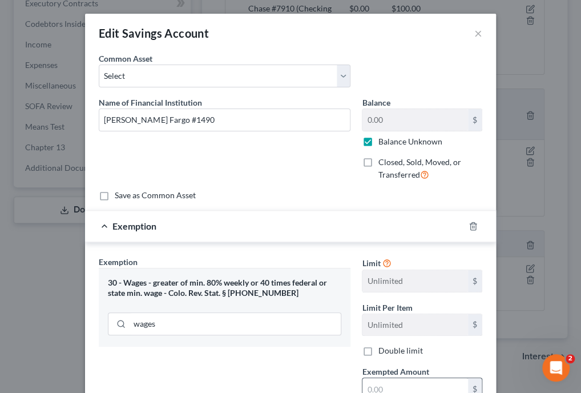
click at [429, 390] on input "text" at bounding box center [415, 389] width 106 height 22
type input "1"
type input "80"
click at [306, 387] on div "Exemption Set must be selected for CA. Exemption * 30 - Wages - greater of min.…" at bounding box center [224, 354] width 263 height 197
click at [571, 182] on div "Edit Savings Account × An exemption set must first be selected from the Filing …" at bounding box center [290, 196] width 581 height 393
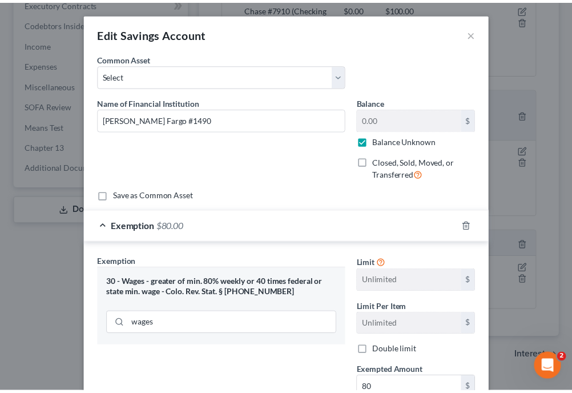
scroll to position [131, 0]
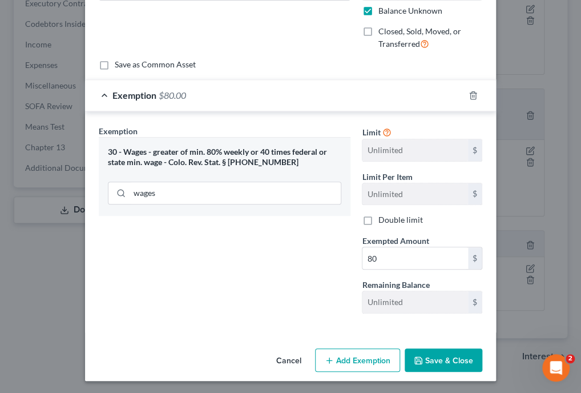
click at [458, 353] on button "Save & Close" at bounding box center [444, 360] width 78 height 24
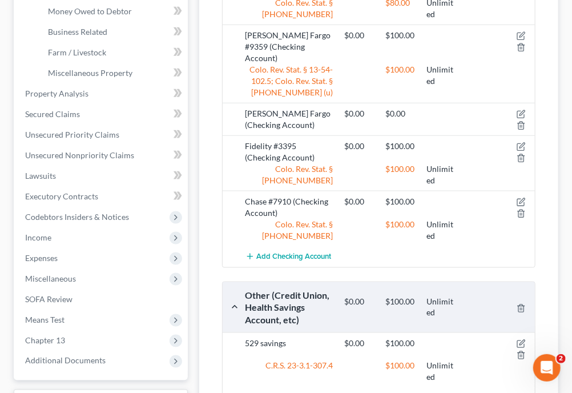
scroll to position [363, 0]
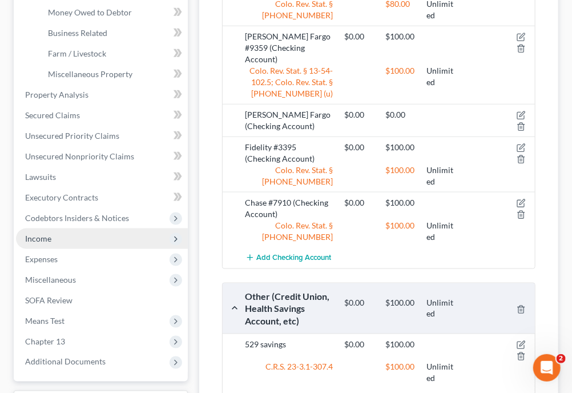
click at [52, 232] on span "Income" at bounding box center [102, 238] width 172 height 21
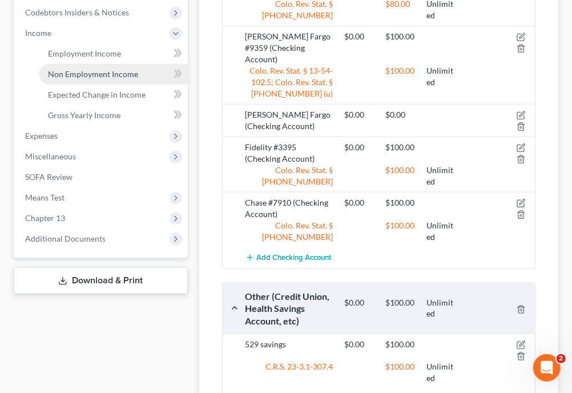
click at [87, 72] on span "Non Employment Income" at bounding box center [93, 74] width 90 height 10
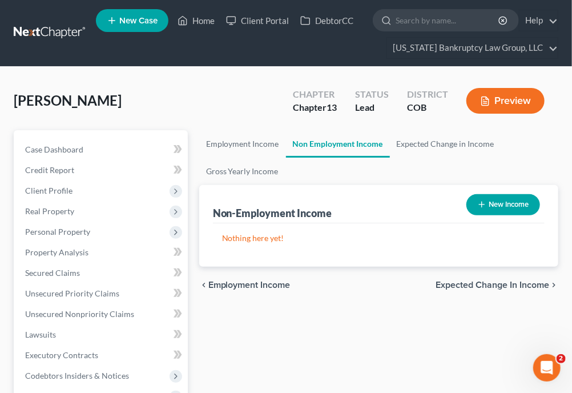
click at [500, 203] on button "New Income" at bounding box center [503, 204] width 74 height 21
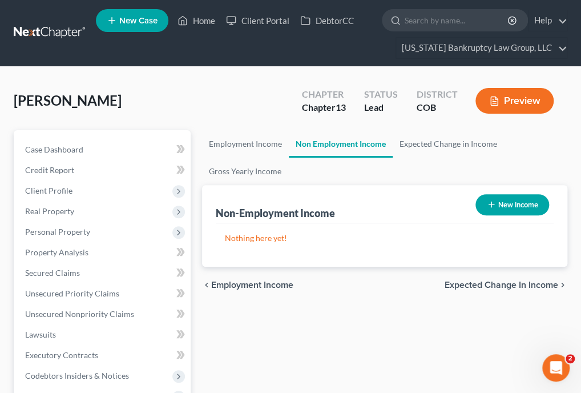
select select "0"
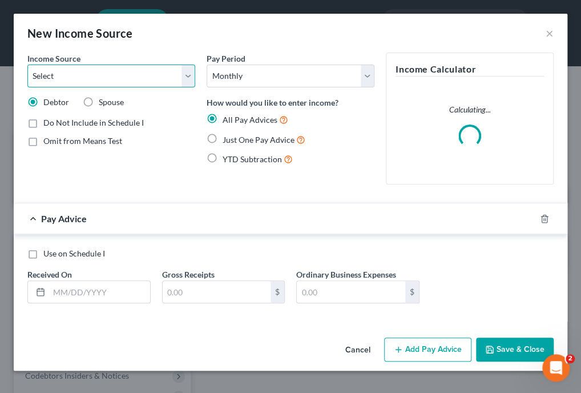
click at [142, 82] on select "Select Unemployment Disability (from employer) Pension Retirement Social Securi…" at bounding box center [111, 75] width 168 height 23
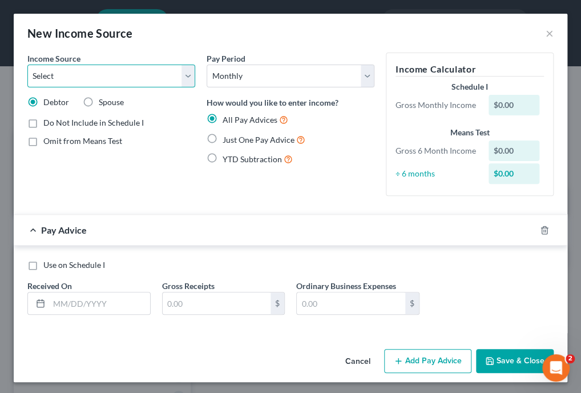
select select "7"
click at [27, 64] on select "Select Unemployment Disability (from employer) Pension Retirement Social Securi…" at bounding box center [111, 75] width 168 height 23
click at [223, 140] on label "Just One Pay Advice" at bounding box center [264, 139] width 83 height 13
click at [227, 140] on input "Just One Pay Advice" at bounding box center [230, 136] width 7 height 7
radio input "true"
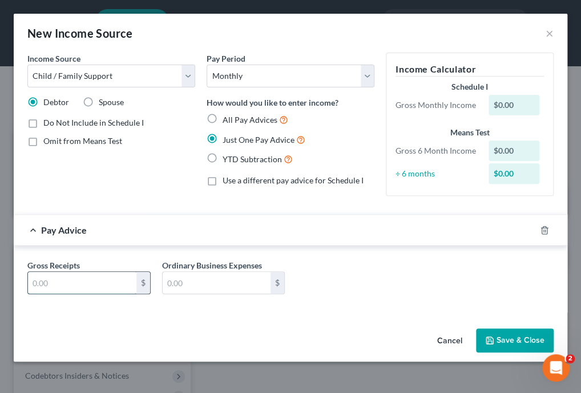
click at [99, 285] on input "text" at bounding box center [82, 283] width 108 height 22
type input "7,500"
click at [511, 338] on button "Save & Close" at bounding box center [515, 340] width 78 height 24
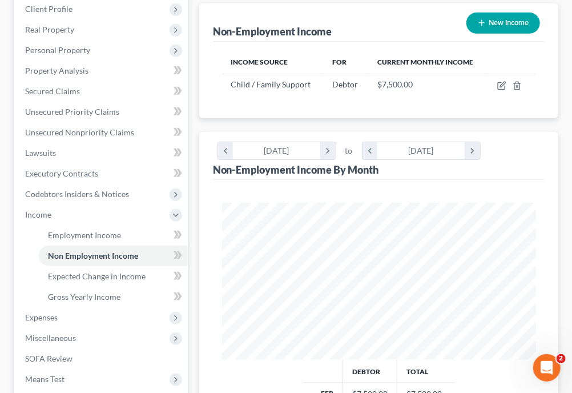
scroll to position [183, 0]
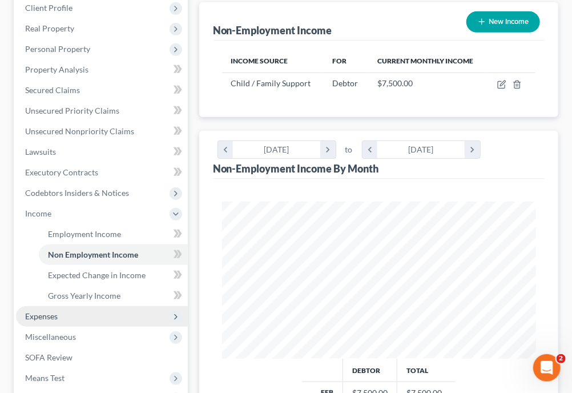
click at [45, 319] on span "Expenses" at bounding box center [41, 316] width 33 height 10
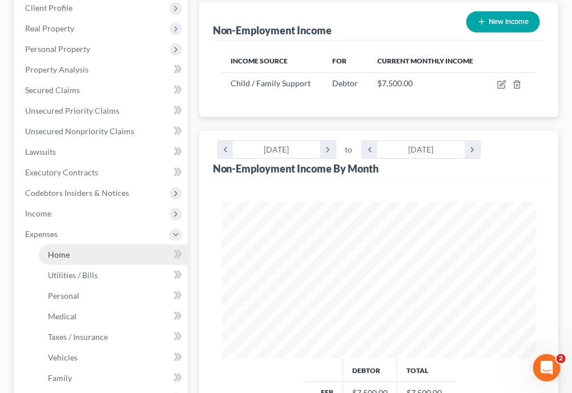
click at [68, 252] on span "Home" at bounding box center [59, 254] width 22 height 10
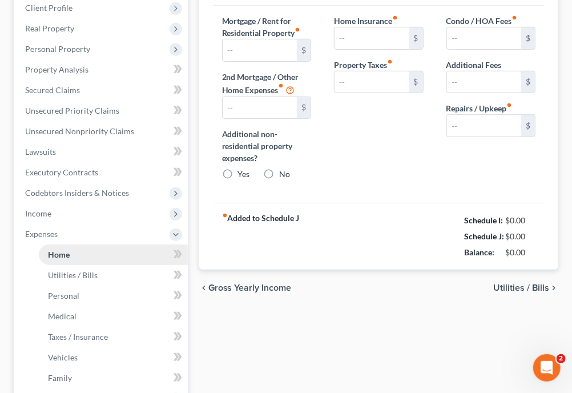
scroll to position [14, 0]
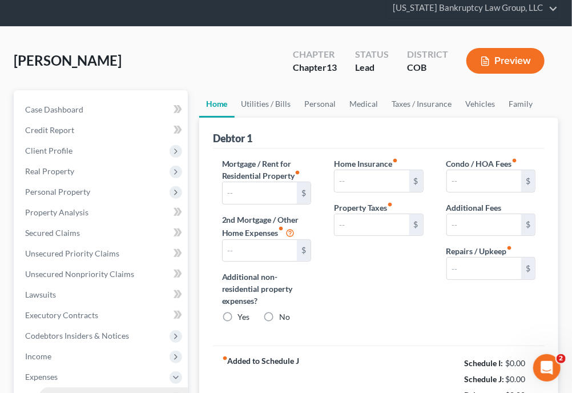
type input "3,811.00"
type input "0.00"
radio input "true"
type input "0.00"
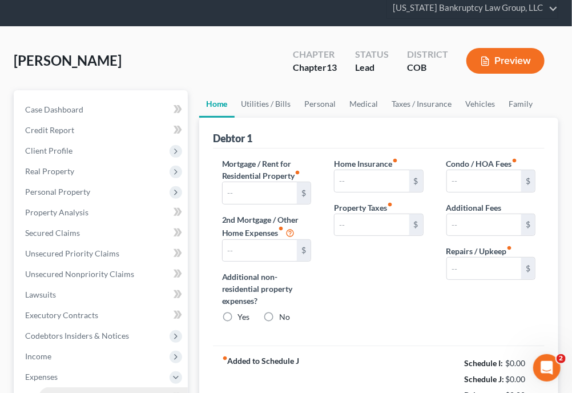
type input "29.00"
type input "0.00"
type input "200.00"
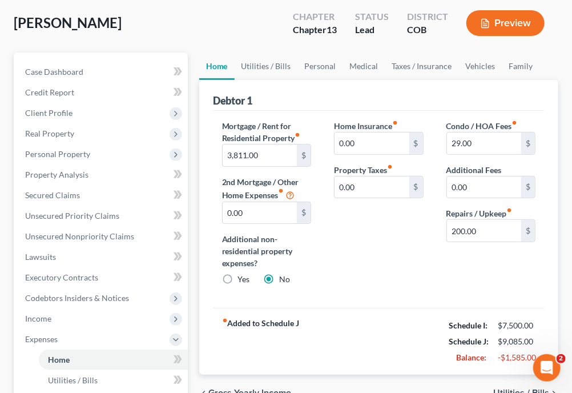
scroll to position [68, 0]
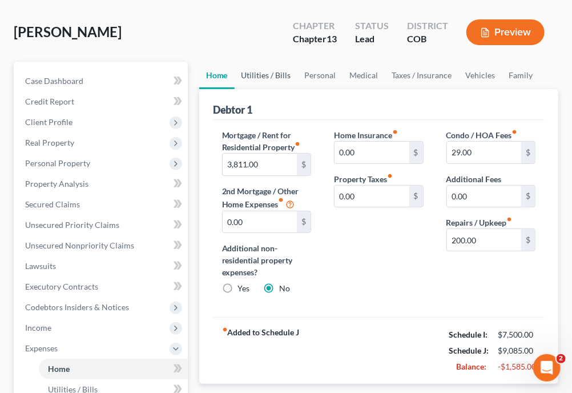
click at [274, 81] on link "Utilities / Bills" at bounding box center [266, 75] width 63 height 27
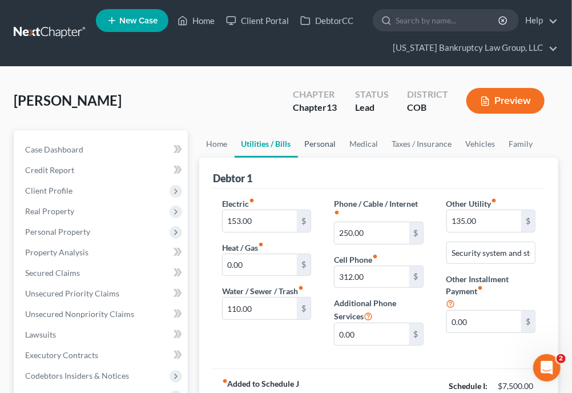
click at [325, 147] on link "Personal" at bounding box center [320, 143] width 45 height 27
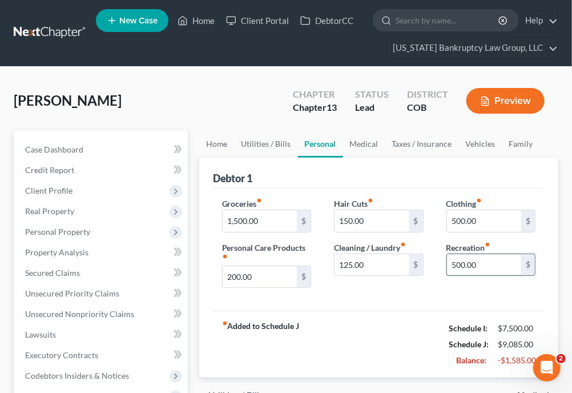
click at [495, 260] on input "500.00" at bounding box center [484, 265] width 74 height 22
type input "100"
click at [359, 143] on link "Medical" at bounding box center [364, 143] width 42 height 27
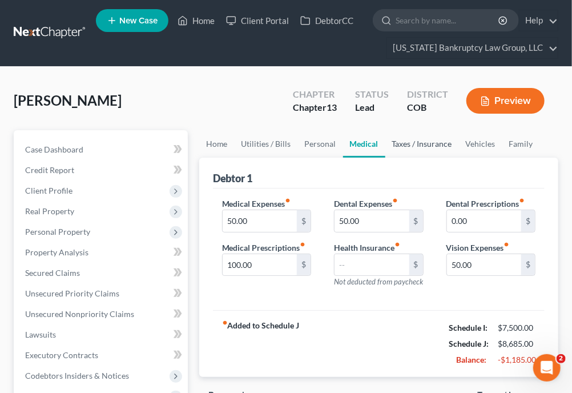
click at [399, 142] on link "Taxes / Insurance" at bounding box center [422, 143] width 74 height 27
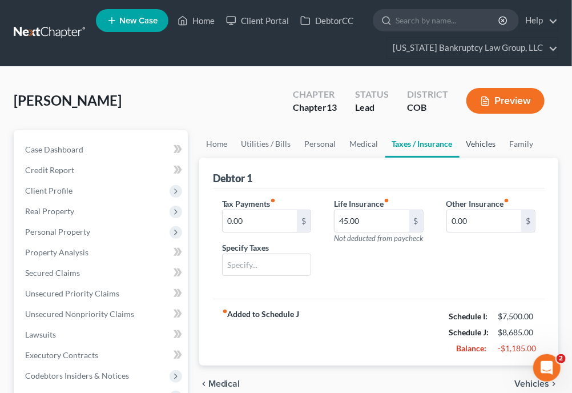
click at [480, 139] on link "Vehicles" at bounding box center [480, 143] width 43 height 27
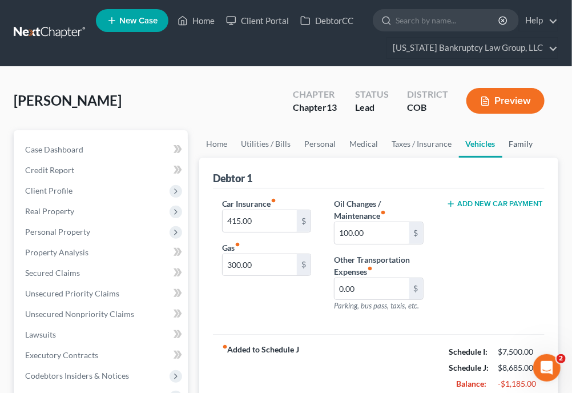
click at [526, 143] on link "Family" at bounding box center [521, 143] width 38 height 27
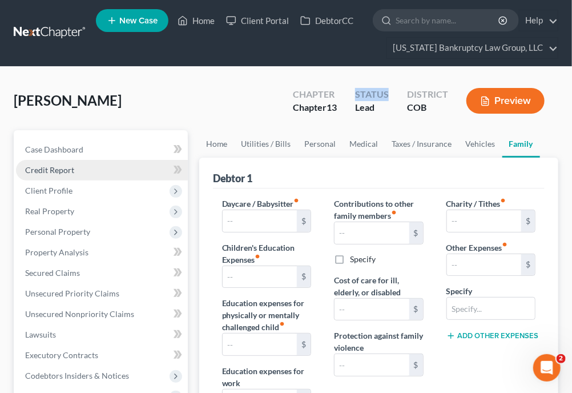
click at [68, 170] on span "Credit Report" at bounding box center [49, 170] width 49 height 10
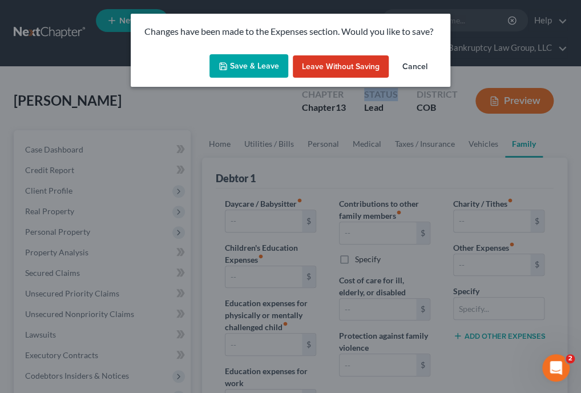
click at [259, 67] on button "Save & Leave" at bounding box center [248, 66] width 79 height 24
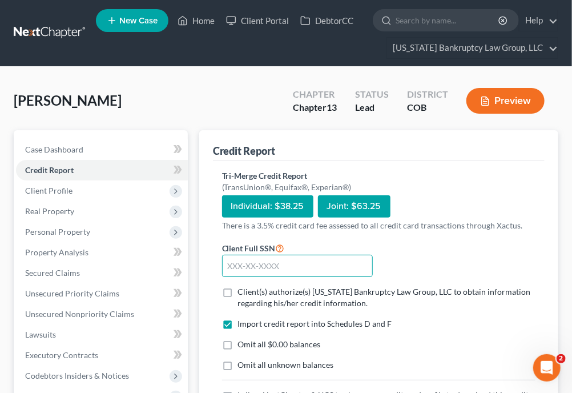
click at [316, 269] on input "text" at bounding box center [297, 266] width 151 height 23
type input "536-80-1134"
click at [238, 289] on label "Client(s) authorize(s) [US_STATE] Bankruptcy Law Group, LLC to obtain informati…" at bounding box center [386, 297] width 297 height 23
click at [243, 289] on input "Client(s) authorize(s) [US_STATE] Bankruptcy Law Group, LLC to obtain informati…" at bounding box center [246, 289] width 7 height 7
checkbox input "true"
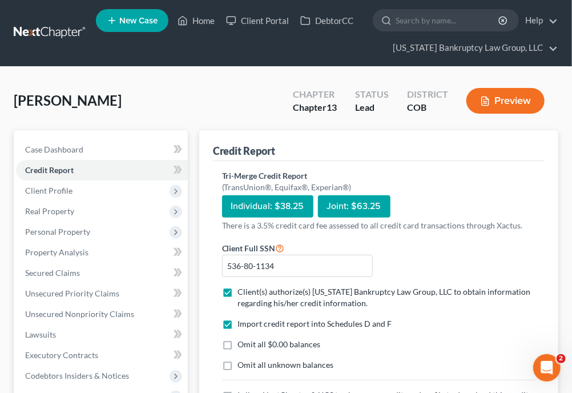
click at [238, 344] on label "Omit all $0.00 balances" at bounding box center [279, 343] width 83 height 11
click at [243, 344] on input "Omit all $0.00 balances" at bounding box center [246, 341] width 7 height 7
checkbox input "true"
click at [238, 366] on label "Omit all unknown balances" at bounding box center [286, 364] width 96 height 11
click at [243, 366] on input "Omit all unknown balances" at bounding box center [246, 362] width 7 height 7
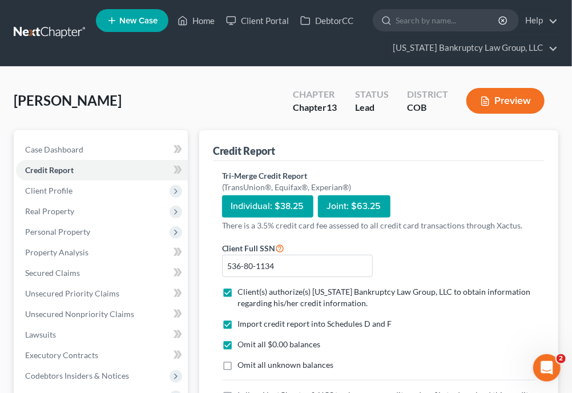
checkbox input "true"
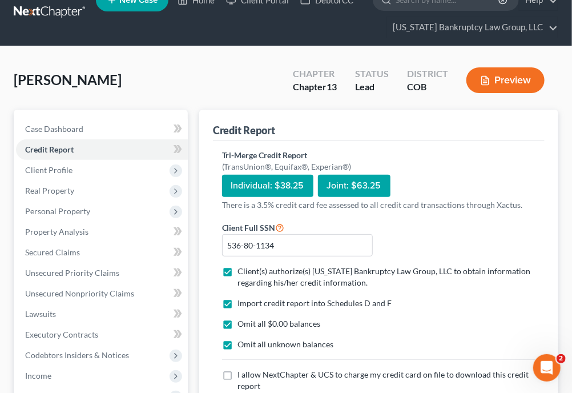
scroll to position [23, 0]
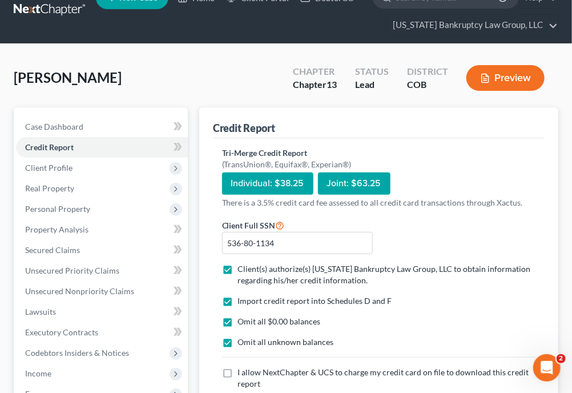
click at [238, 371] on label "I allow NextChapter & UCS to charge my credit card on file to download this cre…" at bounding box center [386, 377] width 297 height 23
click at [243, 371] on input "I allow NextChapter & UCS to charge my credit card on file to download this cre…" at bounding box center [246, 369] width 7 height 7
checkbox input "true"
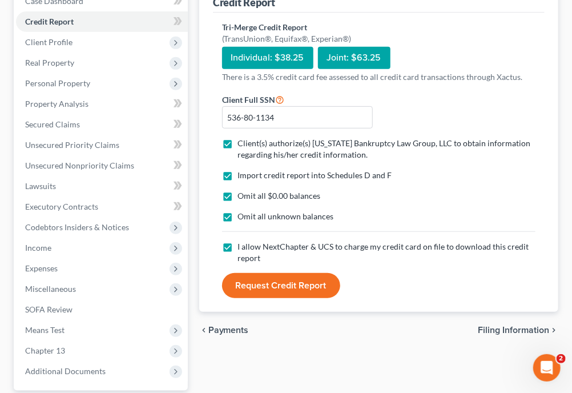
scroll to position [199, 0]
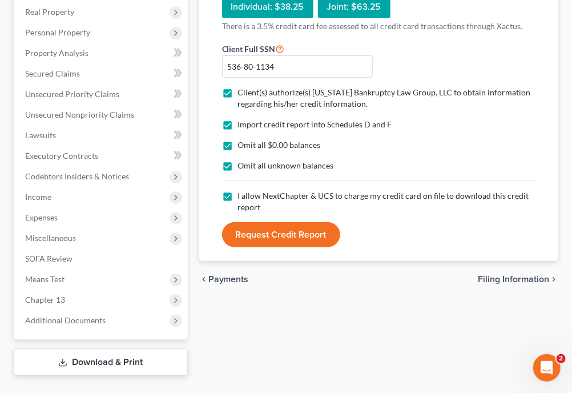
click at [326, 235] on button "Request Credit Report" at bounding box center [281, 234] width 118 height 25
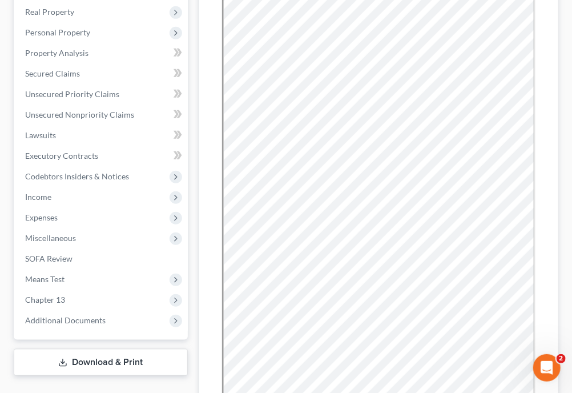
scroll to position [0, 0]
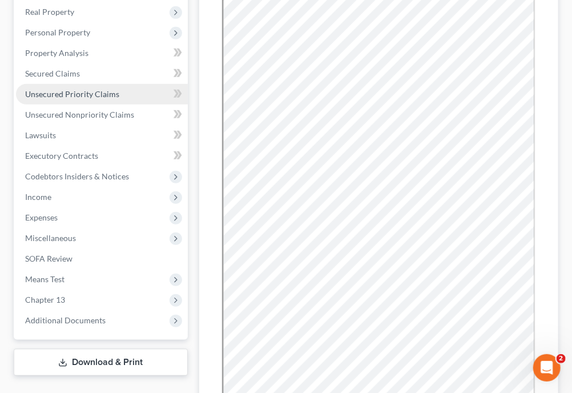
click at [70, 84] on link "Unsecured Priority Claims" at bounding box center [102, 94] width 172 height 21
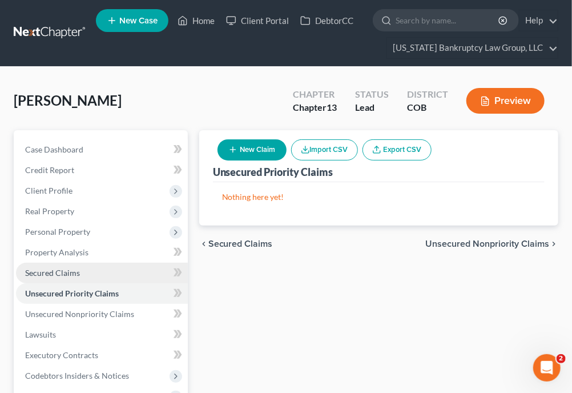
click at [71, 275] on span "Secured Claims" at bounding box center [52, 273] width 55 height 10
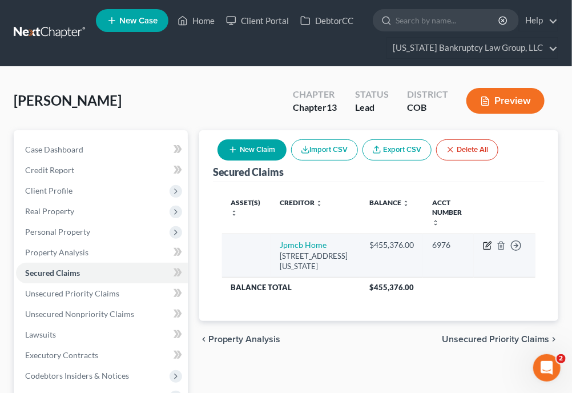
click at [486, 241] on icon "button" at bounding box center [488, 243] width 5 height 5
select select "19"
select select "0"
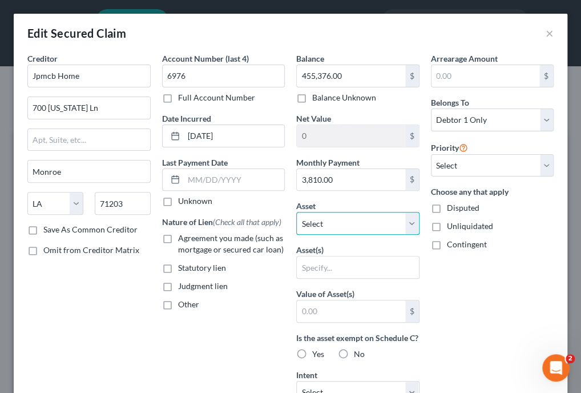
click at [344, 219] on select "Select Other Multiple Assets [STREET_ADDRESS] - $null 2022 Toyota Highlander hy…" at bounding box center [357, 223] width 123 height 23
select select "2"
click at [296, 212] on select "Select Other Multiple Assets [STREET_ADDRESS] - $null 2022 Toyota Highlander hy…" at bounding box center [357, 223] width 123 height 23
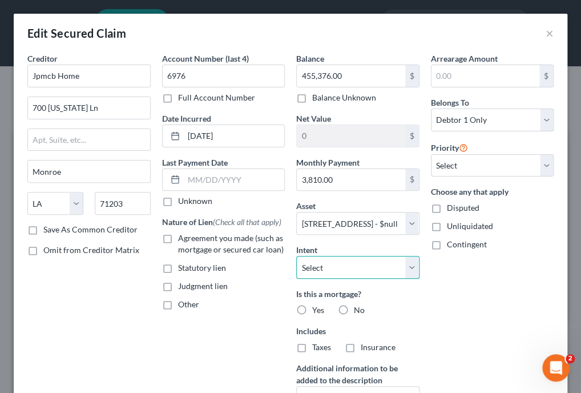
click at [363, 264] on select "Select Surrender Redeem Reaffirm Avoid Other" at bounding box center [357, 267] width 123 height 23
select select "4"
click at [296, 256] on select "Select Surrender Redeem Reaffirm Avoid Other" at bounding box center [357, 267] width 123 height 23
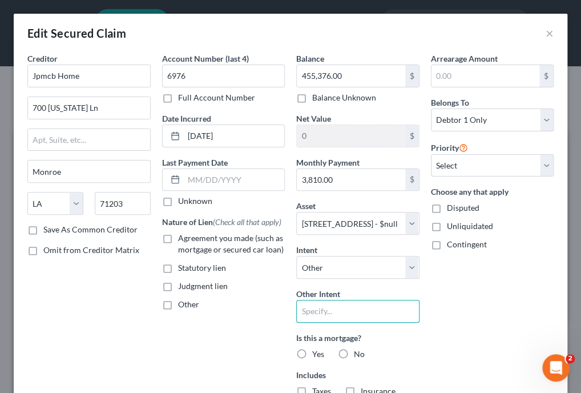
click at [358, 318] on input "text" at bounding box center [357, 311] width 123 height 23
type input "Keep Current"
click at [312, 351] on label "Yes" at bounding box center [318, 353] width 12 height 11
click at [317, 351] on input "Yes" at bounding box center [320, 351] width 7 height 7
radio input "true"
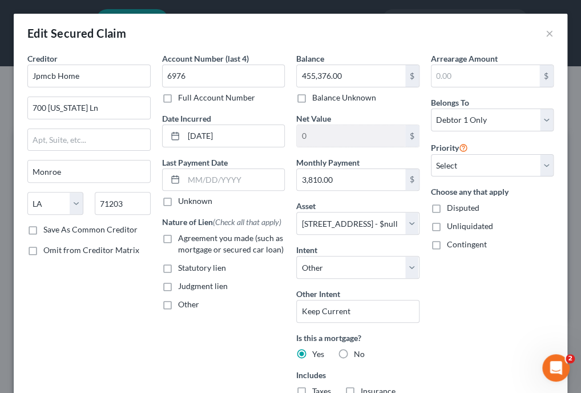
click at [312, 387] on label "Taxes" at bounding box center [321, 390] width 19 height 11
click at [317, 387] on input "Taxes" at bounding box center [320, 388] width 7 height 7
checkbox input "true"
click at [329, 392] on div "Includes Taxes Insurance" at bounding box center [357, 383] width 123 height 28
click at [334, 391] on div "Includes Taxes Insurance" at bounding box center [357, 383] width 123 height 28
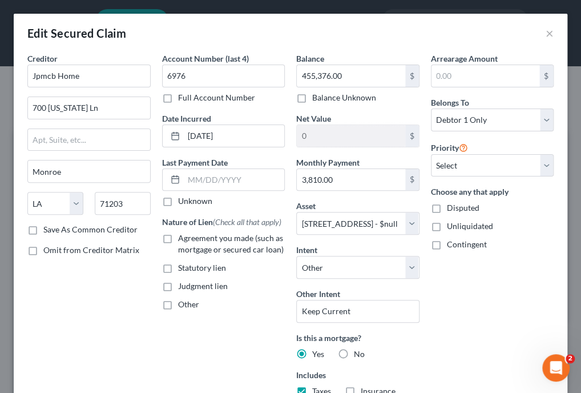
click at [361, 389] on label "Insurance" at bounding box center [378, 390] width 35 height 11
click at [365, 389] on input "Insurance" at bounding box center [368, 388] width 7 height 7
checkbox input "true"
click at [178, 251] on label "Agreement you made (such as mortgage or secured car loan)" at bounding box center [231, 243] width 107 height 23
click at [183, 240] on input "Agreement you made (such as mortgage or secured car loan)" at bounding box center [186, 235] width 7 height 7
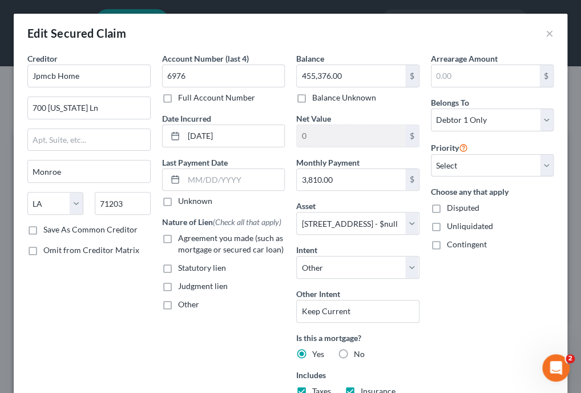
checkbox input "true"
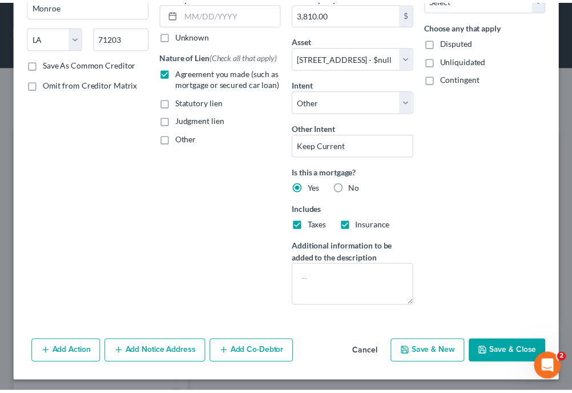
scroll to position [167, 0]
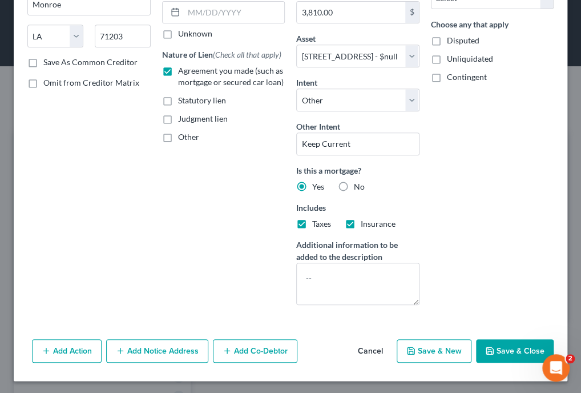
click at [527, 345] on button "Save & Close" at bounding box center [515, 351] width 78 height 24
select select
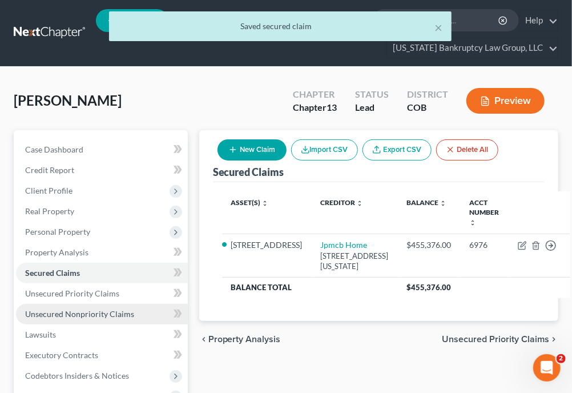
click at [89, 312] on span "Unsecured Nonpriority Claims" at bounding box center [79, 314] width 109 height 10
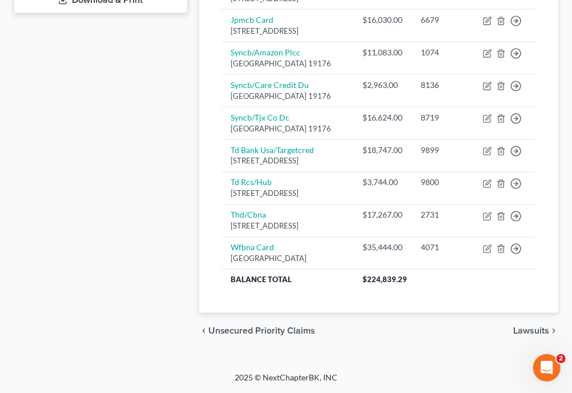
scroll to position [632, 0]
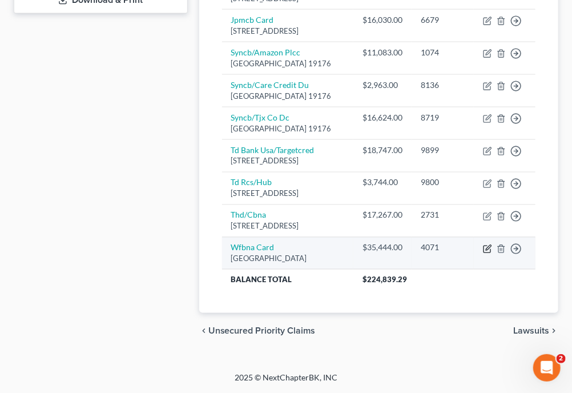
click at [486, 253] on icon "button" at bounding box center [487, 248] width 9 height 9
select select "24"
select select "2"
select select "0"
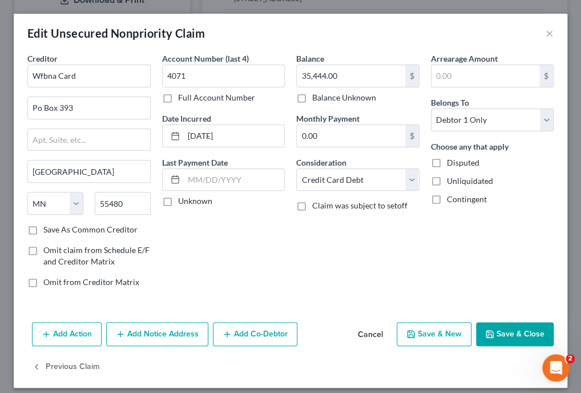
click at [500, 335] on button "Save & Close" at bounding box center [515, 334] width 78 height 24
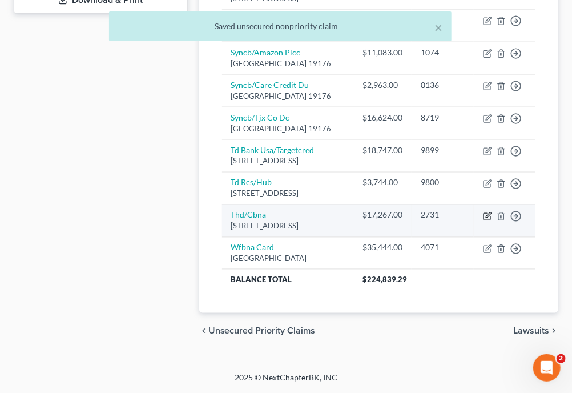
click at [486, 217] on icon "button" at bounding box center [488, 214] width 5 height 5
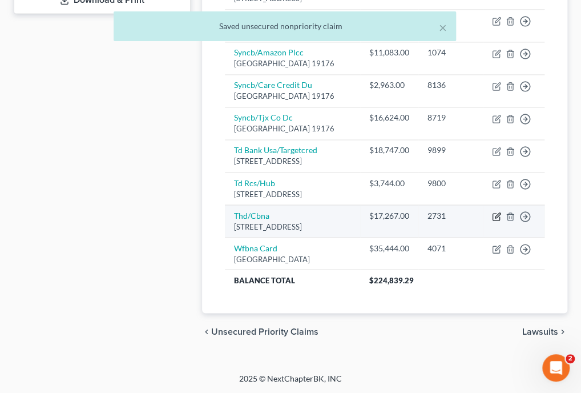
select select "43"
select select "2"
select select "0"
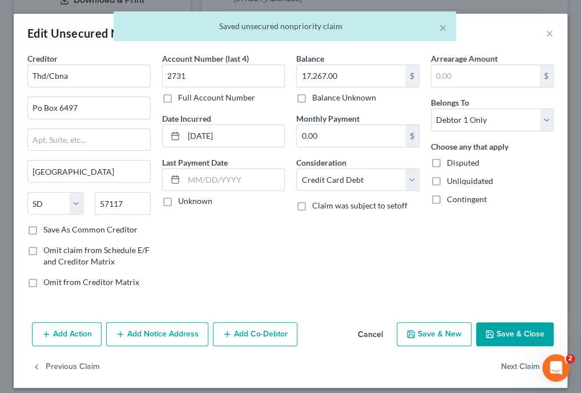
click at [495, 331] on button "Save & Close" at bounding box center [515, 334] width 78 height 24
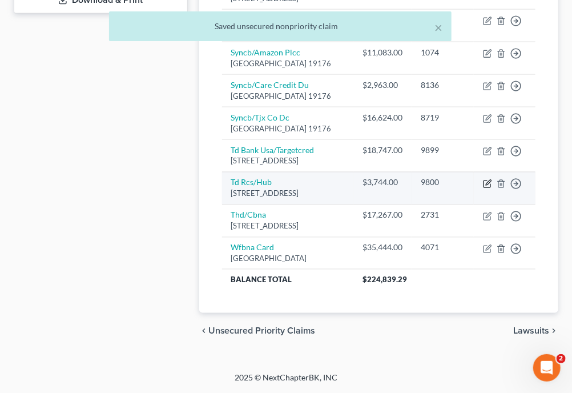
click at [487, 188] on icon "button" at bounding box center [487, 183] width 9 height 9
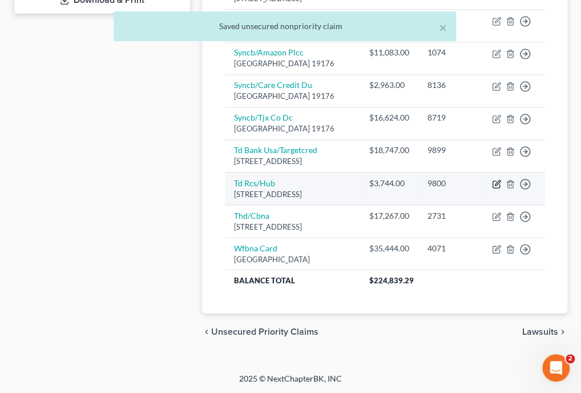
select select "42"
select select "2"
select select "0"
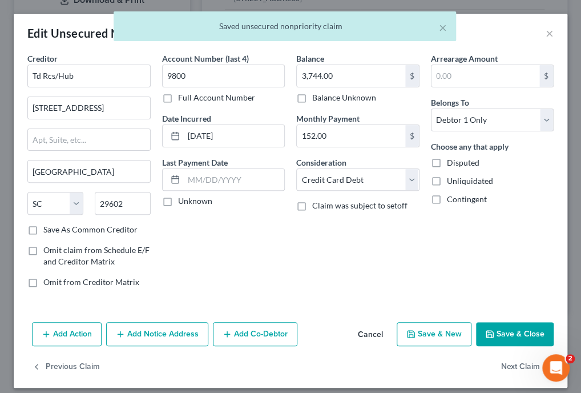
click at [487, 192] on div "Choose any that apply Disputed Unliquidated Contingent" at bounding box center [492, 172] width 123 height 64
click at [509, 326] on button "Save & Close" at bounding box center [515, 334] width 78 height 24
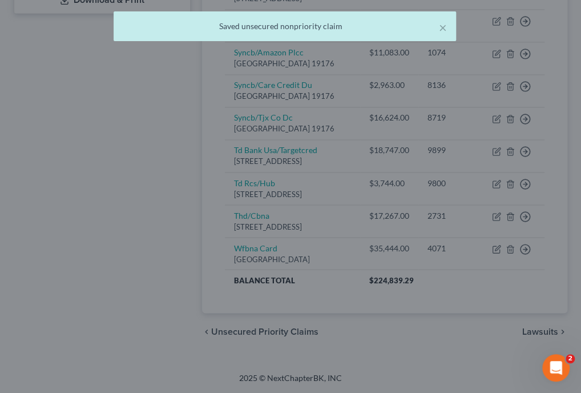
type input "0"
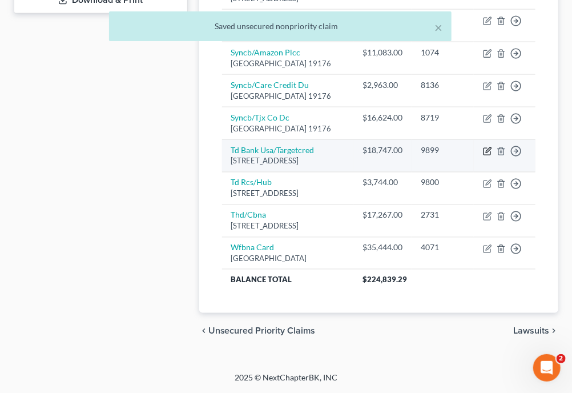
click at [487, 152] on icon "button" at bounding box center [488, 149] width 5 height 5
select select "24"
select select "2"
select select "0"
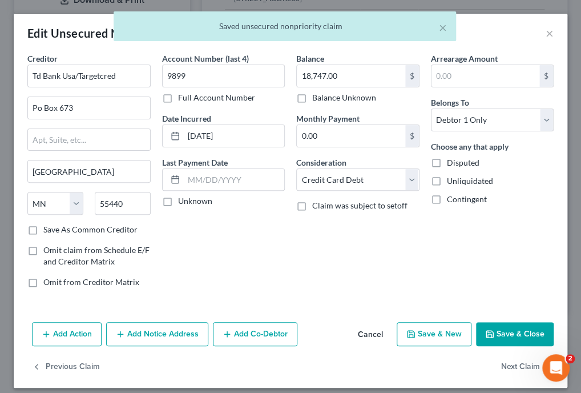
click at [512, 340] on button "Save & Close" at bounding box center [515, 334] width 78 height 24
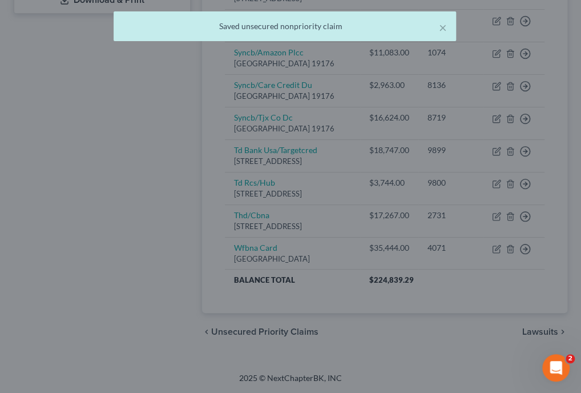
click at [512, 340] on div "Edit Unsecured Nonpriority Claim × Creditor * Td Bank Usa/Targetcred Po [GEOGRA…" at bounding box center [291, 200] width 482 height 325
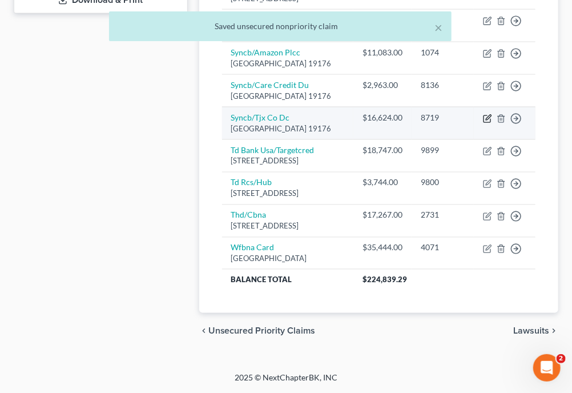
click at [484, 118] on icon "button" at bounding box center [487, 118] width 9 height 9
select select "39"
select select "1"
select select "0"
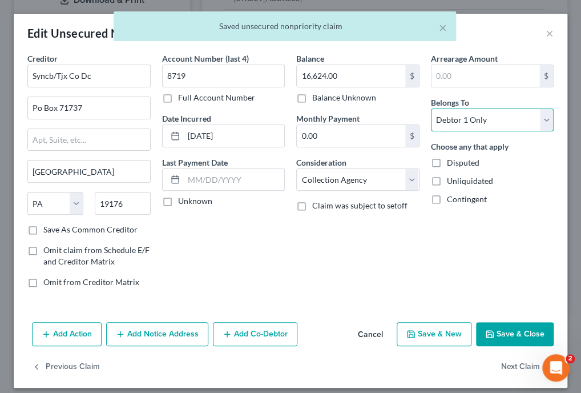
click at [484, 118] on select "Select Debtor 1 Only Debtor 2 Only Debtor 1 And Debtor 2 Only At Least One Of T…" at bounding box center [492, 119] width 123 height 23
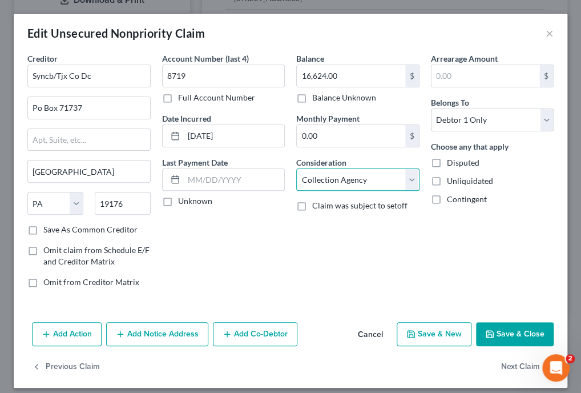
click at [377, 180] on select "Select Cable / Satellite Services Collection Agency Credit Card Debt Debt Couns…" at bounding box center [357, 179] width 123 height 23
select select "2"
click at [296, 168] on select "Select Cable / Satellite Services Collection Agency Credit Card Debt Debt Couns…" at bounding box center [357, 179] width 123 height 23
click at [499, 341] on button "Save & Close" at bounding box center [515, 334] width 78 height 24
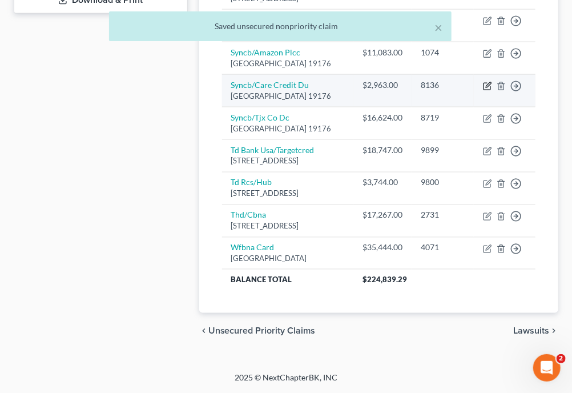
click at [484, 83] on icon "button" at bounding box center [486, 86] width 7 height 7
select select "39"
select select "1"
select select "0"
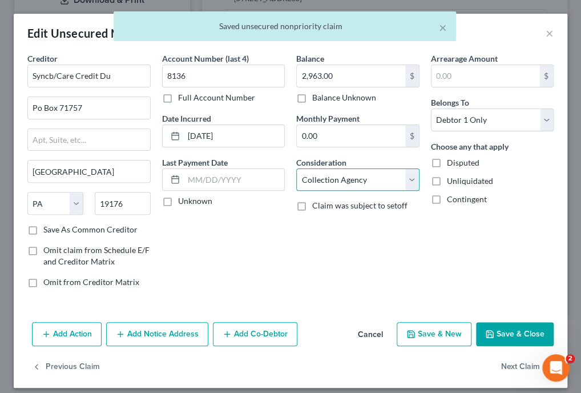
click at [386, 184] on select "Select Cable / Satellite Services Collection Agency Credit Card Debt Debt Couns…" at bounding box center [357, 179] width 123 height 23
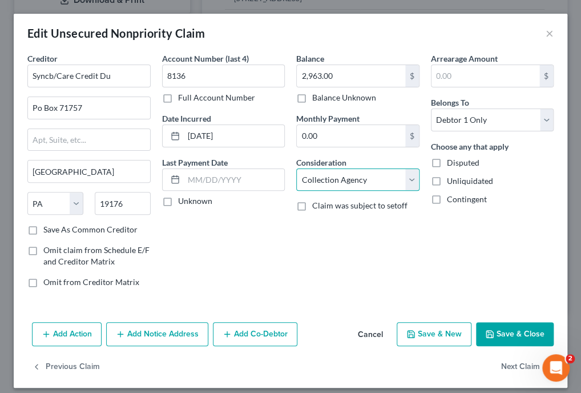
select select "2"
click at [296, 168] on select "Select Cable / Satellite Services Collection Agency Credit Card Debt Debt Couns…" at bounding box center [357, 179] width 123 height 23
click at [492, 333] on button "Save & Close" at bounding box center [515, 334] width 78 height 24
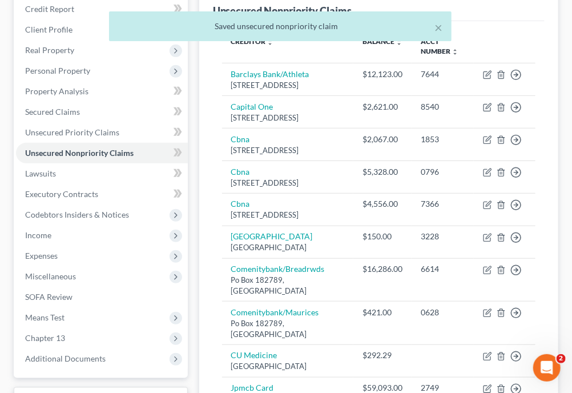
scroll to position [100, 0]
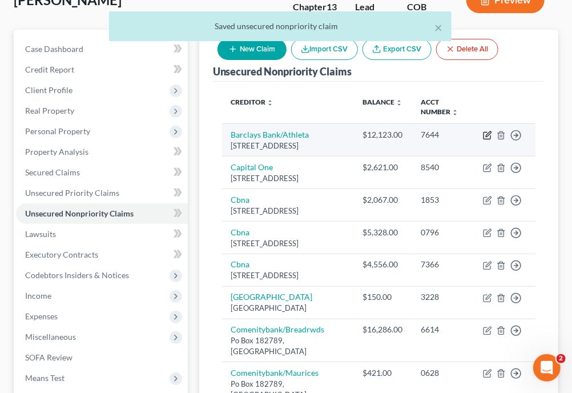
click at [486, 132] on icon "button" at bounding box center [487, 135] width 9 height 9
select select "7"
select select "2"
select select "0"
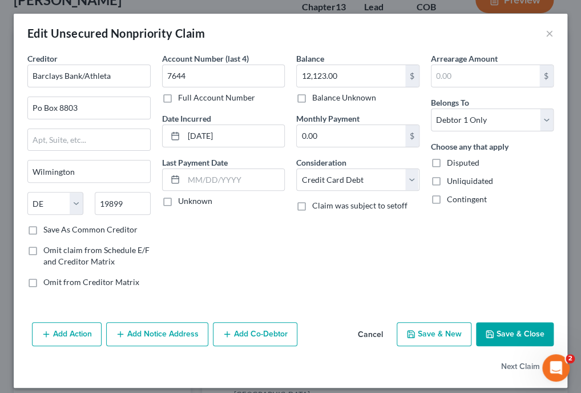
click at [502, 325] on button "Save & Close" at bounding box center [515, 334] width 78 height 24
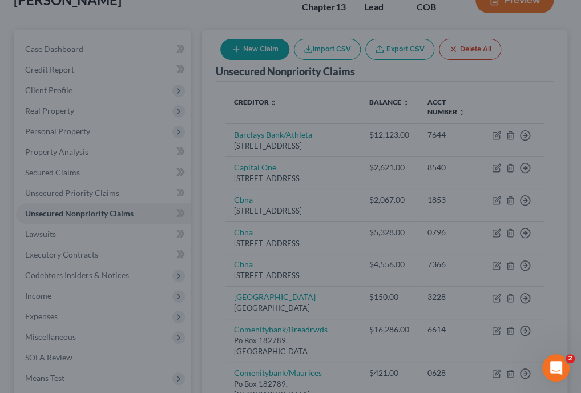
type input "0"
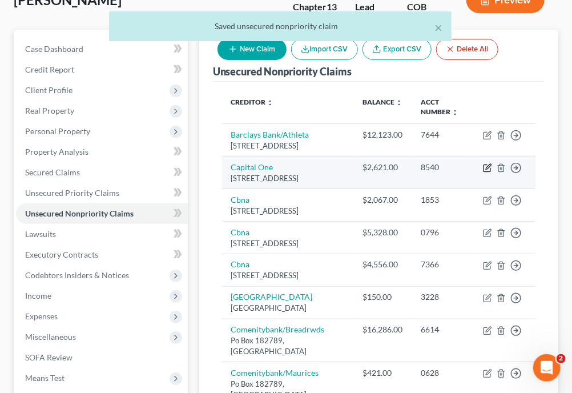
click at [487, 165] on icon "button" at bounding box center [488, 166] width 5 height 5
select select "46"
select select "2"
select select "0"
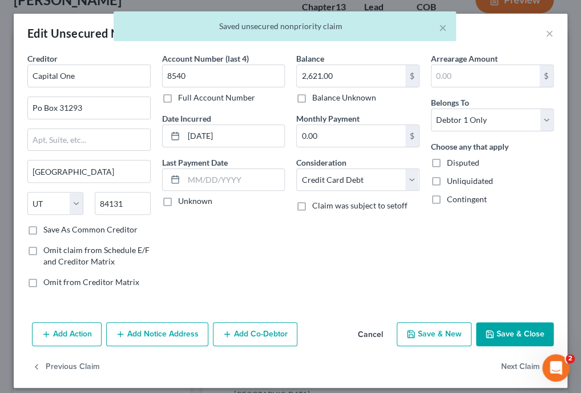
click at [516, 326] on button "Save & Close" at bounding box center [515, 334] width 78 height 24
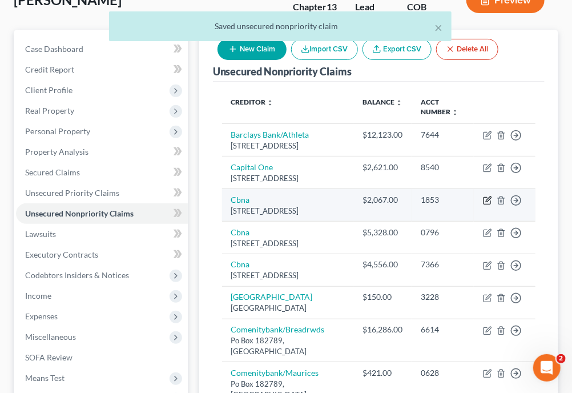
click at [486, 205] on icon "button" at bounding box center [487, 200] width 9 height 9
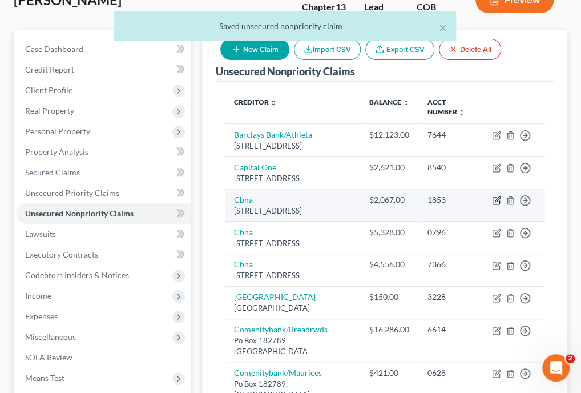
select select "43"
select select "2"
select select "0"
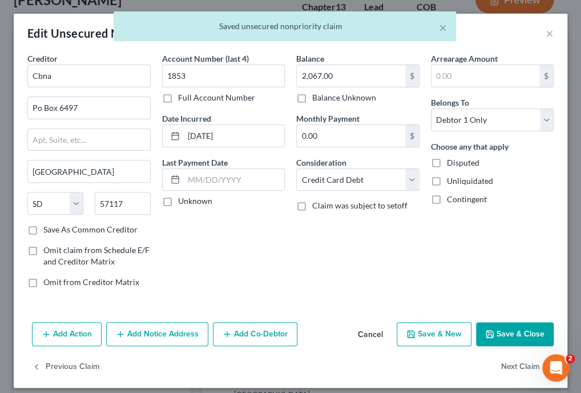
click at [499, 324] on button "Save & Close" at bounding box center [515, 334] width 78 height 24
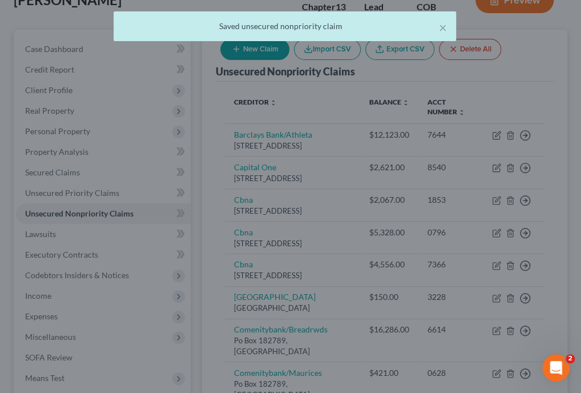
type input "0"
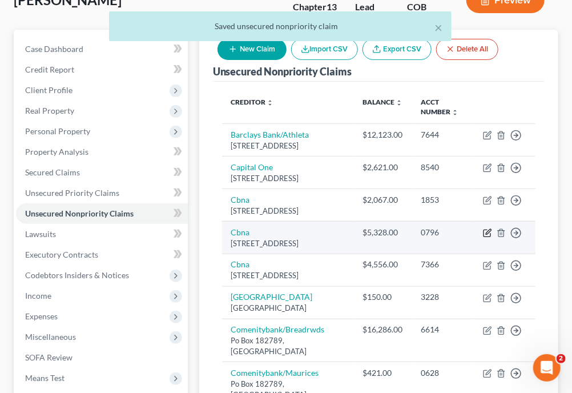
click at [491, 234] on icon "button" at bounding box center [488, 231] width 5 height 5
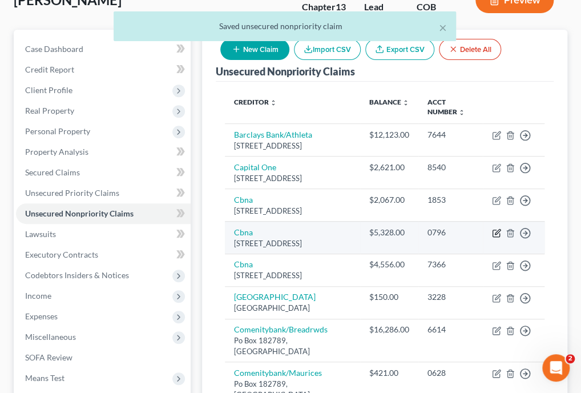
select select "14"
select select "2"
select select "0"
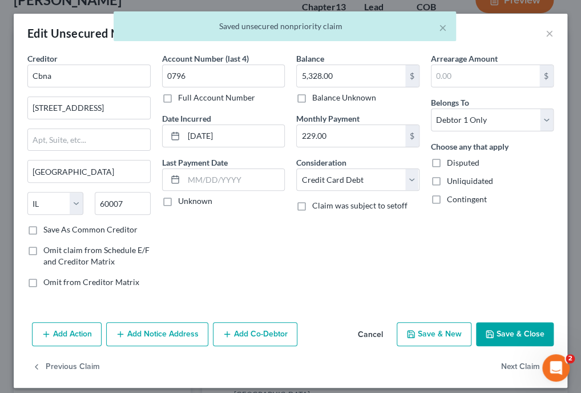
click at [500, 330] on button "Save & Close" at bounding box center [515, 334] width 78 height 24
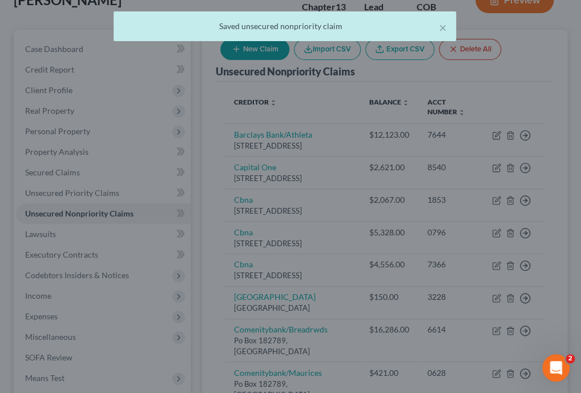
type input "0"
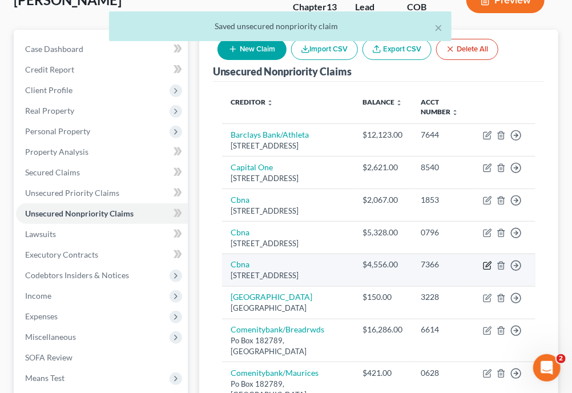
click at [491, 270] on icon "button" at bounding box center [487, 265] width 9 height 9
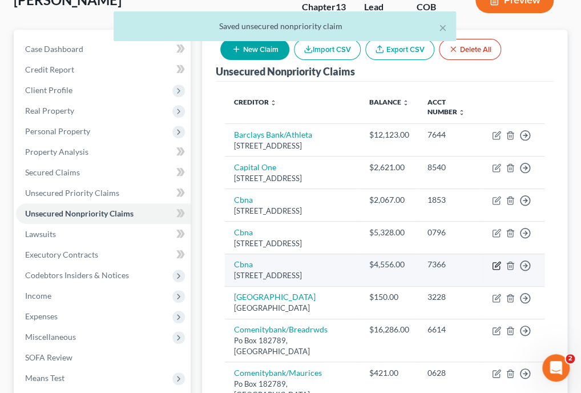
select select "14"
select select "2"
select select "0"
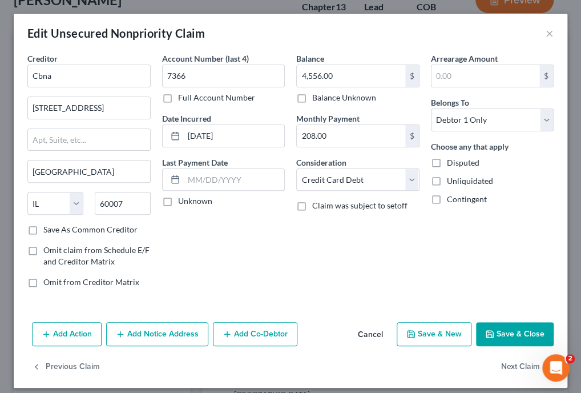
click at [493, 337] on button "Save & Close" at bounding box center [515, 334] width 78 height 24
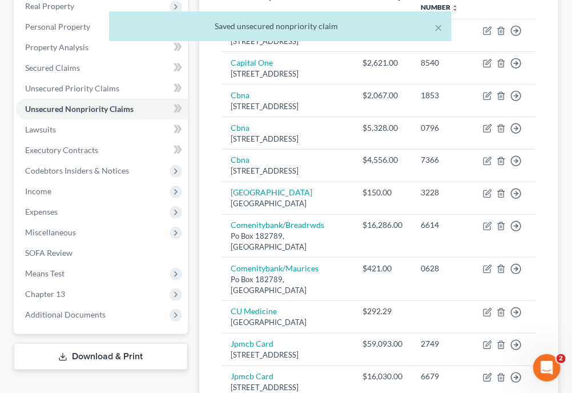
scroll to position [225, 0]
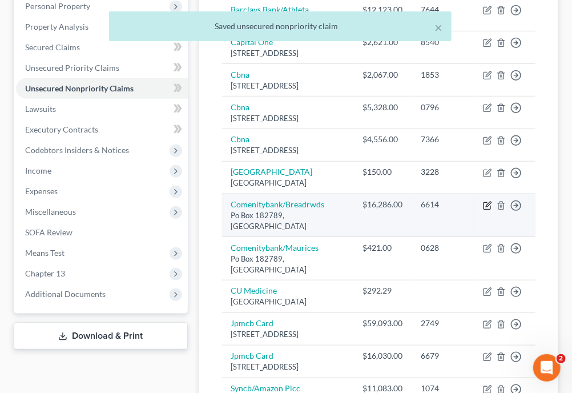
click at [486, 207] on icon "button" at bounding box center [488, 203] width 5 height 5
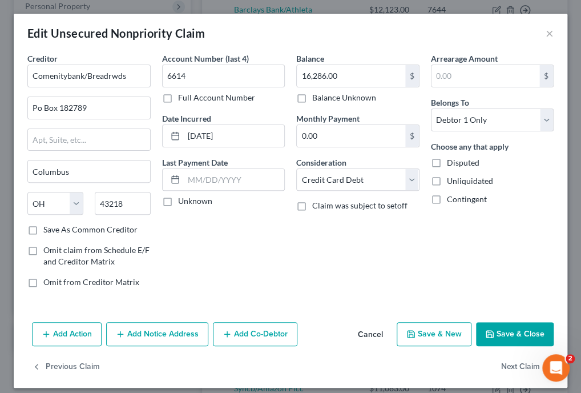
click at [511, 326] on button "Save & Close" at bounding box center [515, 334] width 78 height 24
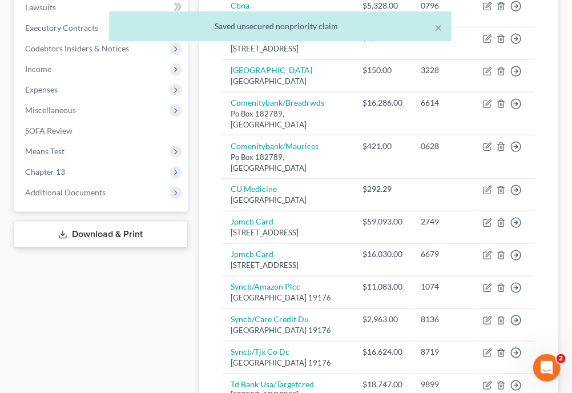
scroll to position [335, 0]
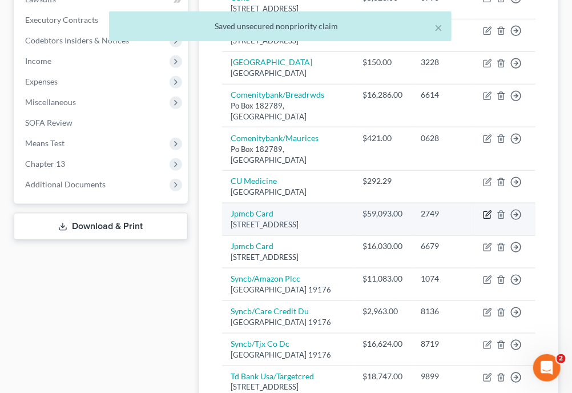
click at [488, 219] on icon "button" at bounding box center [487, 214] width 9 height 9
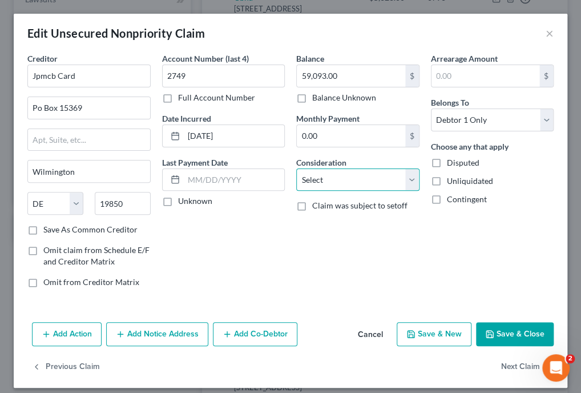
click at [391, 175] on select "Select Cable / Satellite Services Collection Agency Credit Card Debt Debt Couns…" at bounding box center [357, 179] width 123 height 23
click at [296, 168] on select "Select Cable / Satellite Services Collection Agency Credit Card Debt Debt Couns…" at bounding box center [357, 179] width 123 height 23
click at [502, 333] on button "Save & Close" at bounding box center [515, 334] width 78 height 24
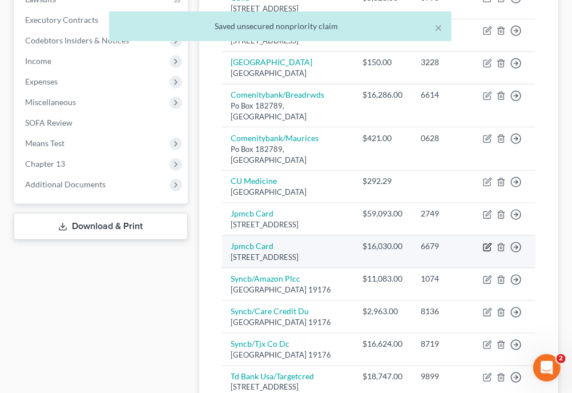
click at [486, 252] on icon "button" at bounding box center [487, 247] width 9 height 9
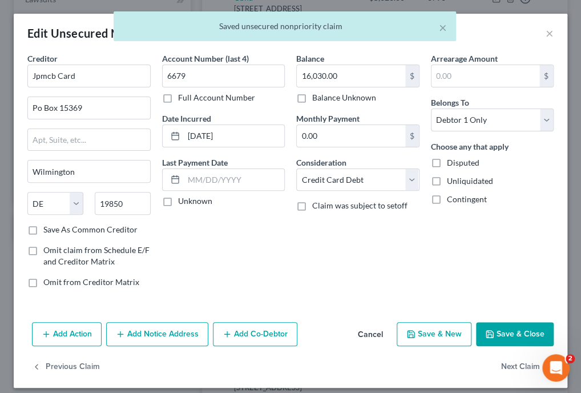
click at [487, 332] on button "Save & Close" at bounding box center [515, 334] width 78 height 24
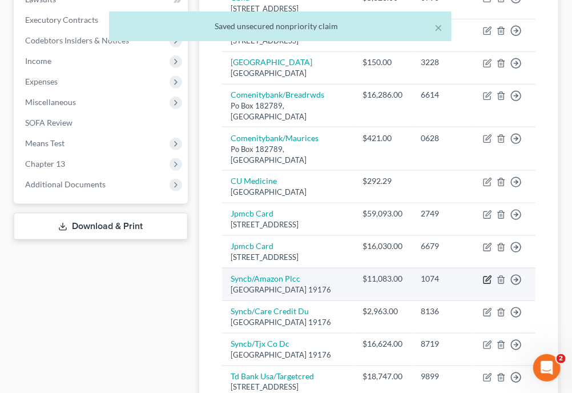
click at [485, 284] on icon "button" at bounding box center [487, 279] width 9 height 9
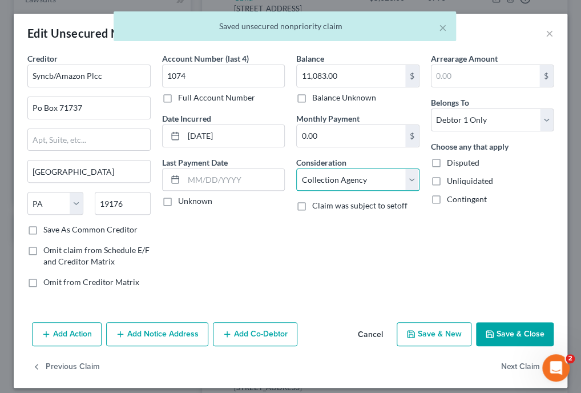
click at [390, 175] on select "Select Cable / Satellite Services Collection Agency Credit Card Debt Debt Couns…" at bounding box center [357, 179] width 123 height 23
click at [296, 168] on select "Select Cable / Satellite Services Collection Agency Credit Card Debt Debt Couns…" at bounding box center [357, 179] width 123 height 23
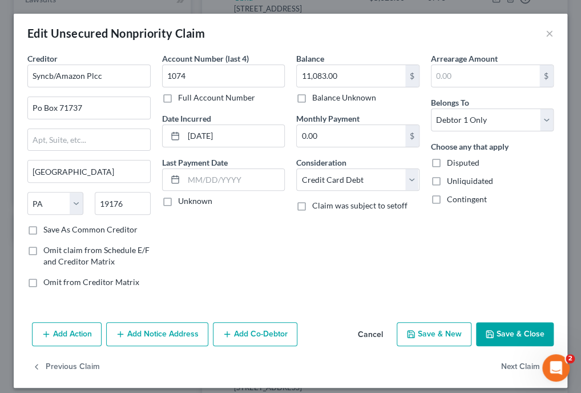
click at [508, 334] on button "Save & Close" at bounding box center [515, 334] width 78 height 24
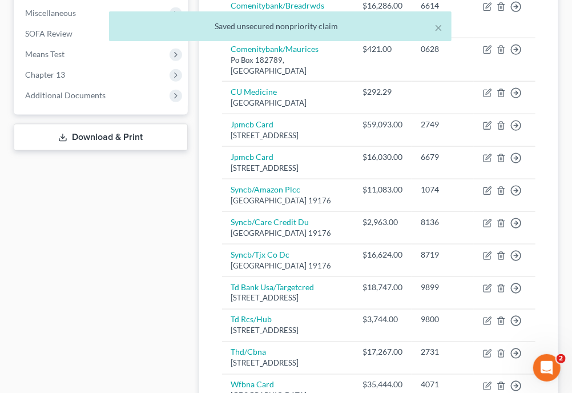
scroll to position [450, 0]
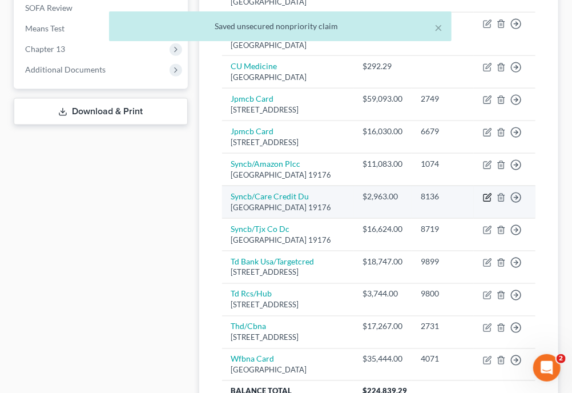
click at [488, 199] on icon "button" at bounding box center [488, 195] width 5 height 5
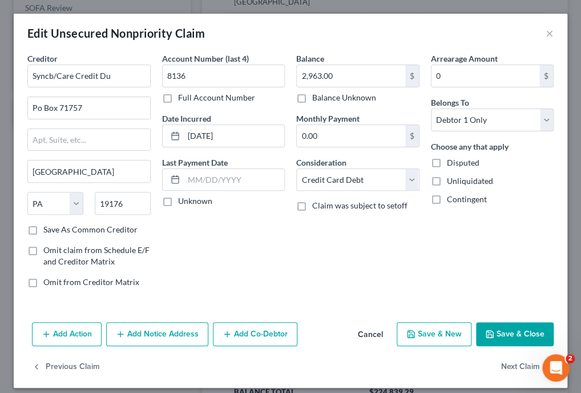
click at [510, 336] on button "Save & Close" at bounding box center [515, 334] width 78 height 24
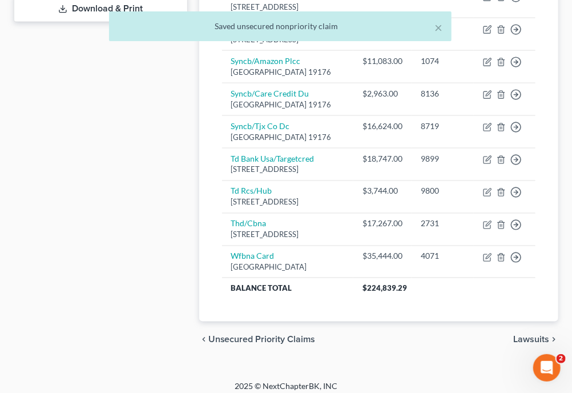
scroll to position [554, 0]
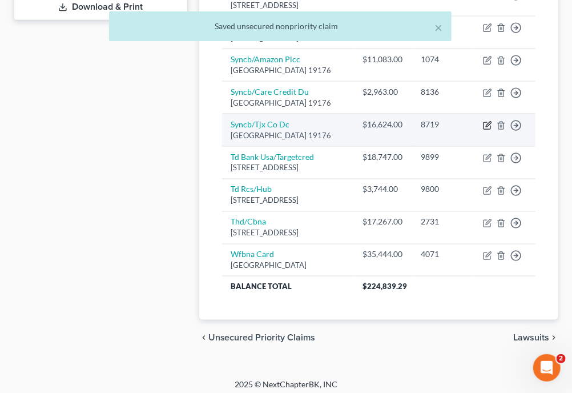
click at [485, 130] on icon "button" at bounding box center [487, 125] width 9 height 9
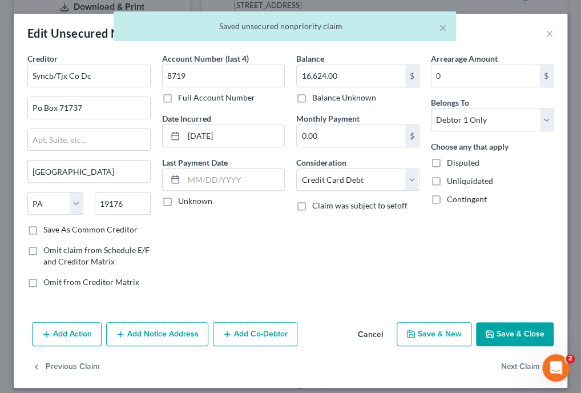
click at [504, 327] on button "Save & Close" at bounding box center [515, 334] width 78 height 24
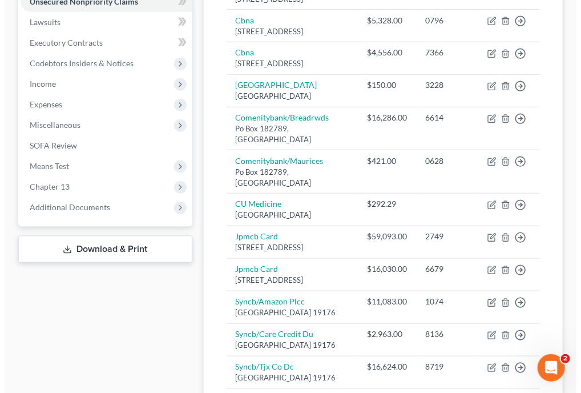
scroll to position [310, 0]
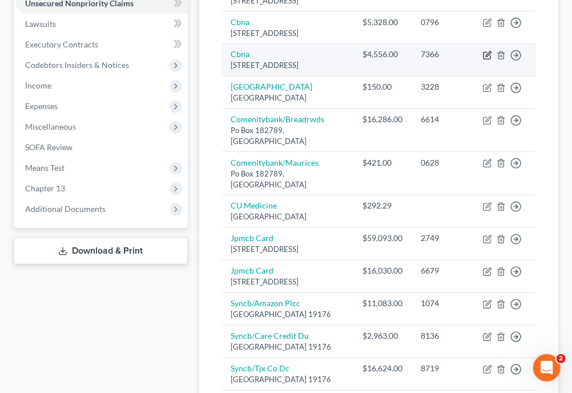
click at [488, 60] on icon "button" at bounding box center [487, 55] width 9 height 9
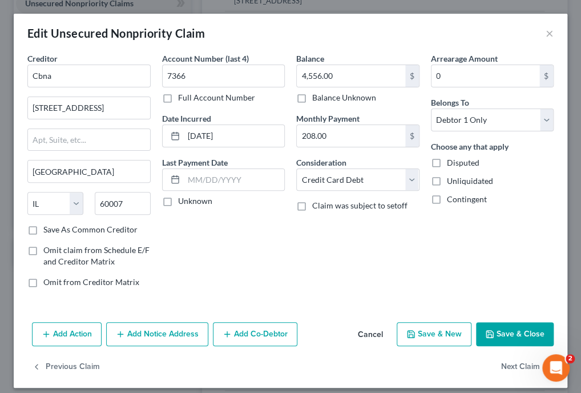
click at [181, 333] on button "Add Notice Address" at bounding box center [157, 334] width 102 height 24
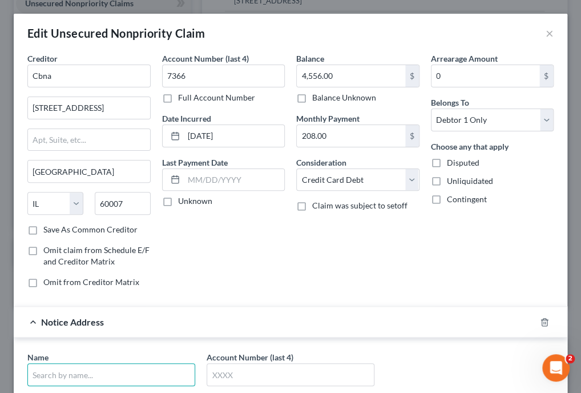
click at [106, 371] on input "text" at bounding box center [111, 374] width 168 height 23
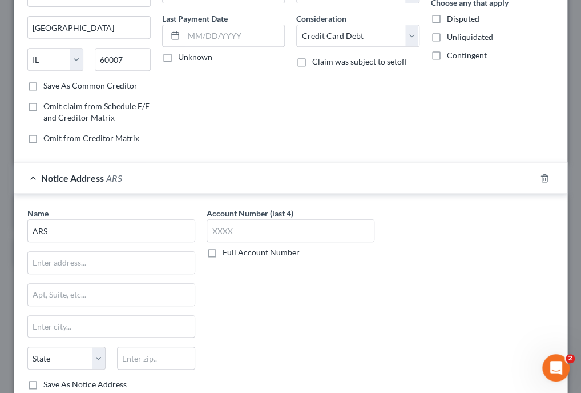
scroll to position [179, 0]
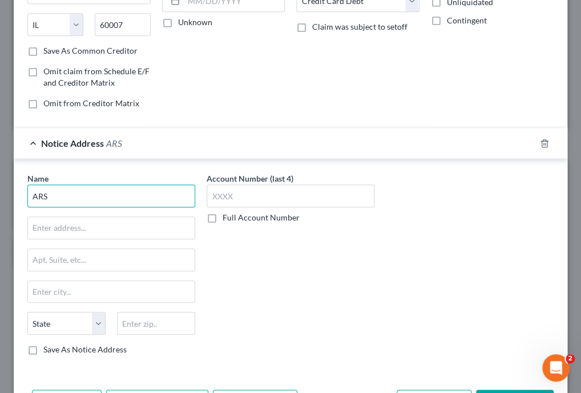
click at [135, 192] on input "ARS" at bounding box center [111, 195] width 168 height 23
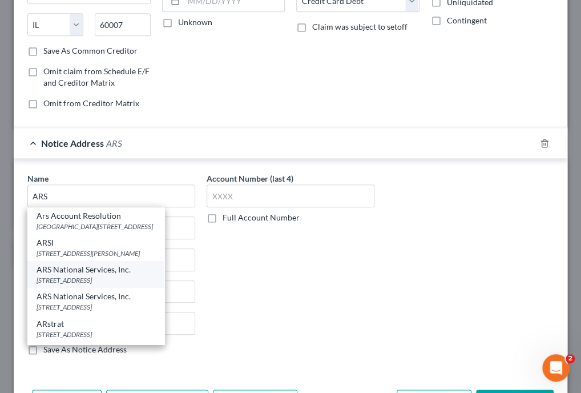
click at [109, 285] on div "[STREET_ADDRESS]" at bounding box center [96, 280] width 119 height 10
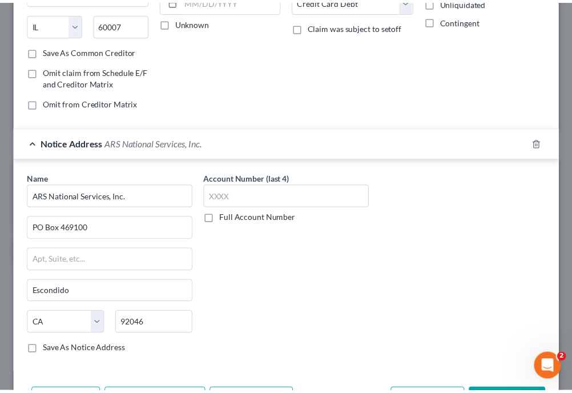
scroll to position [252, 0]
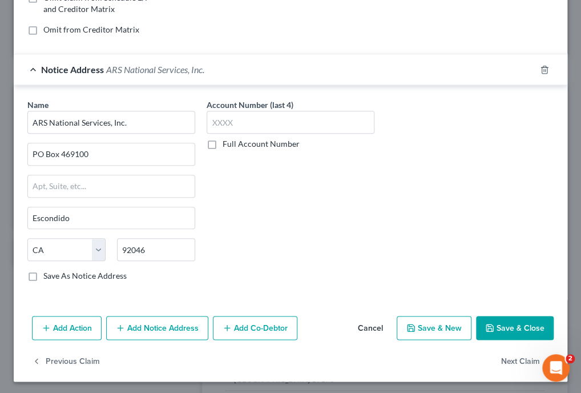
click at [525, 324] on button "Save & Close" at bounding box center [515, 328] width 78 height 24
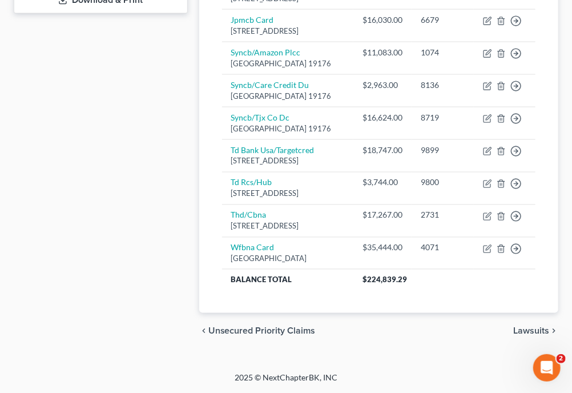
scroll to position [653, 0]
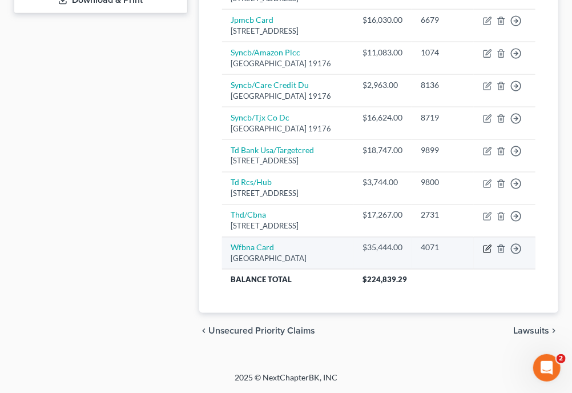
click at [486, 246] on icon "button" at bounding box center [487, 248] width 9 height 9
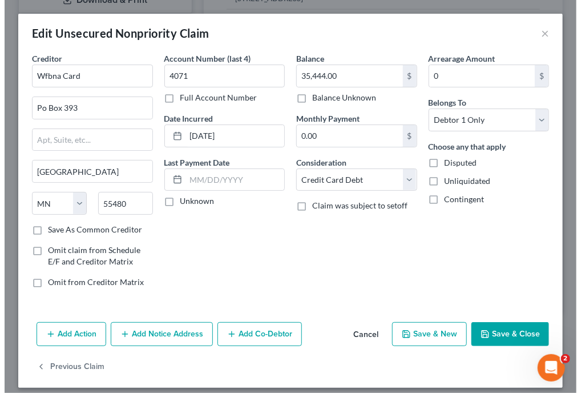
scroll to position [632, 0]
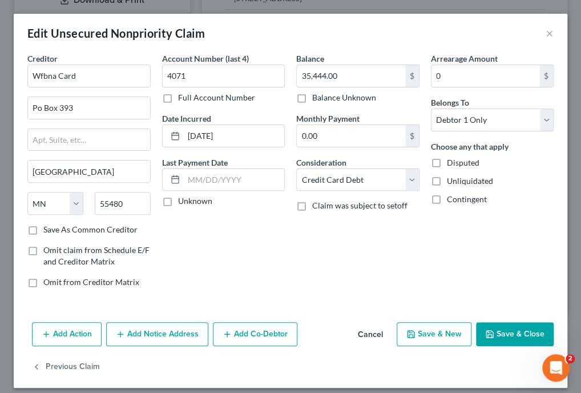
click at [167, 334] on button "Add Notice Address" at bounding box center [157, 334] width 102 height 24
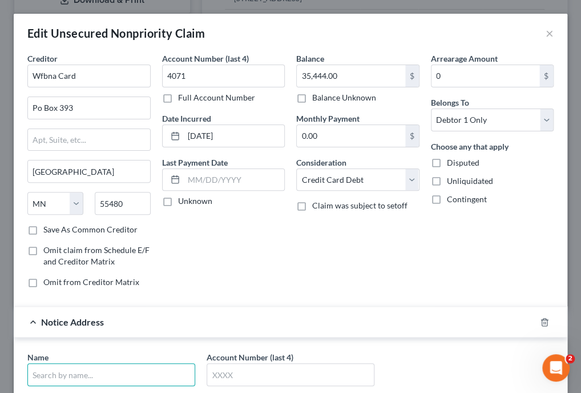
click at [151, 378] on input "text" at bounding box center [111, 374] width 168 height 23
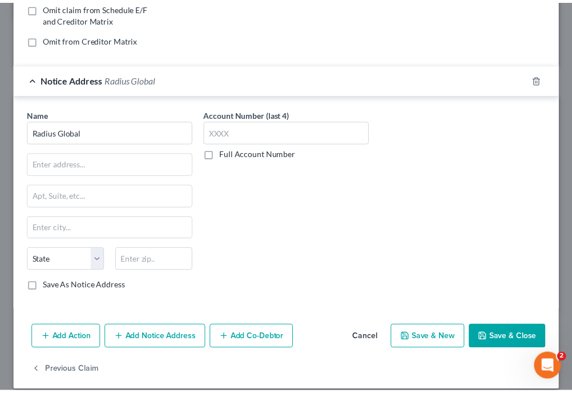
scroll to position [223, 0]
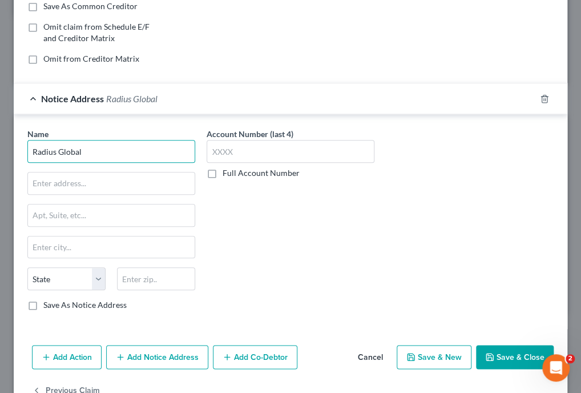
click at [126, 150] on input "Radius Global" at bounding box center [111, 151] width 168 height 23
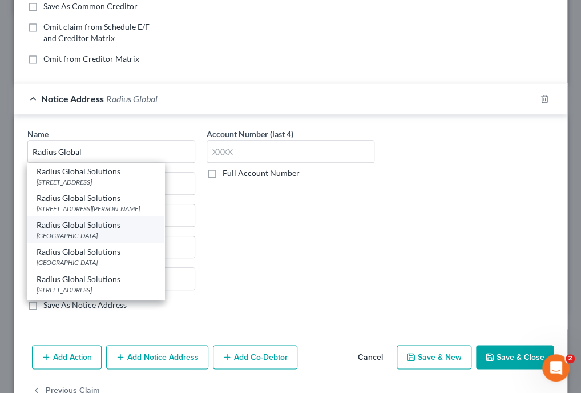
click at [120, 231] on div "Radius Global Solutions" at bounding box center [96, 224] width 119 height 11
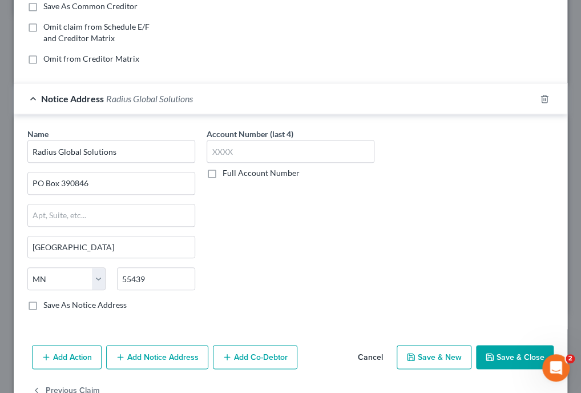
click at [504, 364] on button "Save & Close" at bounding box center [515, 357] width 78 height 24
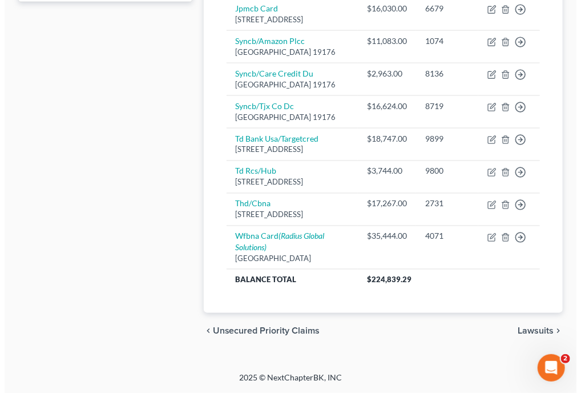
scroll to position [632, 0]
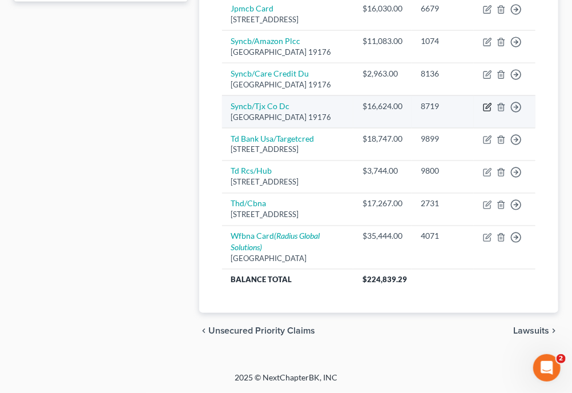
click at [487, 112] on icon "button" at bounding box center [487, 107] width 9 height 9
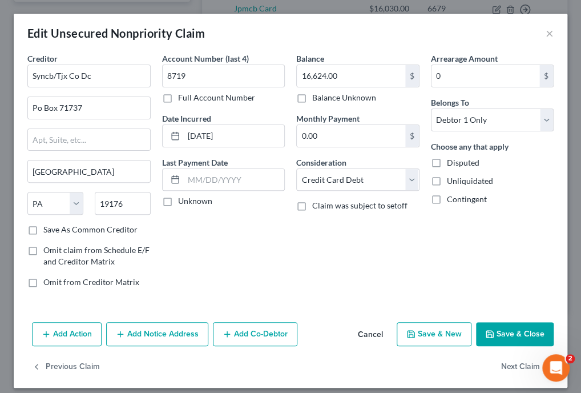
click at [177, 328] on button "Add Notice Address" at bounding box center [157, 334] width 102 height 24
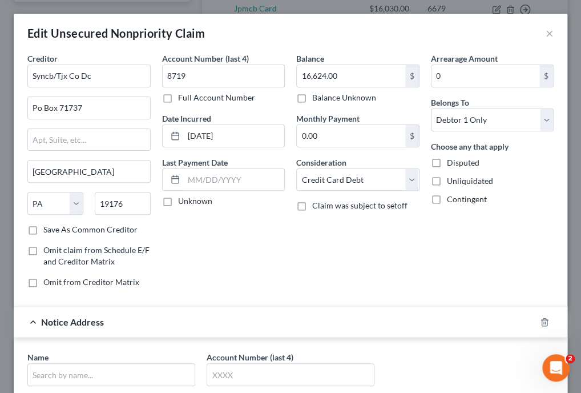
click at [177, 328] on div "Notice Address" at bounding box center [275, 321] width 522 height 30
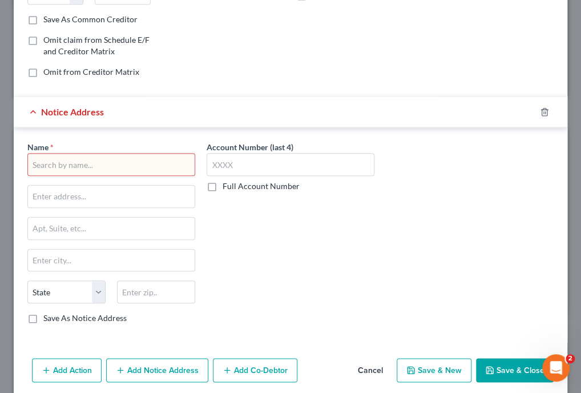
scroll to position [216, 0]
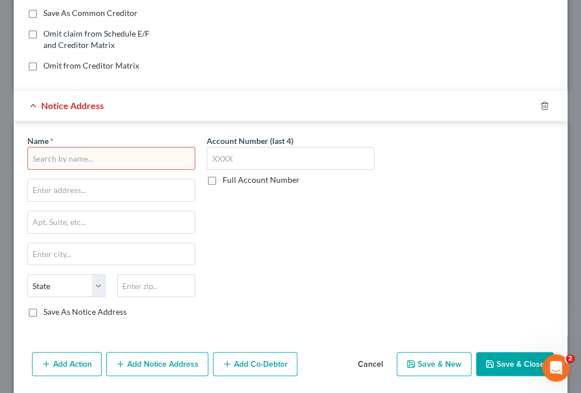
click at [128, 155] on input "text" at bounding box center [111, 158] width 168 height 23
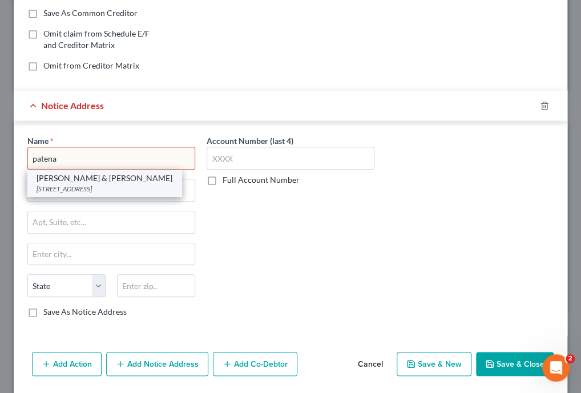
click at [119, 181] on div "[PERSON_NAME] & [PERSON_NAME]" at bounding box center [105, 177] width 136 height 11
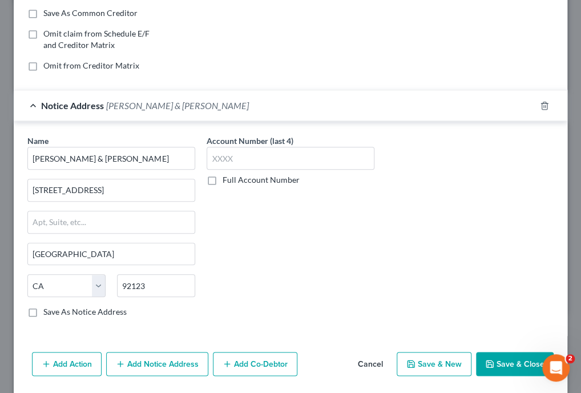
click at [518, 357] on button "Save & Close" at bounding box center [515, 364] width 78 height 24
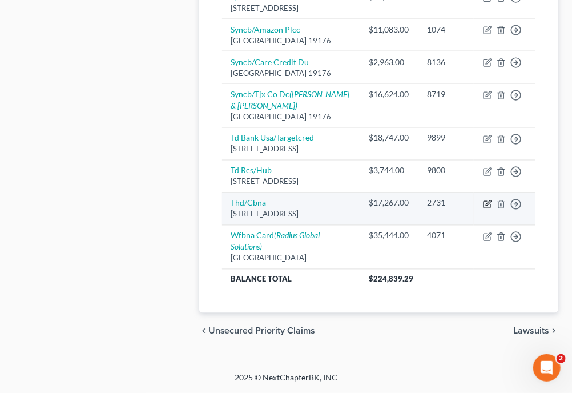
click at [488, 209] on icon "button" at bounding box center [487, 204] width 9 height 9
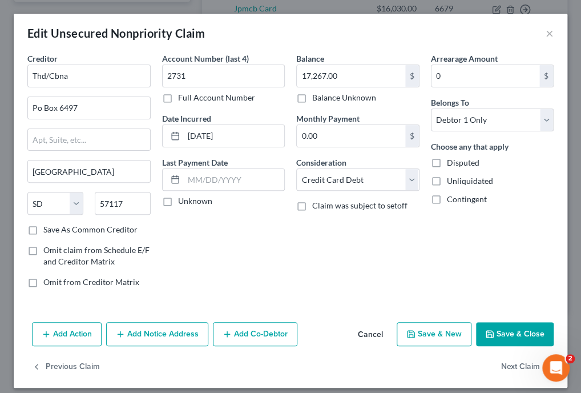
click at [196, 324] on button "Add Notice Address" at bounding box center [157, 334] width 102 height 24
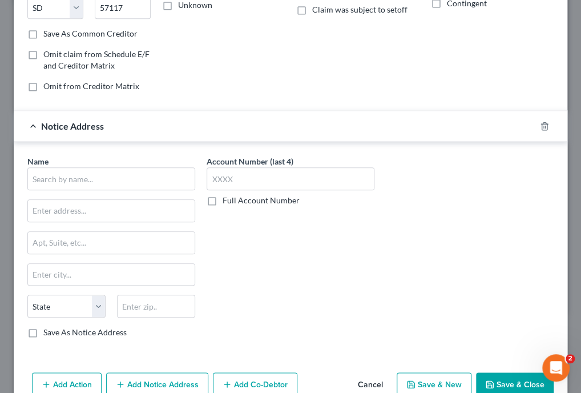
scroll to position [209, 0]
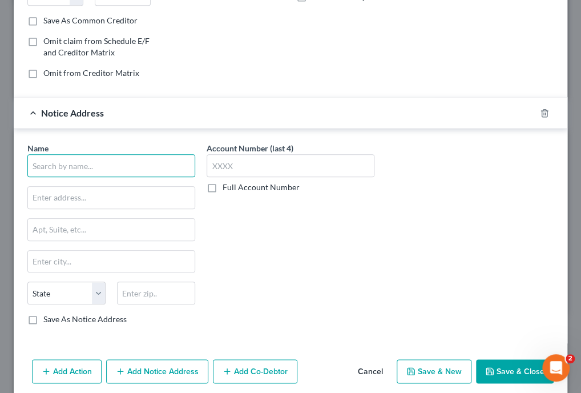
click at [107, 161] on input "text" at bounding box center [111, 165] width 168 height 23
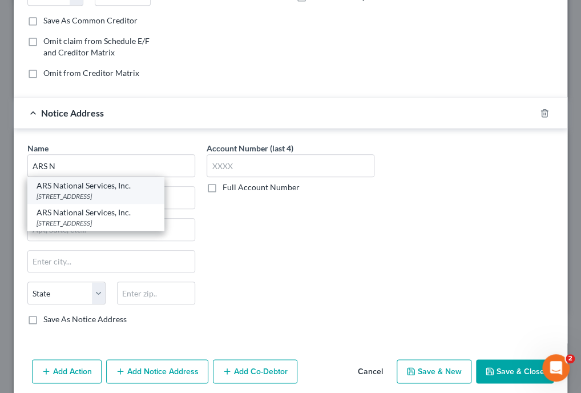
click at [96, 191] on div "[STREET_ADDRESS]" at bounding box center [96, 196] width 119 height 10
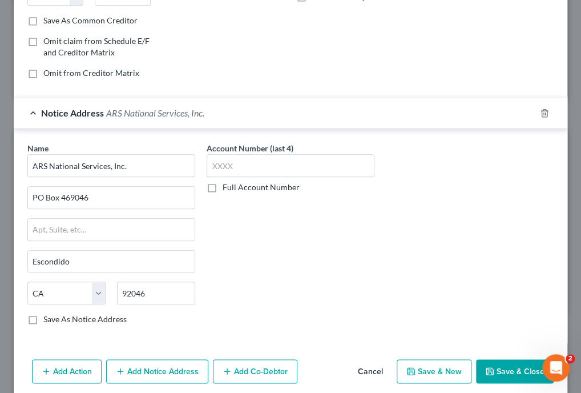
click at [500, 367] on button "Save & Close" at bounding box center [515, 371] width 78 height 24
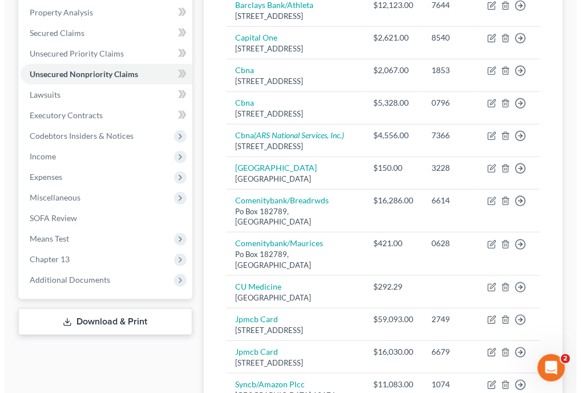
scroll to position [233, 0]
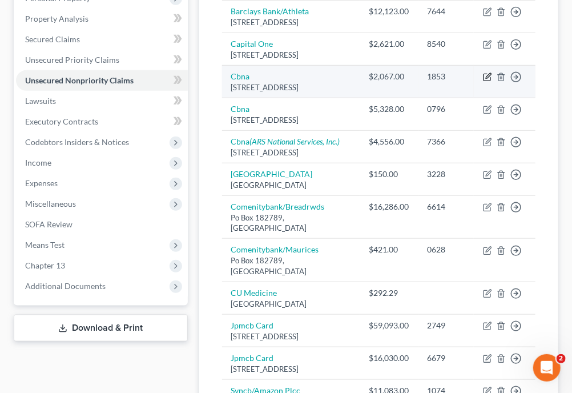
click at [486, 77] on icon "button" at bounding box center [487, 76] width 9 height 9
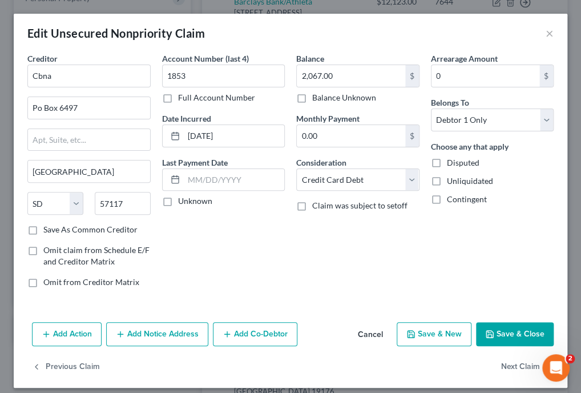
click at [177, 334] on button "Add Notice Address" at bounding box center [157, 334] width 102 height 24
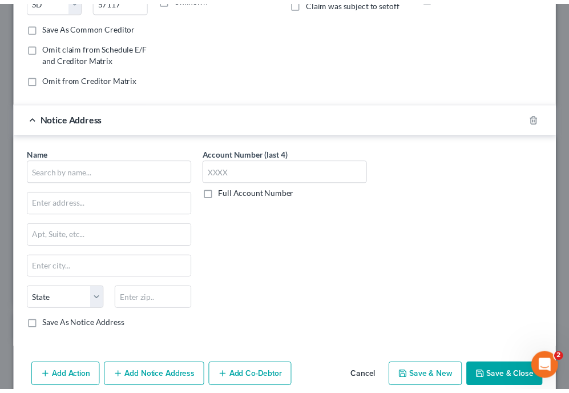
scroll to position [248, 0]
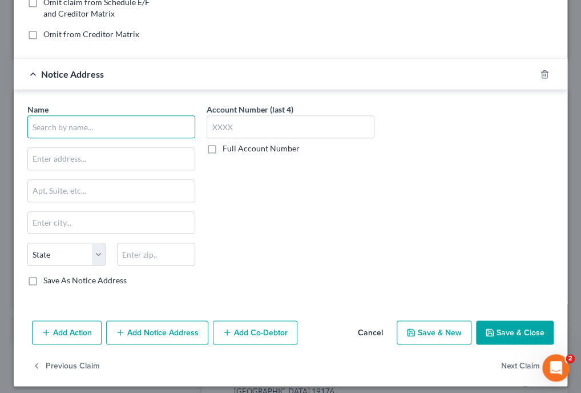
click at [149, 132] on input "text" at bounding box center [111, 126] width 168 height 23
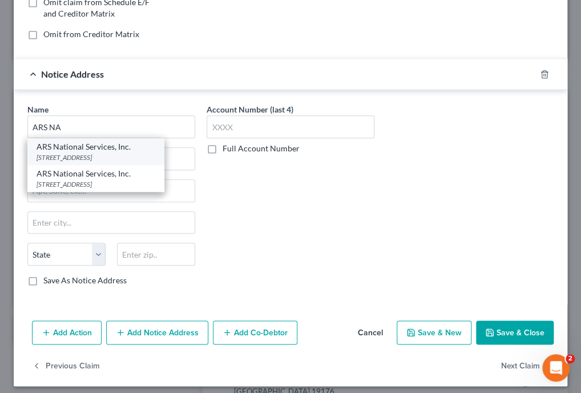
click at [105, 159] on div "[STREET_ADDRESS]" at bounding box center [96, 157] width 119 height 10
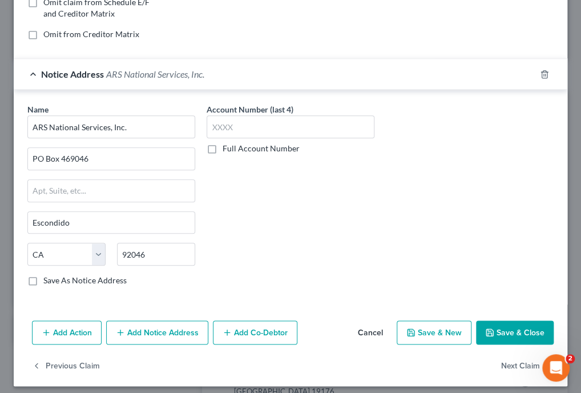
click at [534, 325] on button "Save & Close" at bounding box center [515, 332] width 78 height 24
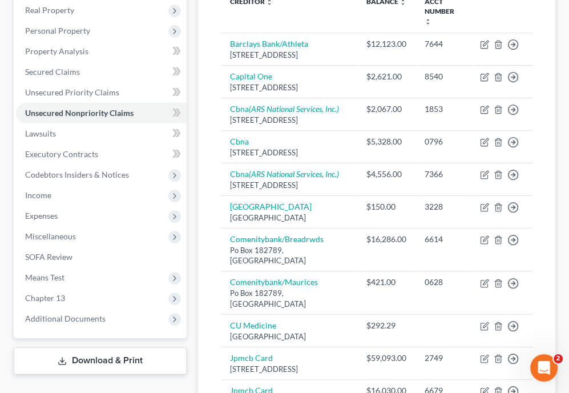
scroll to position [178, 0]
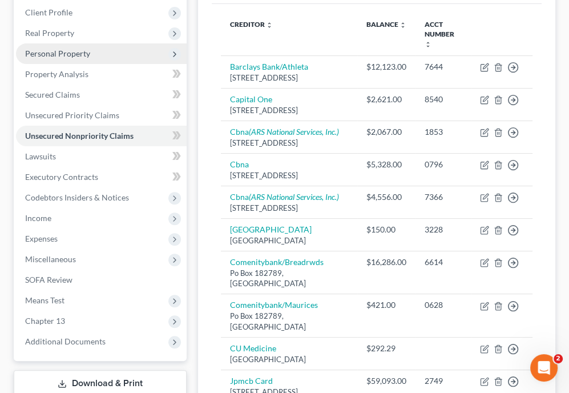
click at [64, 50] on span "Personal Property" at bounding box center [57, 54] width 65 height 10
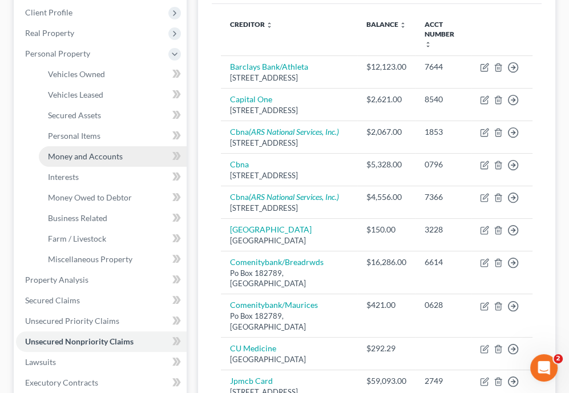
click at [87, 159] on span "Money and Accounts" at bounding box center [85, 156] width 75 height 10
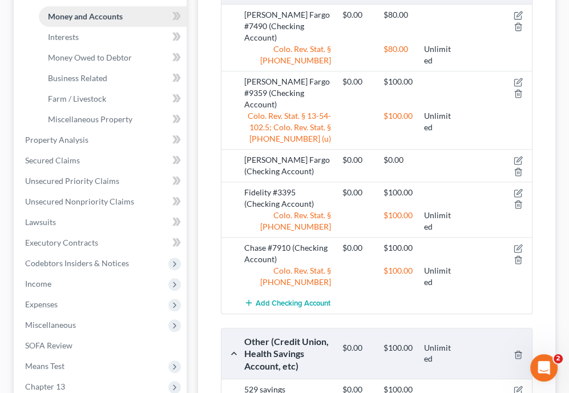
scroll to position [320, 0]
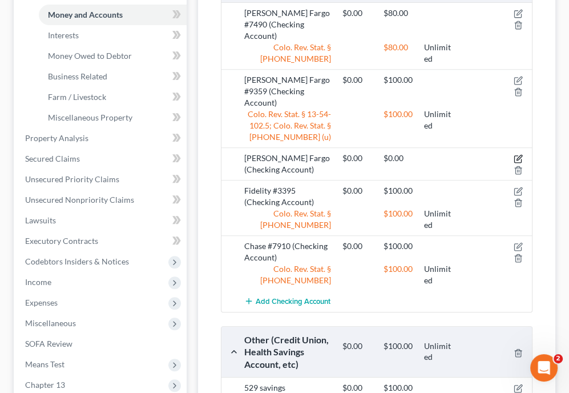
click at [518, 154] on icon "button" at bounding box center [518, 158] width 9 height 9
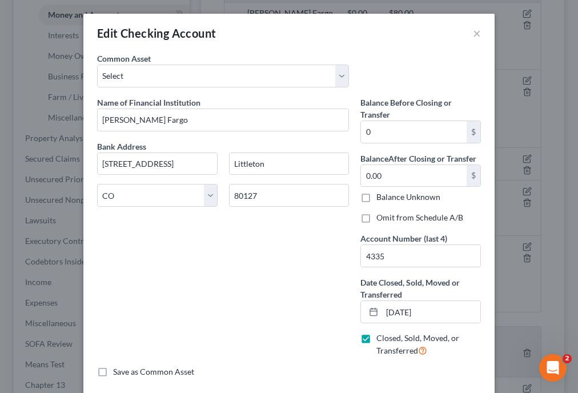
click at [465, 34] on div "Edit Checking Account ×" at bounding box center [288, 33] width 411 height 39
click at [473, 35] on button "×" at bounding box center [477, 33] width 8 height 14
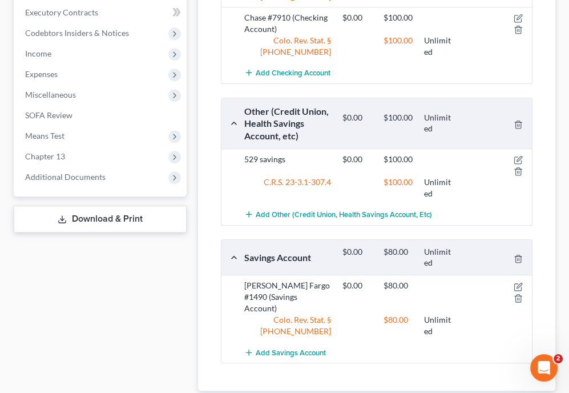
scroll to position [547, 0]
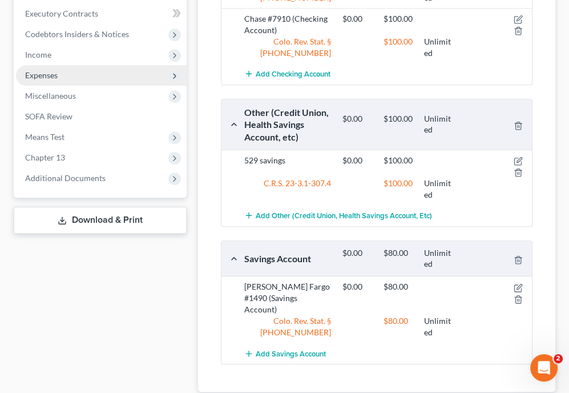
drag, startPoint x: 60, startPoint y: 71, endPoint x: 57, endPoint y: 64, distance: 7.7
click at [60, 71] on span "Expenses" at bounding box center [101, 75] width 171 height 21
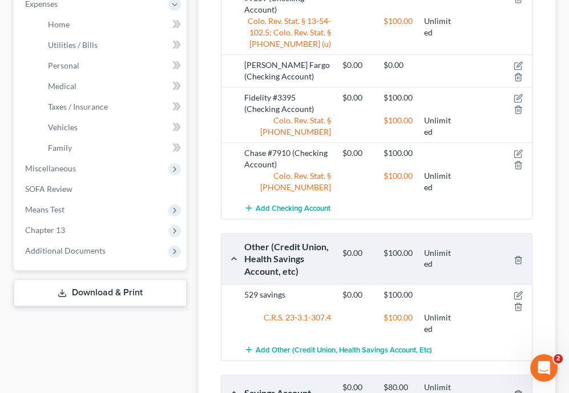
scroll to position [341, 0]
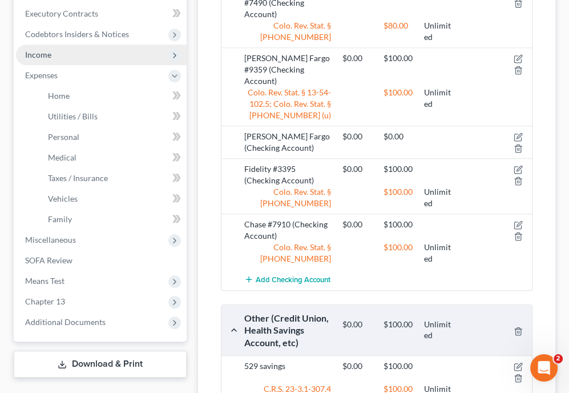
click at [57, 45] on span "Income" at bounding box center [101, 55] width 171 height 21
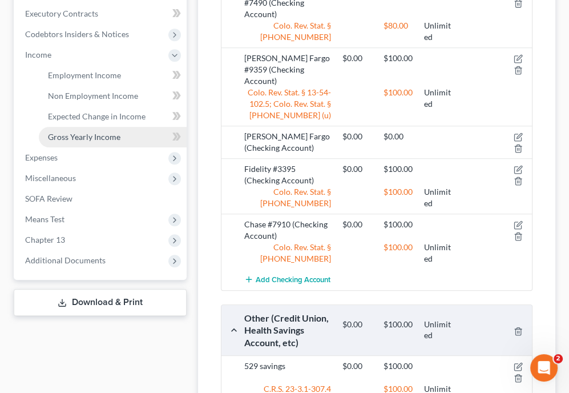
click at [82, 134] on span "Gross Yearly Income" at bounding box center [84, 137] width 72 height 10
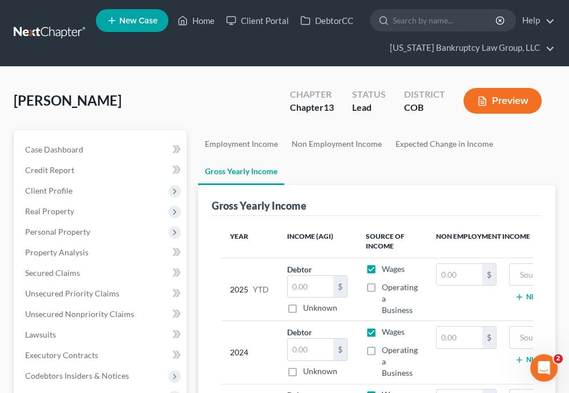
click at [382, 271] on label "Wages" at bounding box center [393, 268] width 23 height 11
click at [386, 270] on input "Wages" at bounding box center [389, 266] width 7 height 7
click at [458, 273] on input "text" at bounding box center [460, 275] width 46 height 22
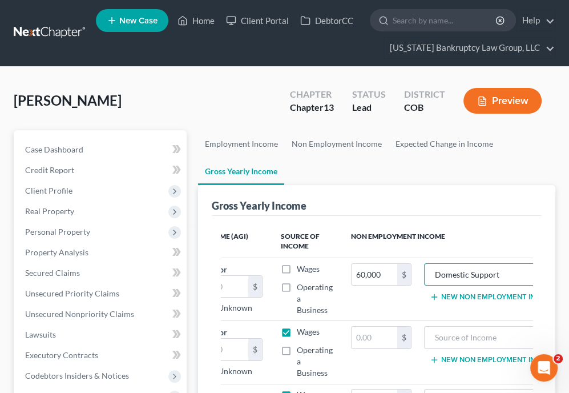
click at [499, 252] on th "Non Employment Income" at bounding box center [454, 241] width 224 height 33
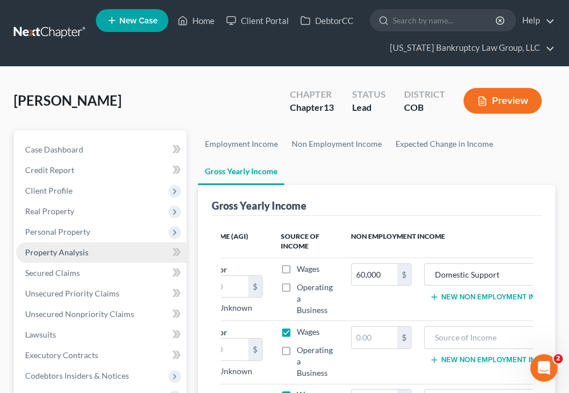
click at [89, 255] on link "Property Analysis" at bounding box center [101, 252] width 171 height 21
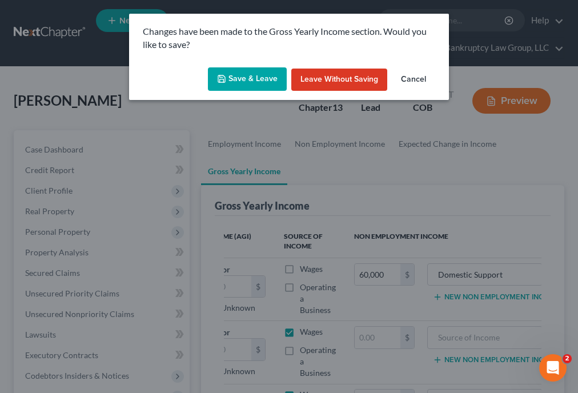
click at [256, 80] on button "Save & Leave" at bounding box center [247, 79] width 79 height 24
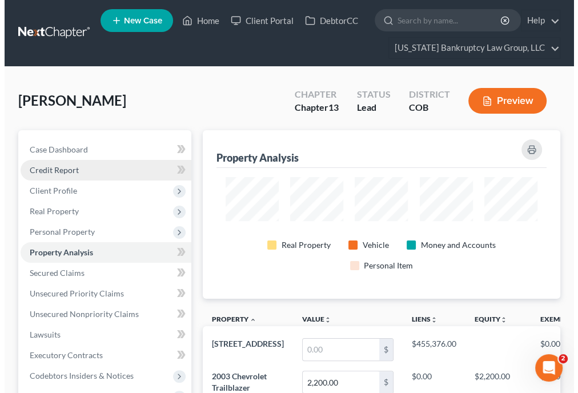
scroll to position [168, 357]
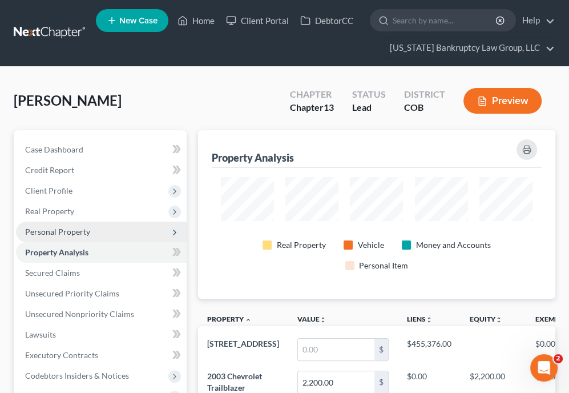
click at [72, 231] on span "Personal Property" at bounding box center [57, 232] width 65 height 10
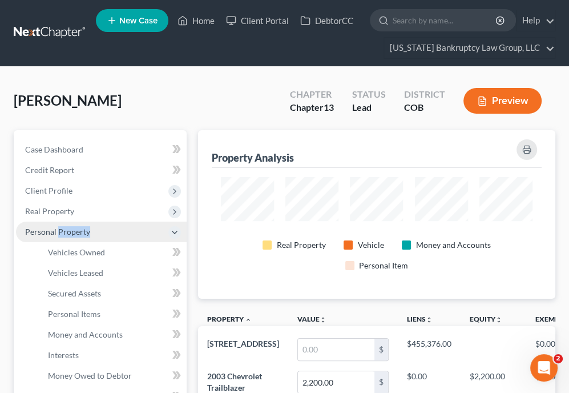
click at [72, 231] on span "Personal Property" at bounding box center [57, 232] width 65 height 10
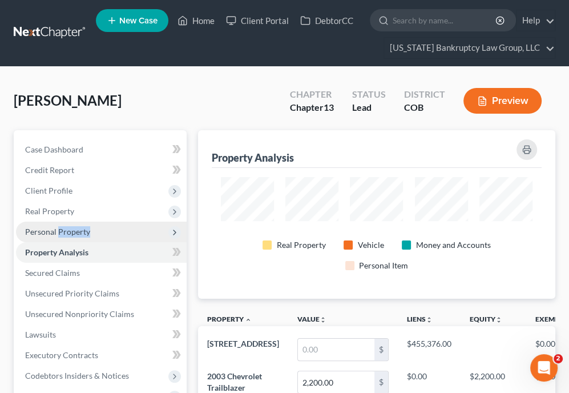
click at [79, 225] on span "Personal Property" at bounding box center [101, 231] width 171 height 21
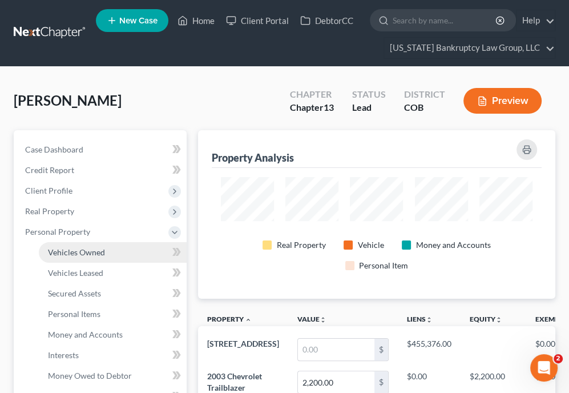
click at [84, 244] on link "Vehicles Owned" at bounding box center [113, 252] width 148 height 21
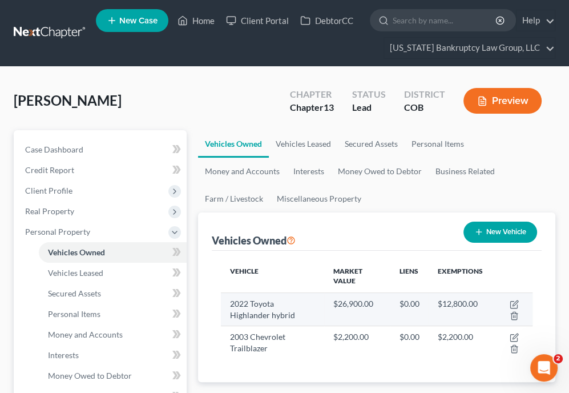
click at [520, 303] on td at bounding box center [512, 308] width 41 height 33
click at [511, 303] on icon "button" at bounding box center [514, 304] width 9 height 9
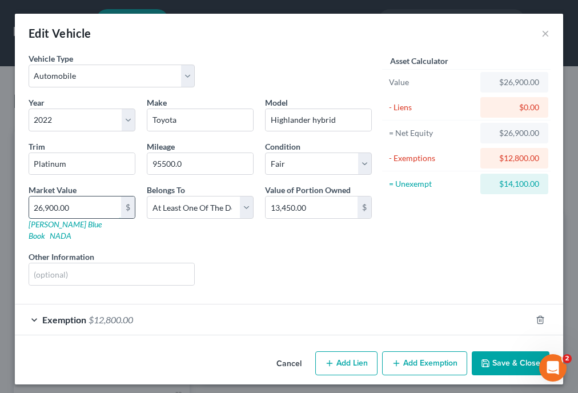
click at [108, 199] on input "26,900.00" at bounding box center [75, 207] width 92 height 22
click at [323, 205] on input "22,900.00" at bounding box center [311, 207] width 92 height 22
click at [510, 353] on button "Save & Close" at bounding box center [510, 363] width 78 height 24
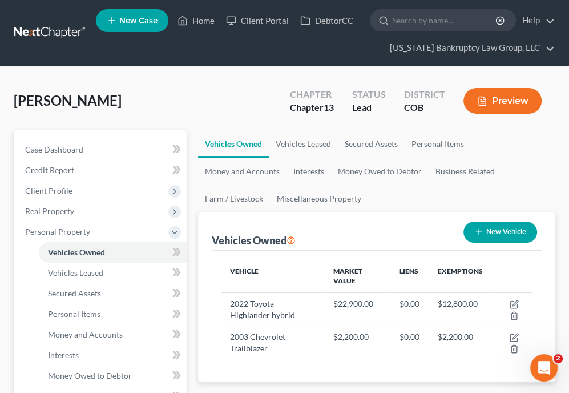
click at [450, 197] on ul "Vehicles Owned Vehicles Leased Secured Assets Personal Items Money and Accounts…" at bounding box center [376, 171] width 357 height 82
click at [68, 209] on span "Real Property" at bounding box center [49, 211] width 49 height 10
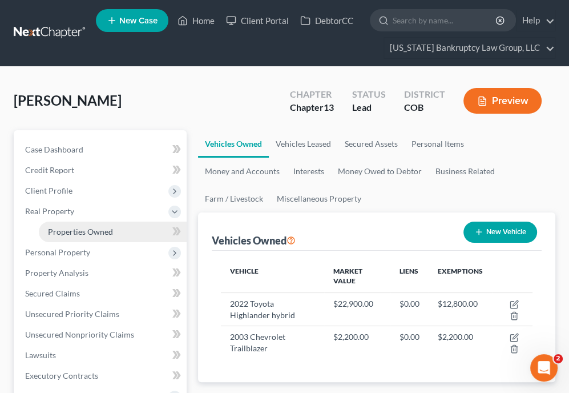
click at [74, 230] on span "Properties Owned" at bounding box center [80, 232] width 65 height 10
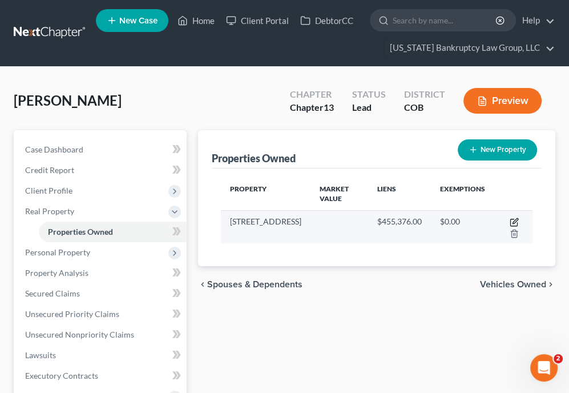
click at [515, 221] on icon "button" at bounding box center [514, 220] width 5 height 5
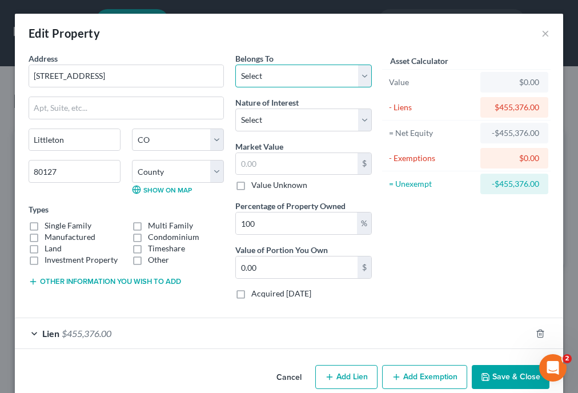
click at [280, 77] on select "Select Debtor 1 Only Debtor 2 Only Debtor 1 And Debtor 2 Only At Least One Of T…" at bounding box center [303, 75] width 136 height 23
click at [235, 64] on select "Select Debtor 1 Only Debtor 2 Only Debtor 1 And Debtor 2 Only At Least One Of T…" at bounding box center [303, 75] width 136 height 23
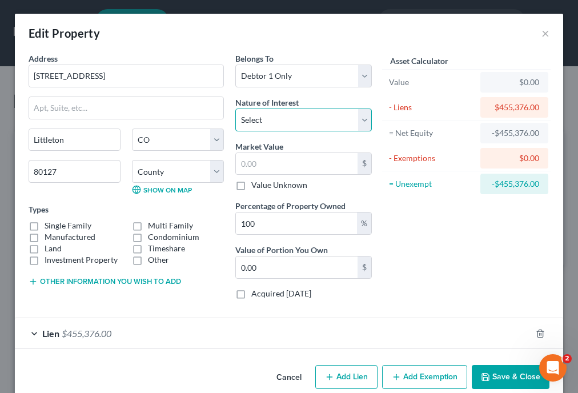
click at [282, 115] on select "Select Fee Simple Joint Tenant Life Estate Equitable Interest Future Interest T…" at bounding box center [303, 119] width 136 height 23
click at [235, 108] on select "Select Fee Simple Joint Tenant Life Estate Equitable Interest Future Interest T…" at bounding box center [303, 119] width 136 height 23
click at [283, 163] on input "text" at bounding box center [297, 164] width 122 height 22
click at [46, 222] on label "Single Family" at bounding box center [68, 225] width 47 height 11
click at [49, 222] on input "Single Family" at bounding box center [52, 223] width 7 height 7
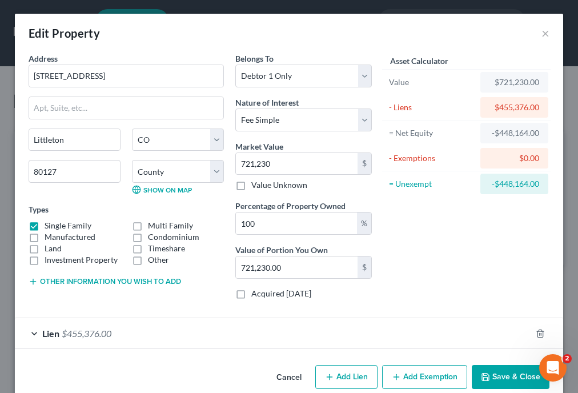
click at [189, 156] on div "[GEOGRAPHIC_DATA] [US_STATE][GEOGRAPHIC_DATA] [GEOGRAPHIC_DATA] [GEOGRAPHIC_DAT…" at bounding box center [126, 165] width 207 height 75
click at [177, 172] on select "County [GEOGRAPHIC_DATA] [GEOGRAPHIC_DATA] [GEOGRAPHIC_DATA] [GEOGRAPHIC_DATA] …" at bounding box center [178, 171] width 92 height 23
click at [132, 160] on select "County [GEOGRAPHIC_DATA] [GEOGRAPHIC_DATA] [GEOGRAPHIC_DATA] [GEOGRAPHIC_DATA] …" at bounding box center [178, 171] width 92 height 23
click at [427, 384] on button "Add Exemption" at bounding box center [424, 377] width 85 height 24
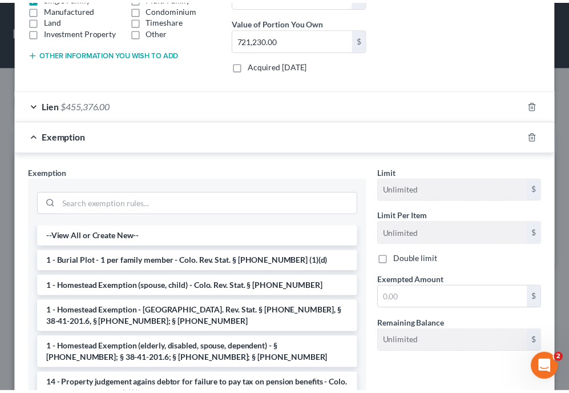
scroll to position [236, 0]
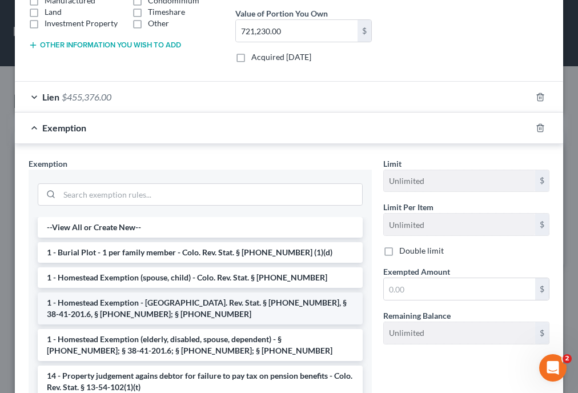
click at [308, 313] on li "1 - Homestead Exemption - [GEOGRAPHIC_DATA]. Rev. Stat. § [PHONE_NUMBER], § 38-…" at bounding box center [200, 308] width 325 height 32
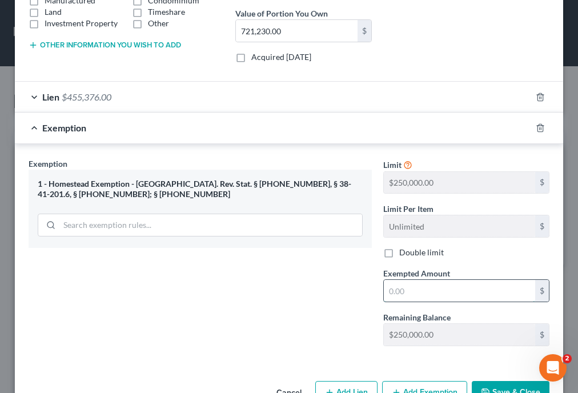
click at [422, 287] on input "text" at bounding box center [458, 291] width 151 height 22
click at [516, 383] on button "Save & Close" at bounding box center [510, 393] width 78 height 24
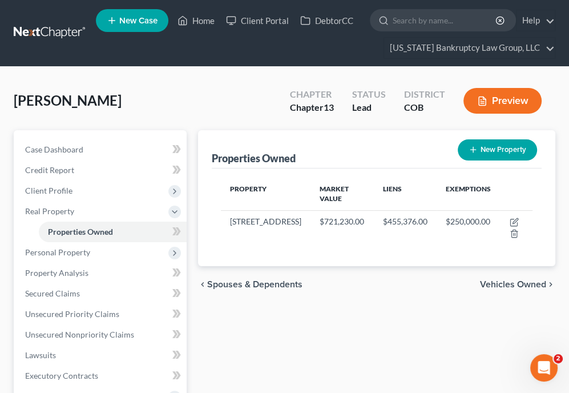
click at [357, 336] on div "Properties Owned New Property Property Market Value Liens Exemptions [STREET_AD…" at bounding box center [376, 362] width 369 height 465
click at [160, 230] on link "Properties Owned" at bounding box center [113, 231] width 148 height 21
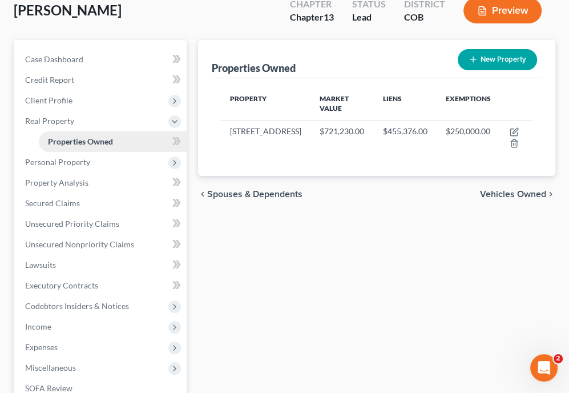
scroll to position [91, 0]
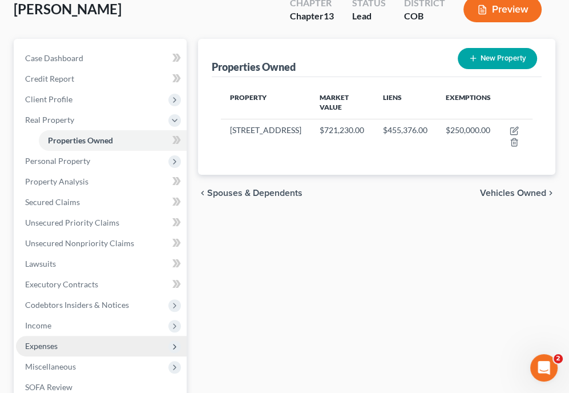
click at [48, 352] on span "Expenses" at bounding box center [101, 346] width 171 height 21
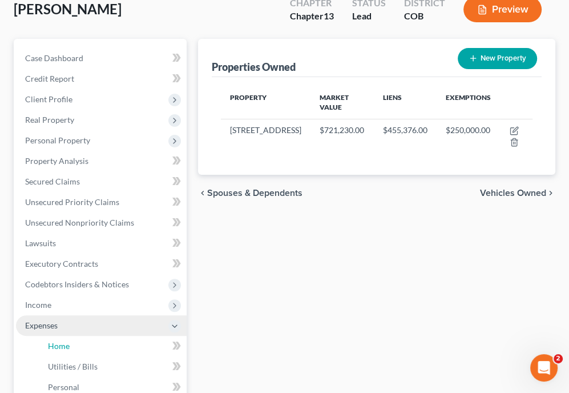
click at [48, 352] on link "Home" at bounding box center [113, 346] width 148 height 21
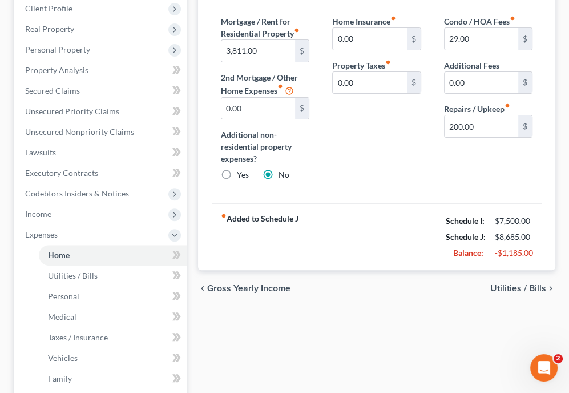
scroll to position [184, 0]
